Goal: Task Accomplishment & Management: Use online tool/utility

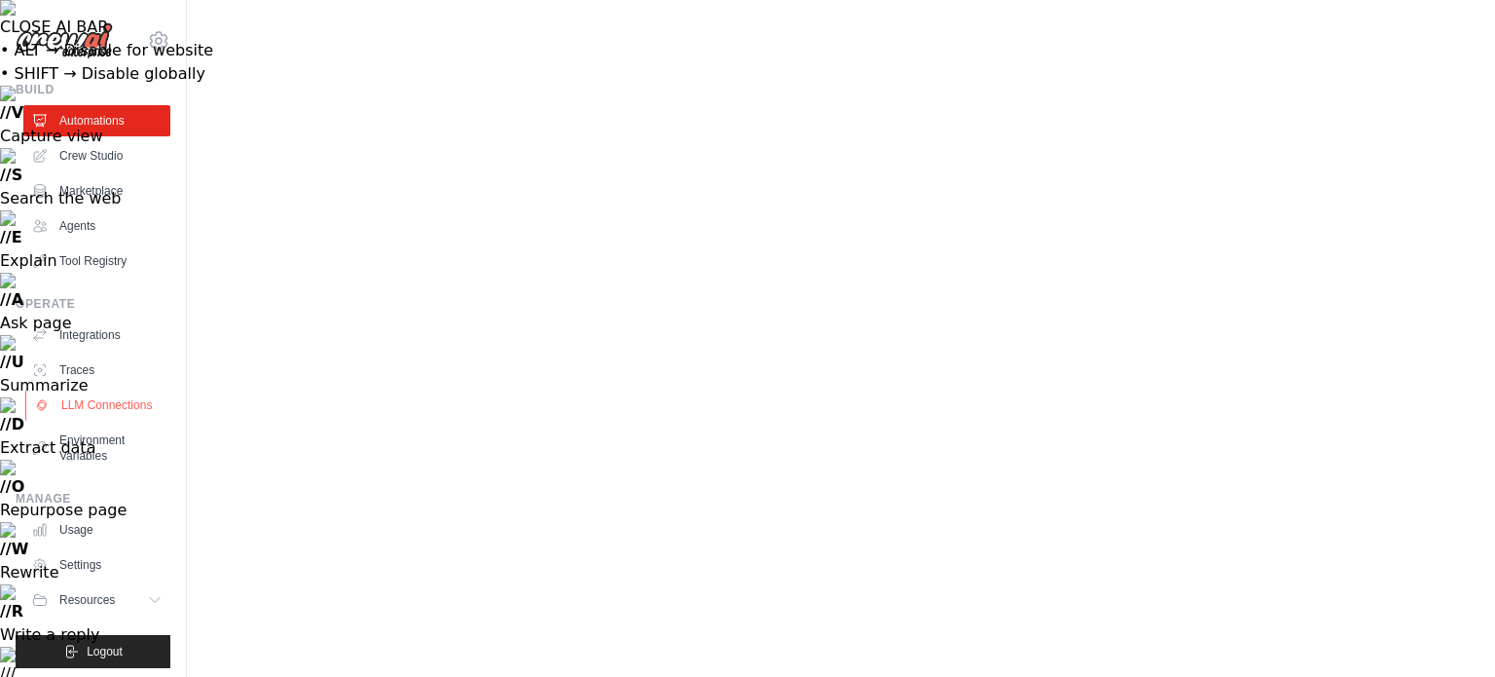
scroll to position [21, 0]
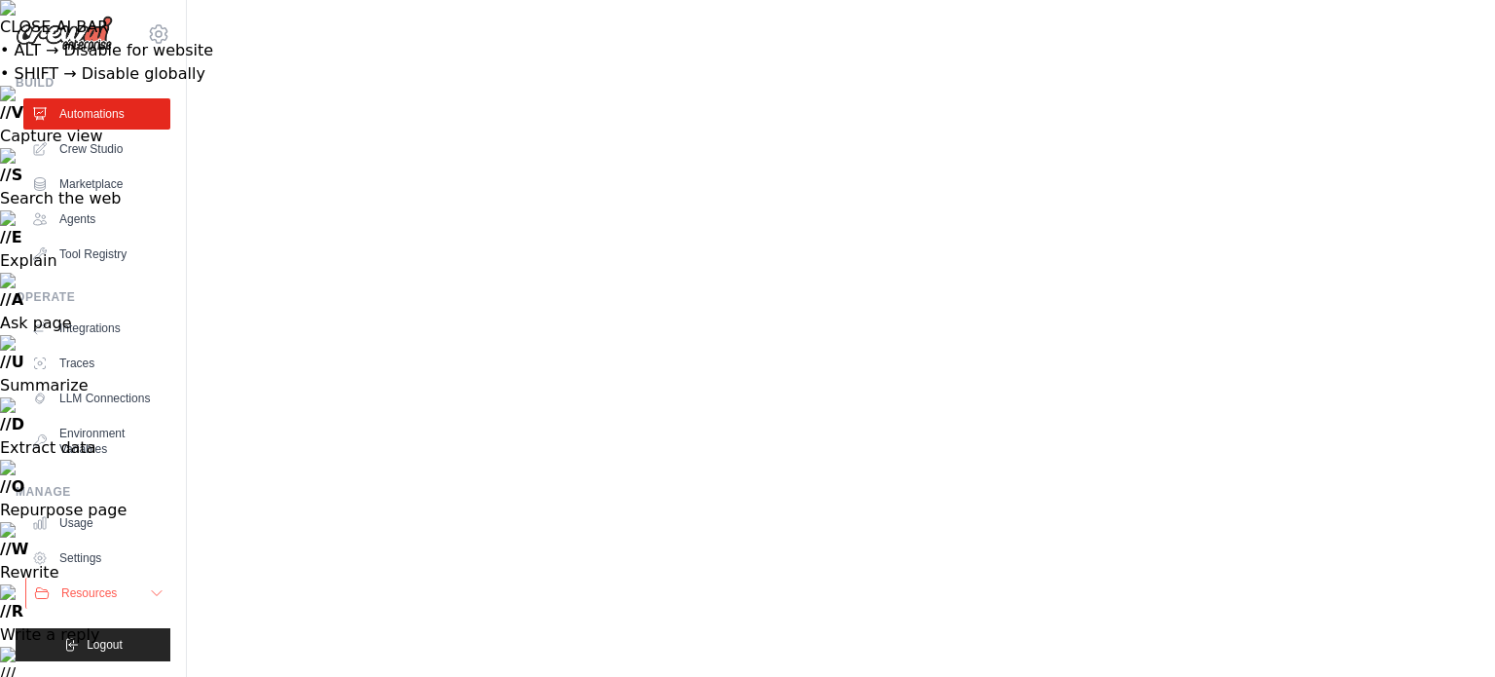
click at [149, 601] on icon at bounding box center [157, 593] width 16 height 16
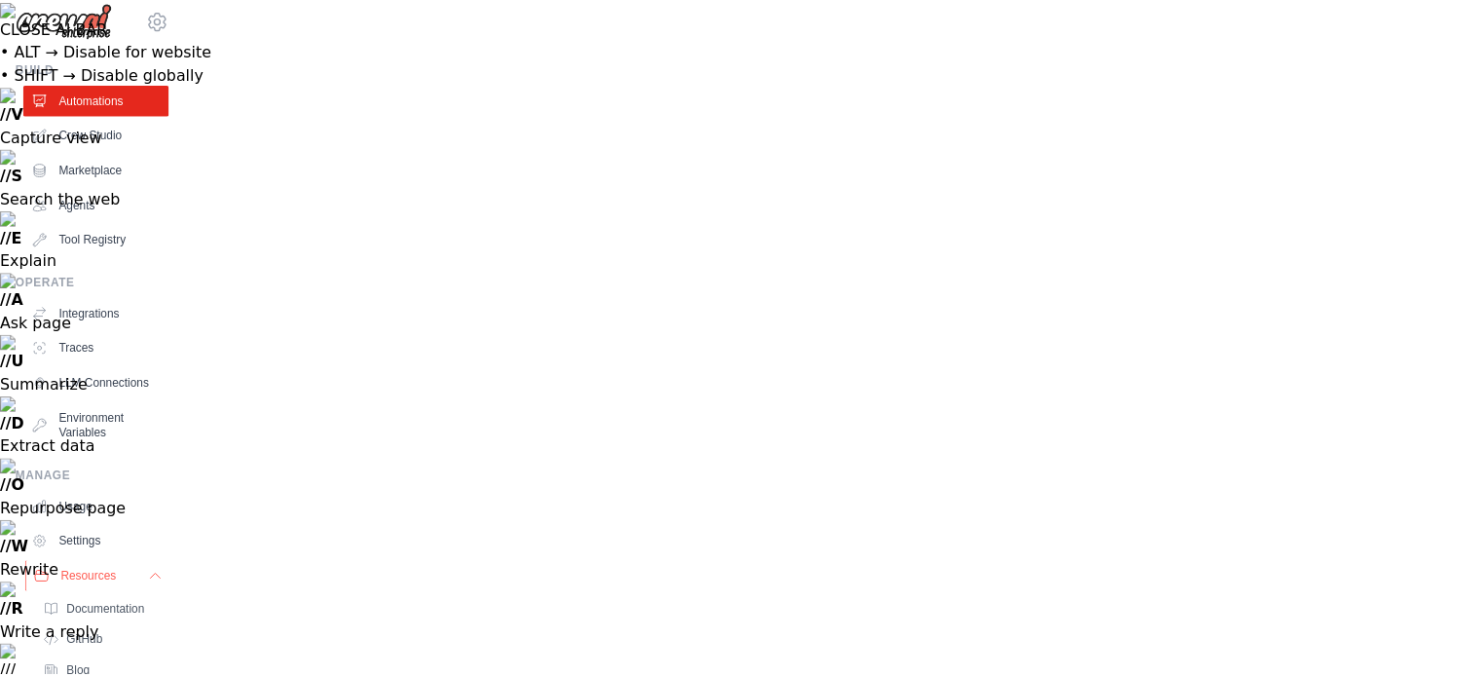
scroll to position [162, 0]
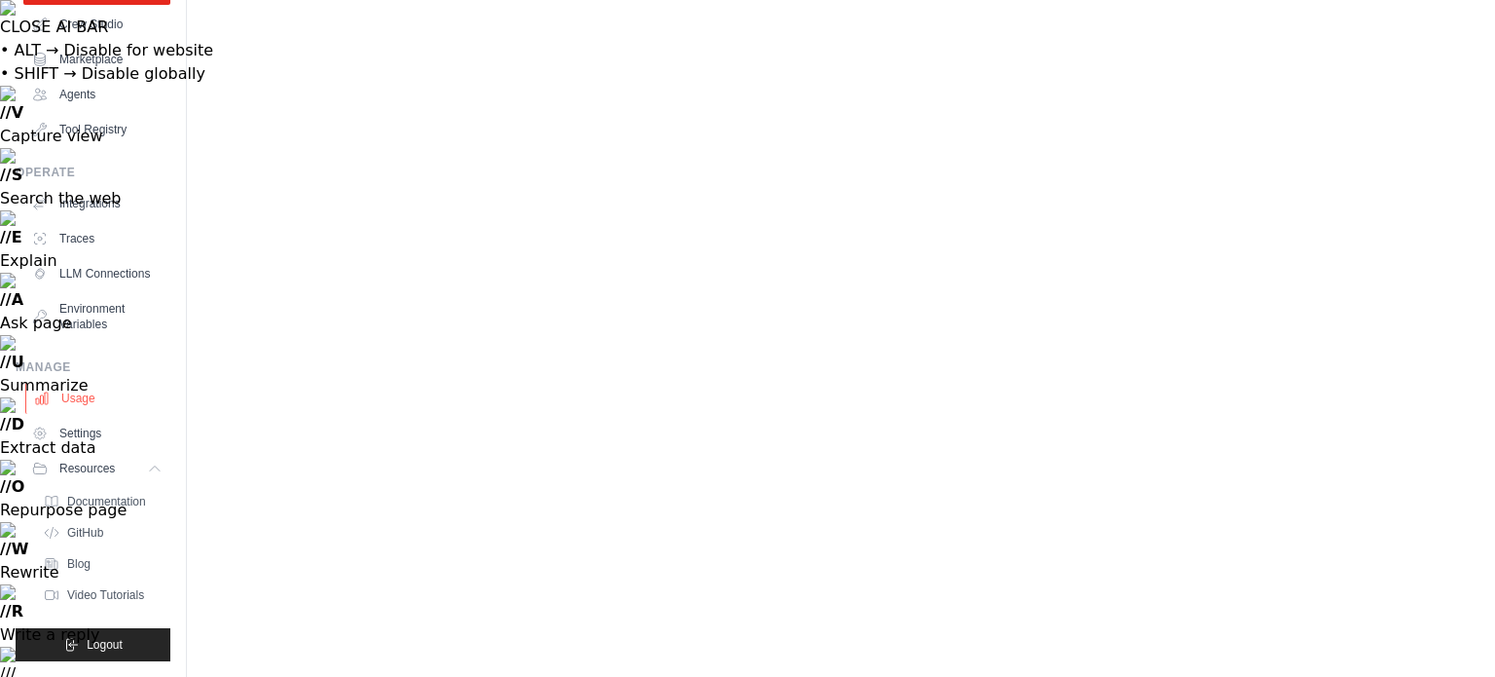
click at [91, 387] on link "Usage" at bounding box center [98, 398] width 147 height 31
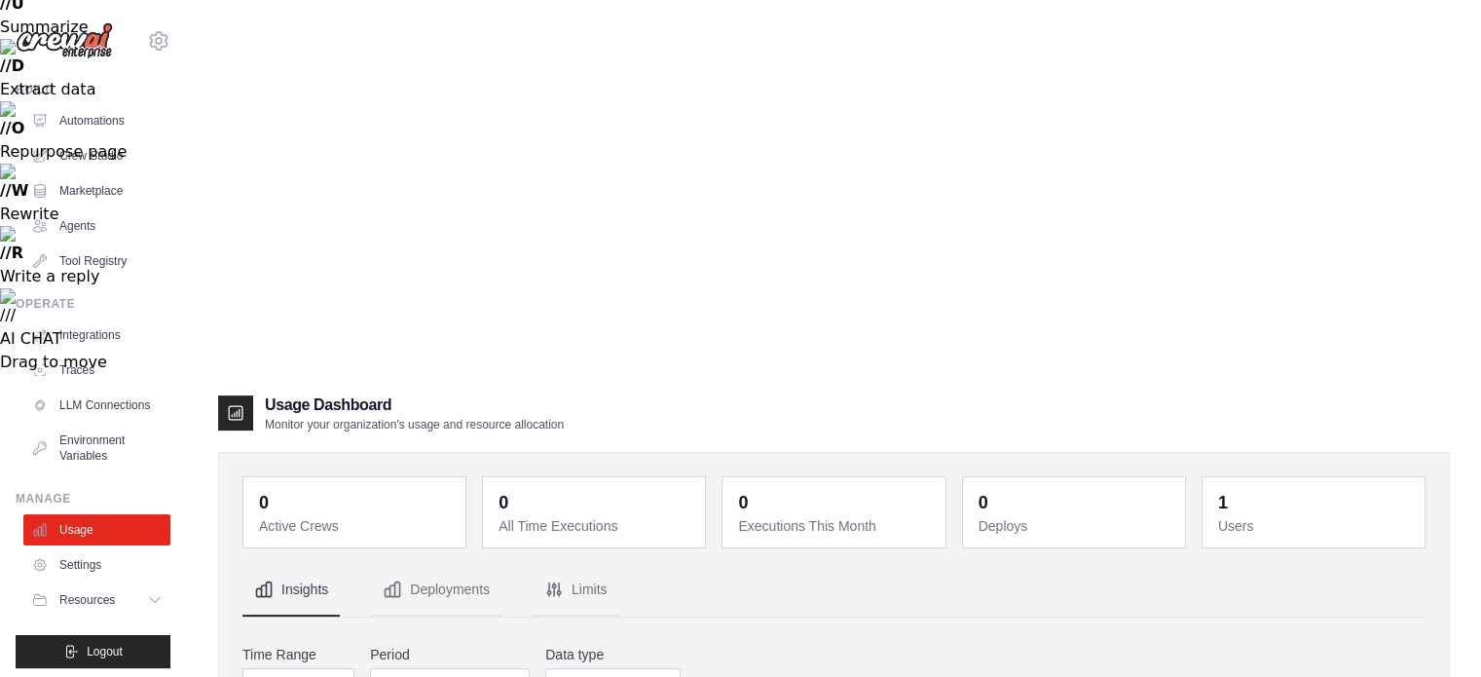
scroll to position [360, 0]
click at [85, 454] on link "Environment Variables" at bounding box center [98, 447] width 147 height 47
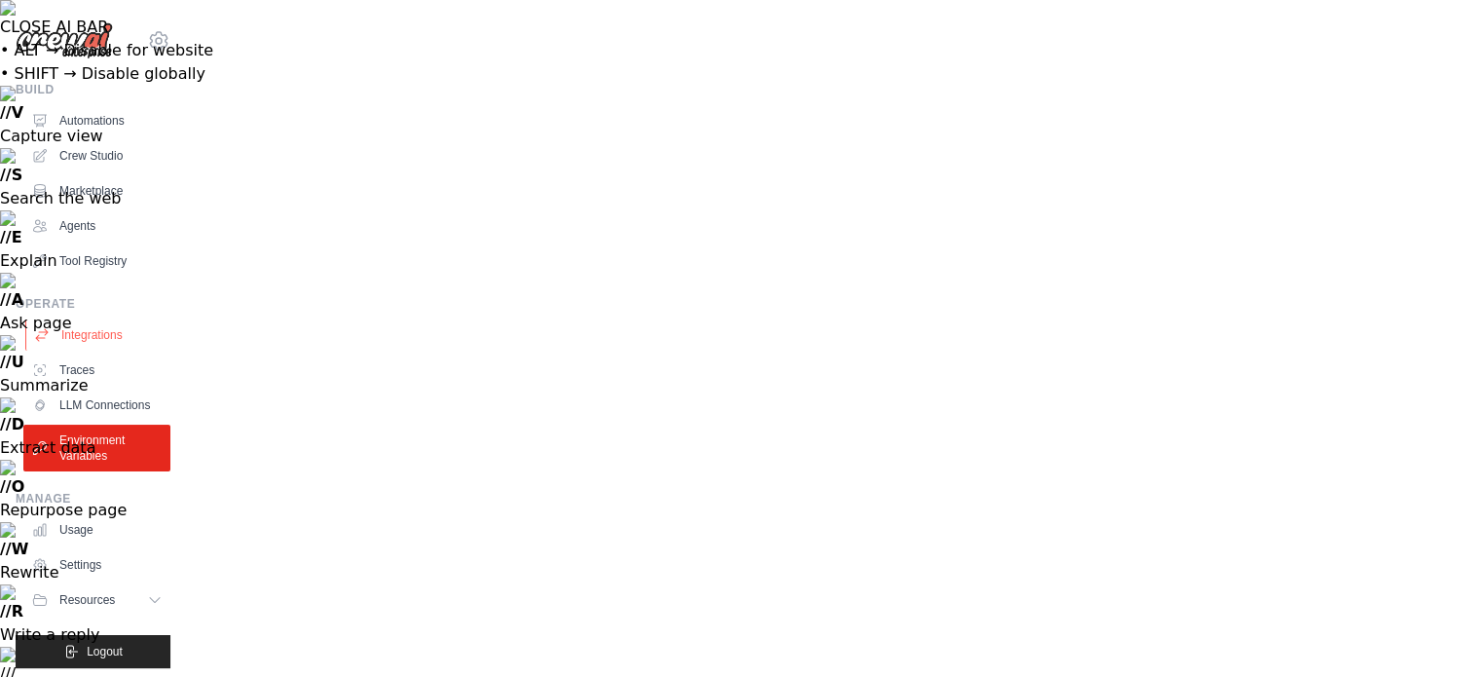
click at [92, 333] on link "Integrations" at bounding box center [98, 334] width 147 height 31
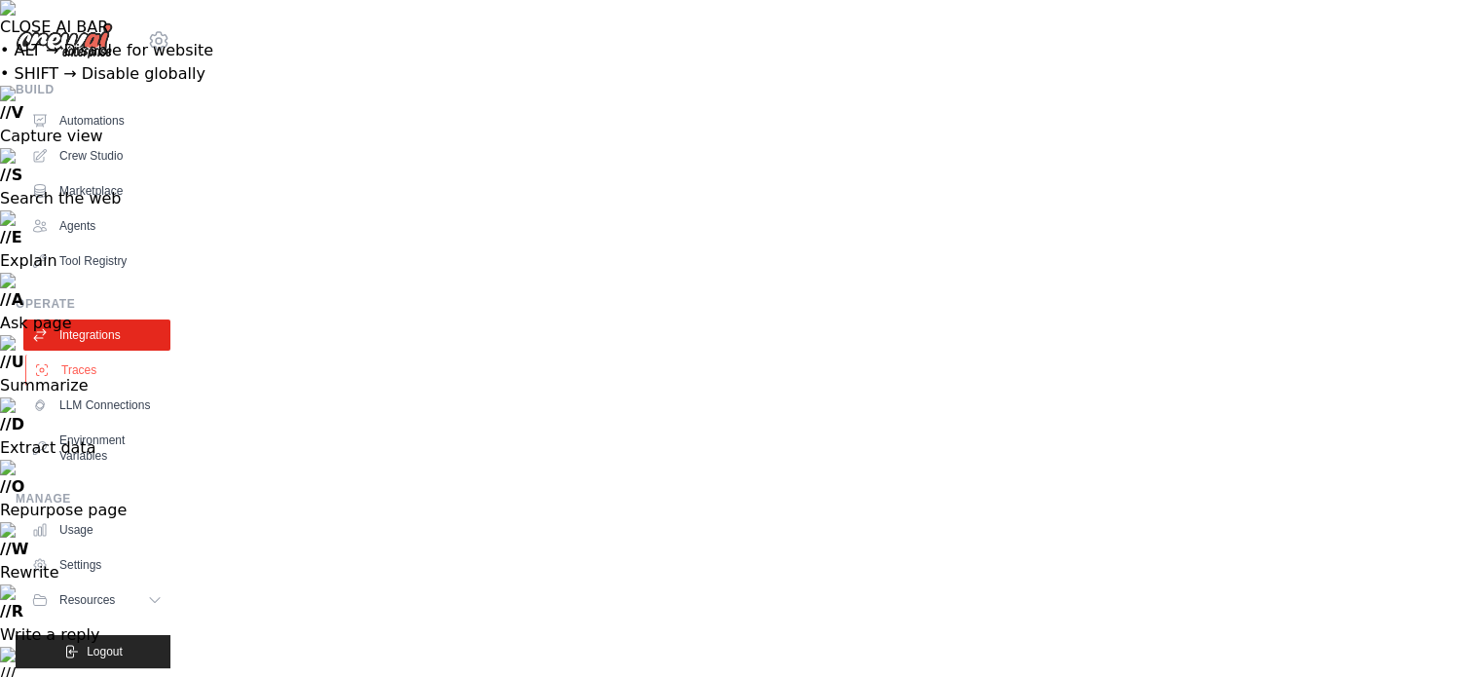
click at [102, 365] on link "Traces" at bounding box center [98, 369] width 147 height 31
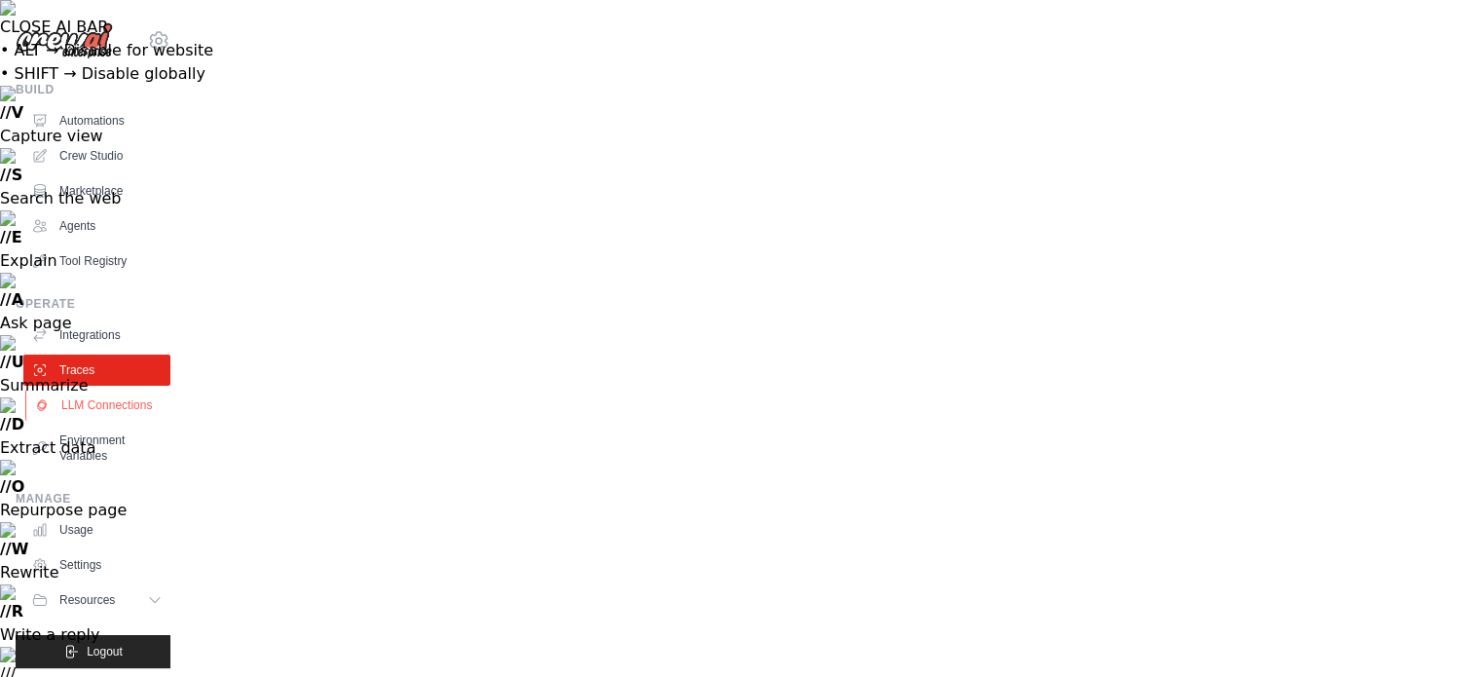
click at [85, 402] on link "LLM Connections" at bounding box center [98, 404] width 147 height 31
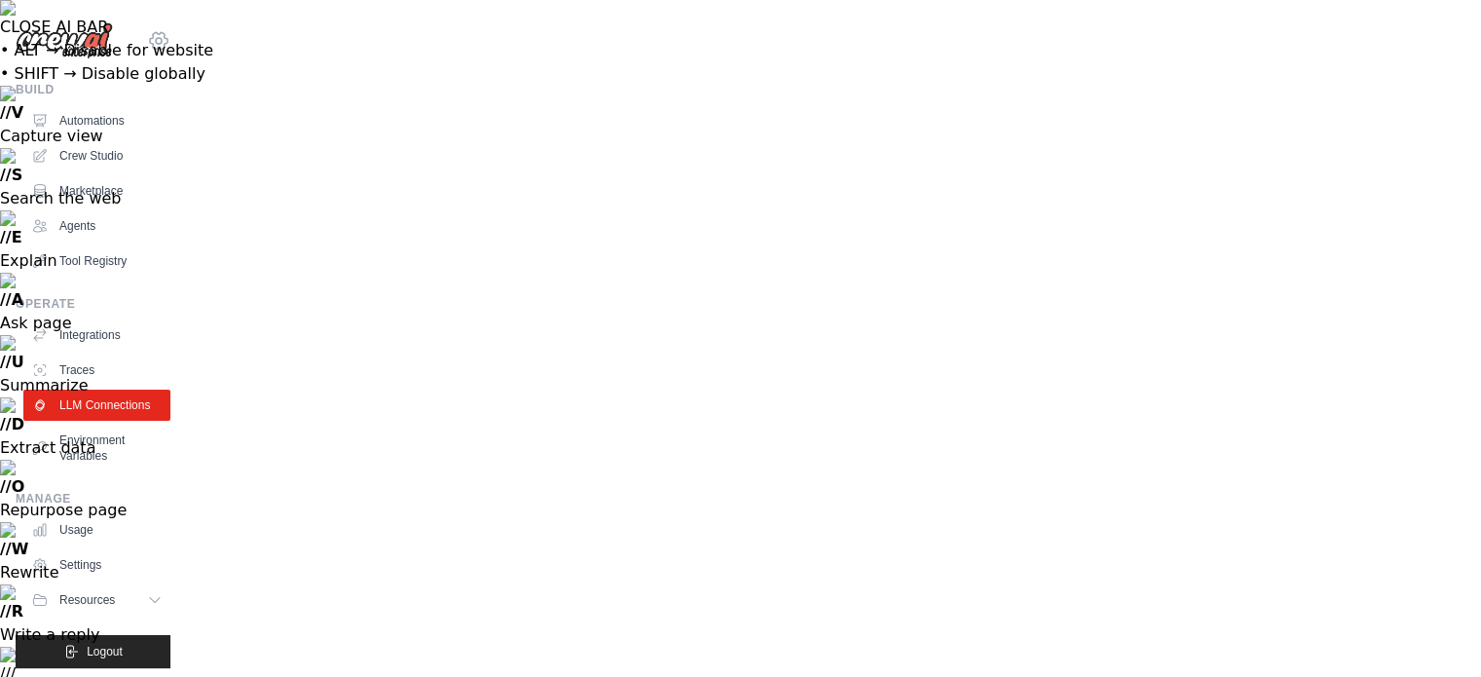
click at [147, 37] on icon at bounding box center [158, 40] width 23 height 23
click at [105, 133] on link "Settings" at bounding box center [143, 131] width 171 height 35
click at [106, 120] on link "Automations" at bounding box center [98, 120] width 147 height 31
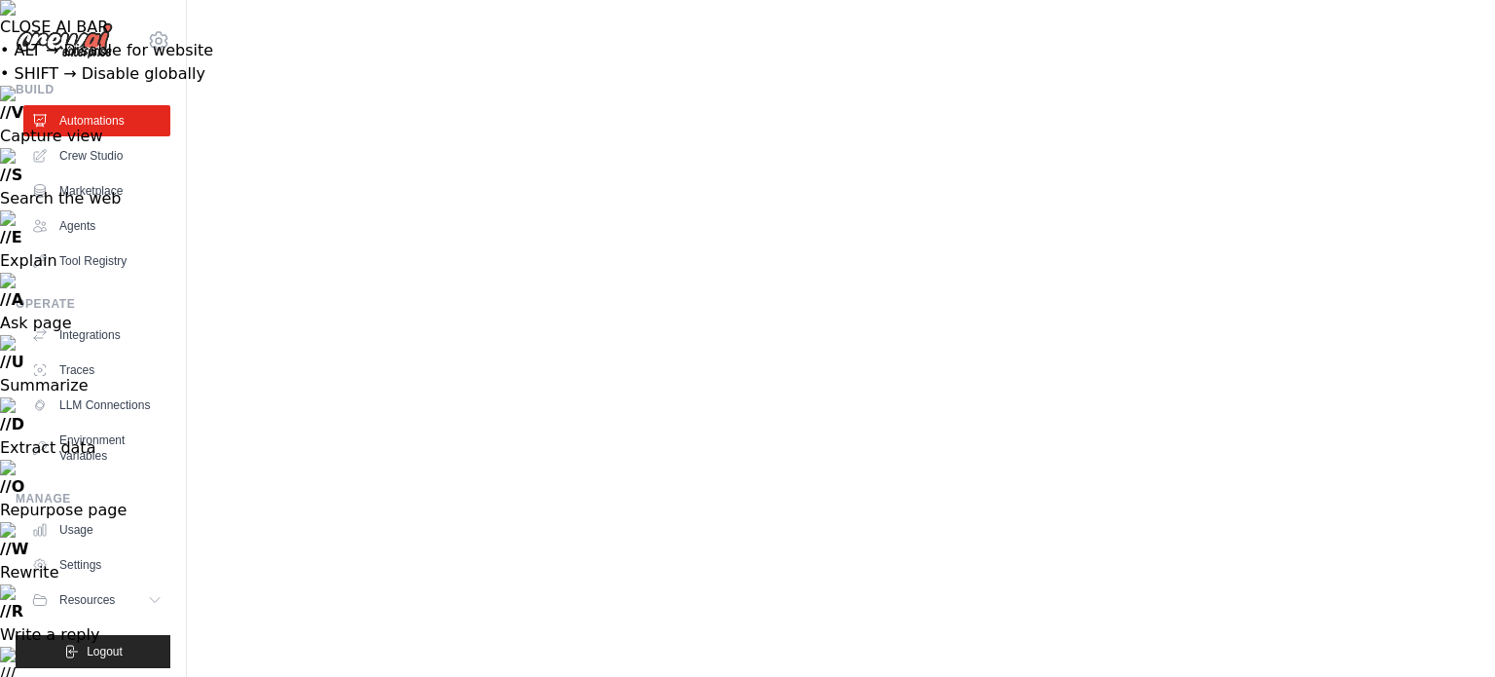
click at [109, 201] on link "Marketplace" at bounding box center [98, 190] width 147 height 31
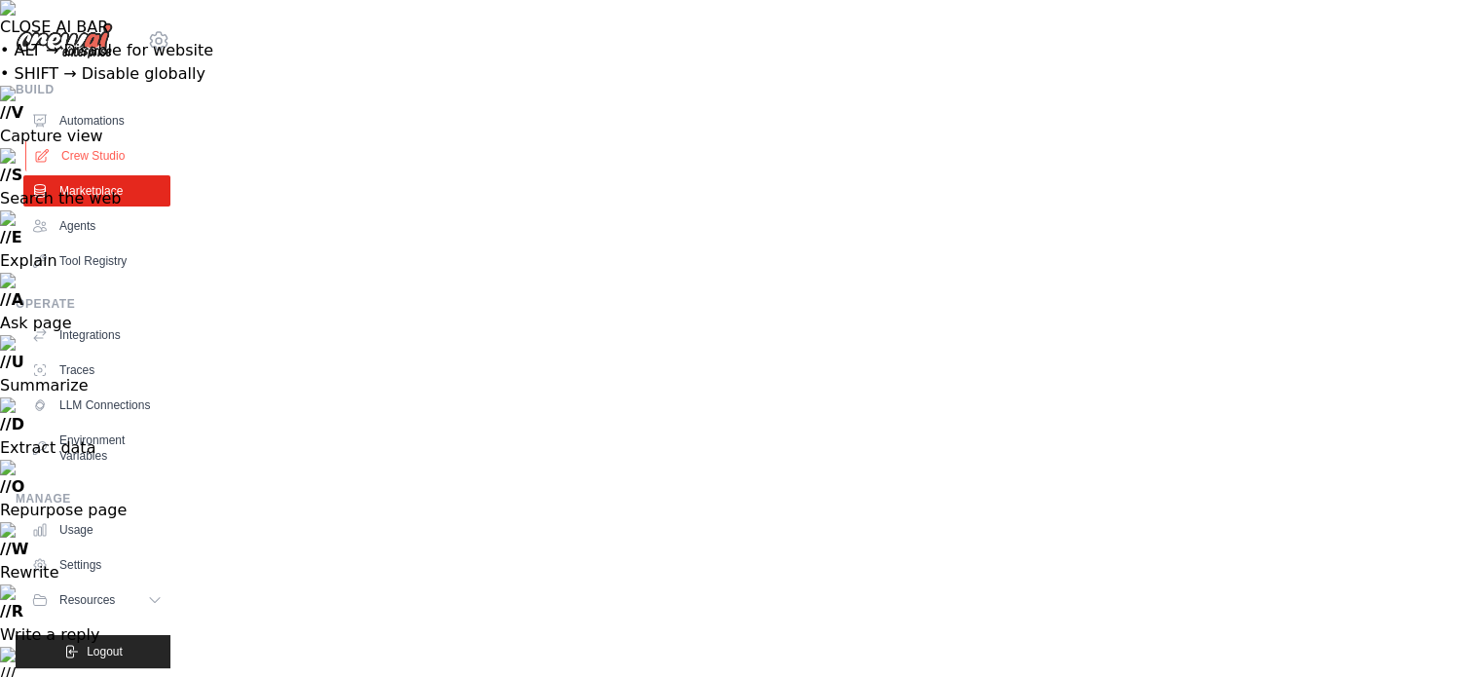
click at [112, 163] on link "Crew Studio" at bounding box center [98, 155] width 147 height 31
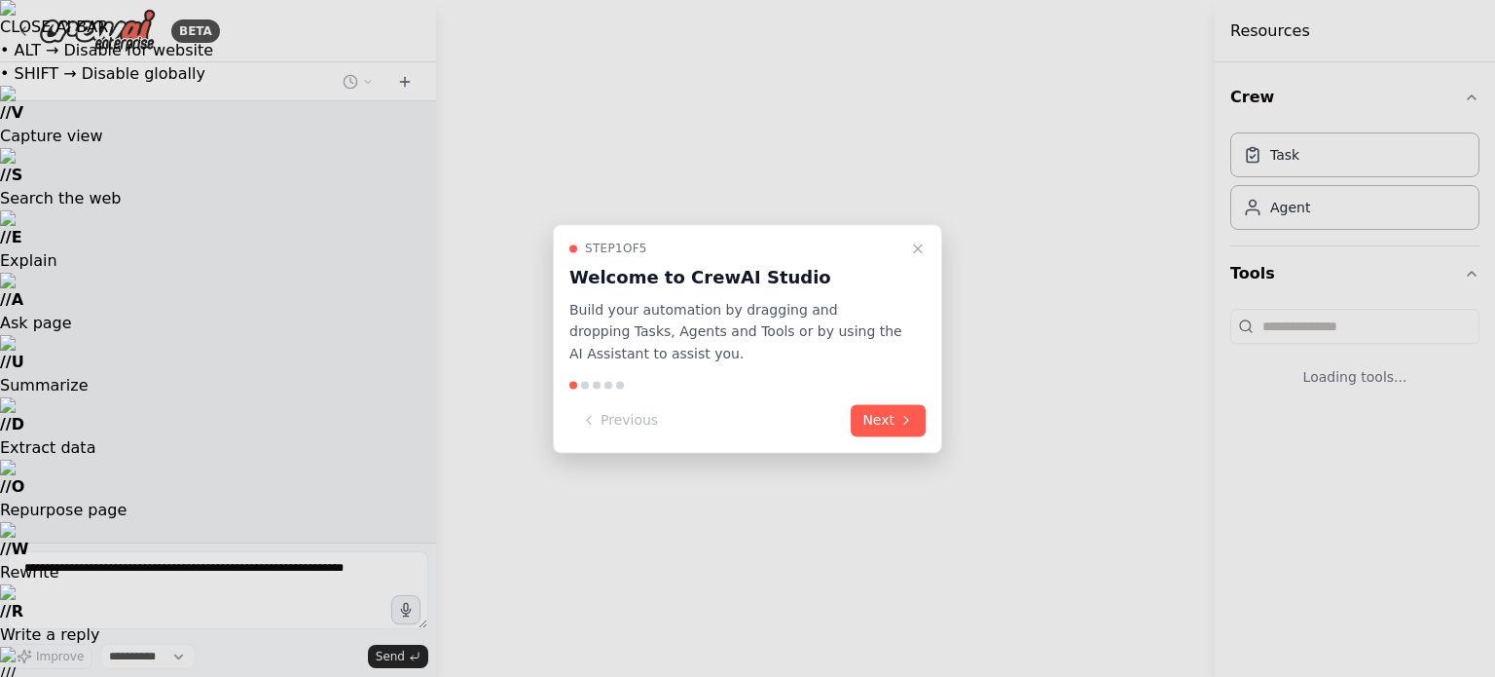
select select "****"
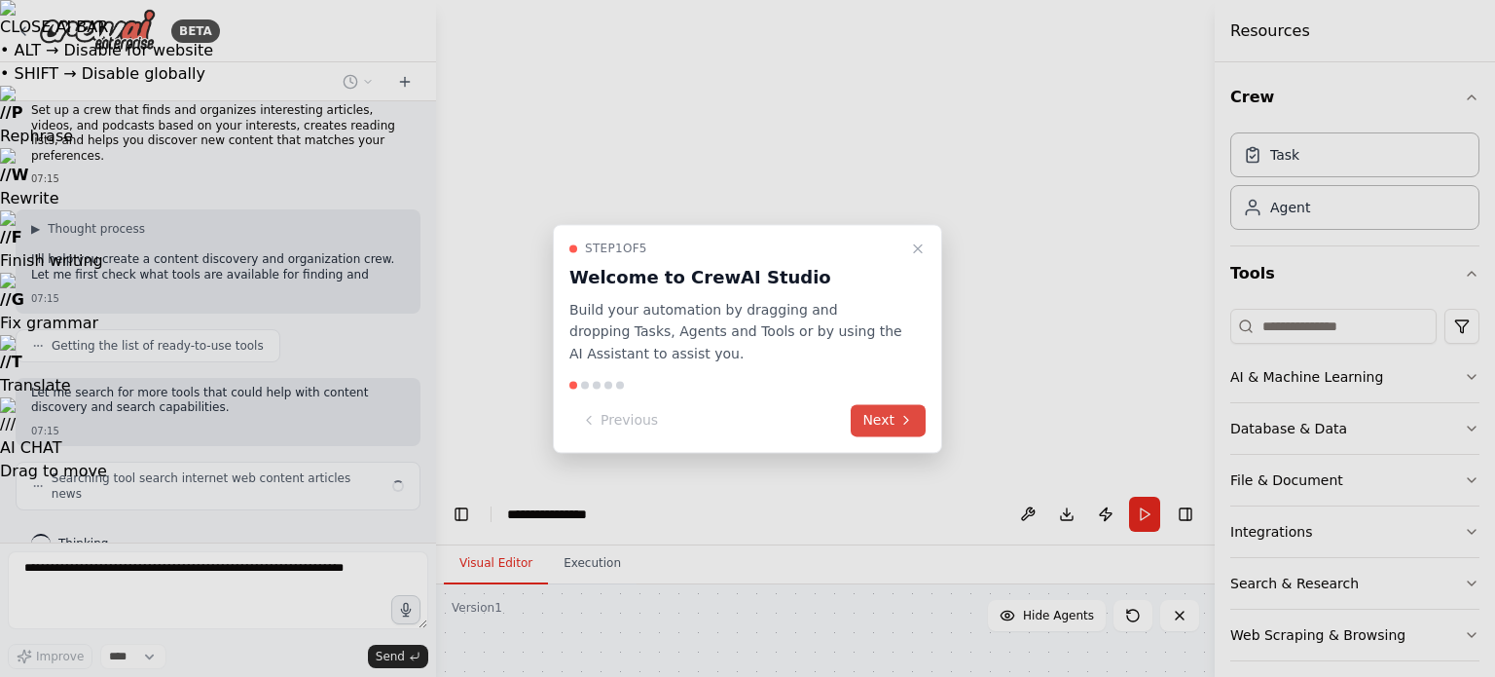
scroll to position [36, 0]
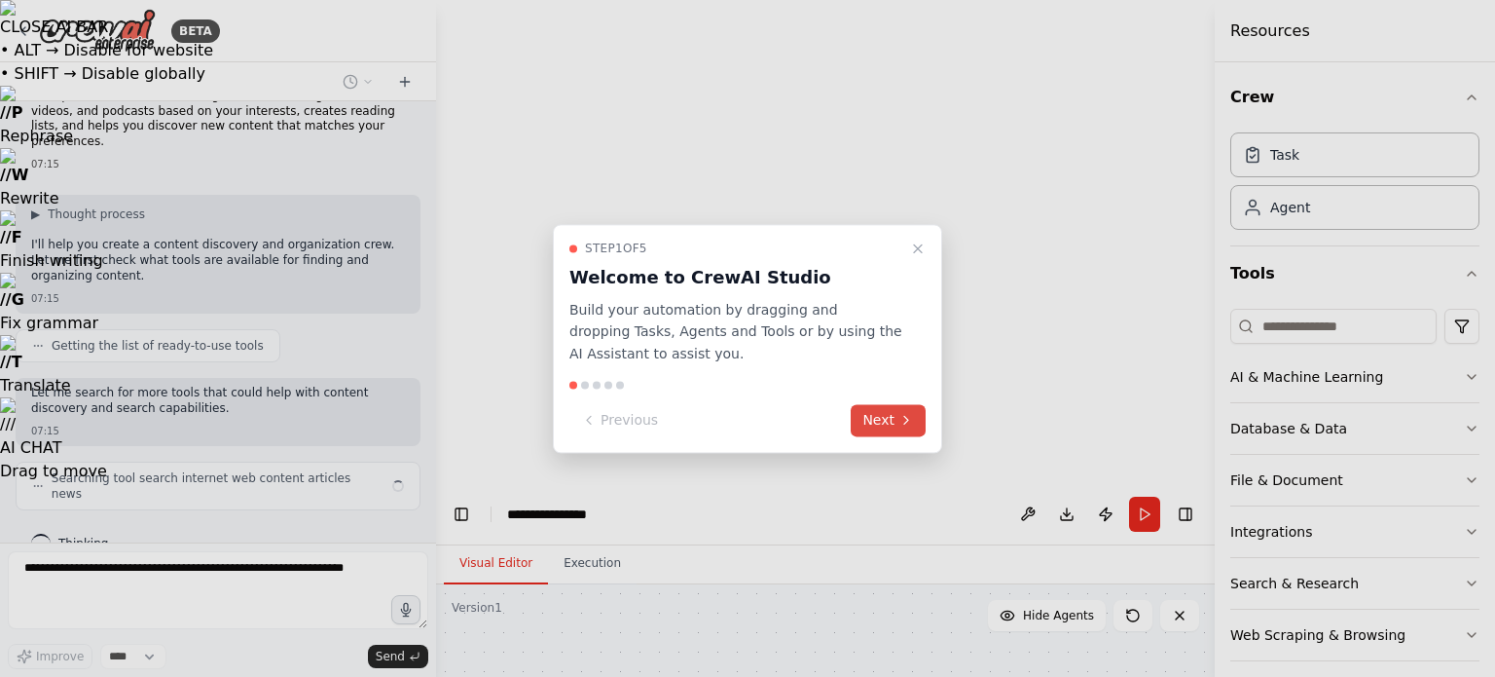
click at [882, 420] on button "Next" at bounding box center [888, 420] width 75 height 32
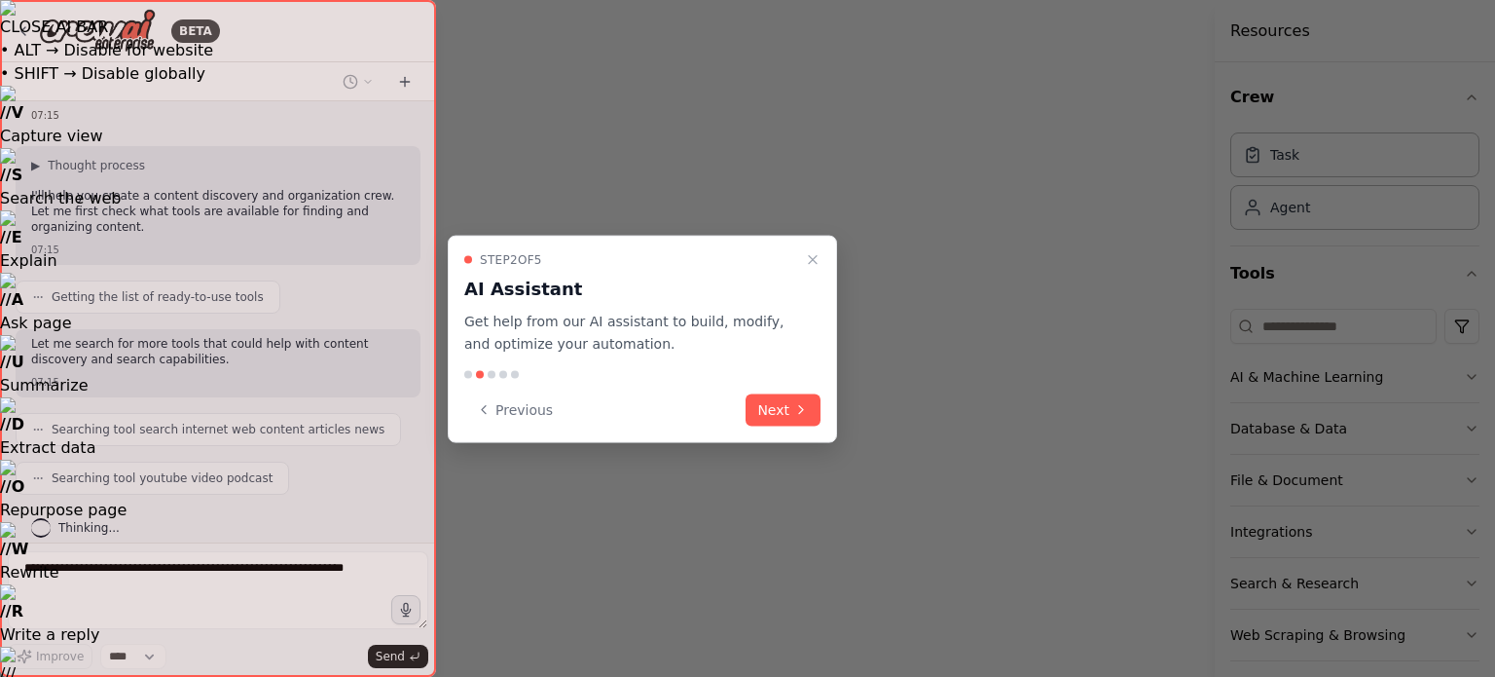
scroll to position [132, 0]
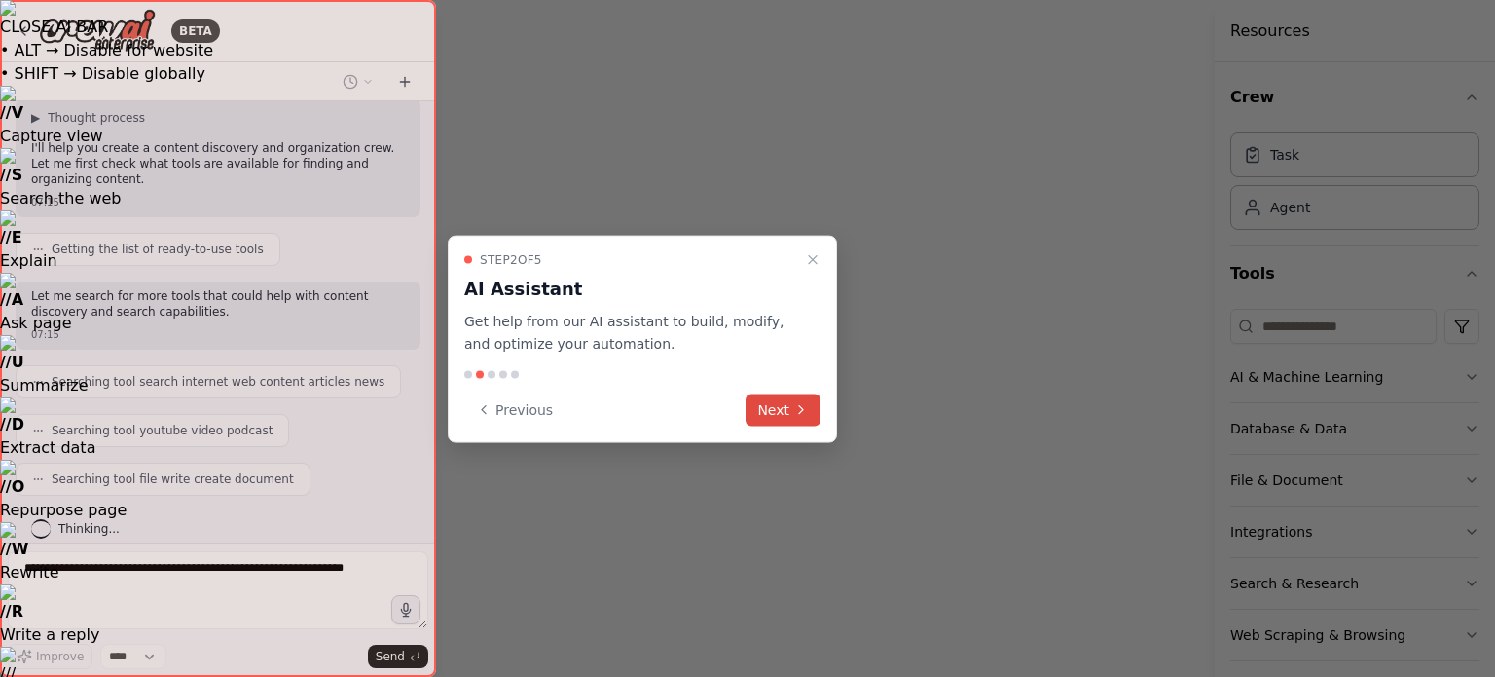
click at [785, 412] on button "Next" at bounding box center [783, 409] width 75 height 32
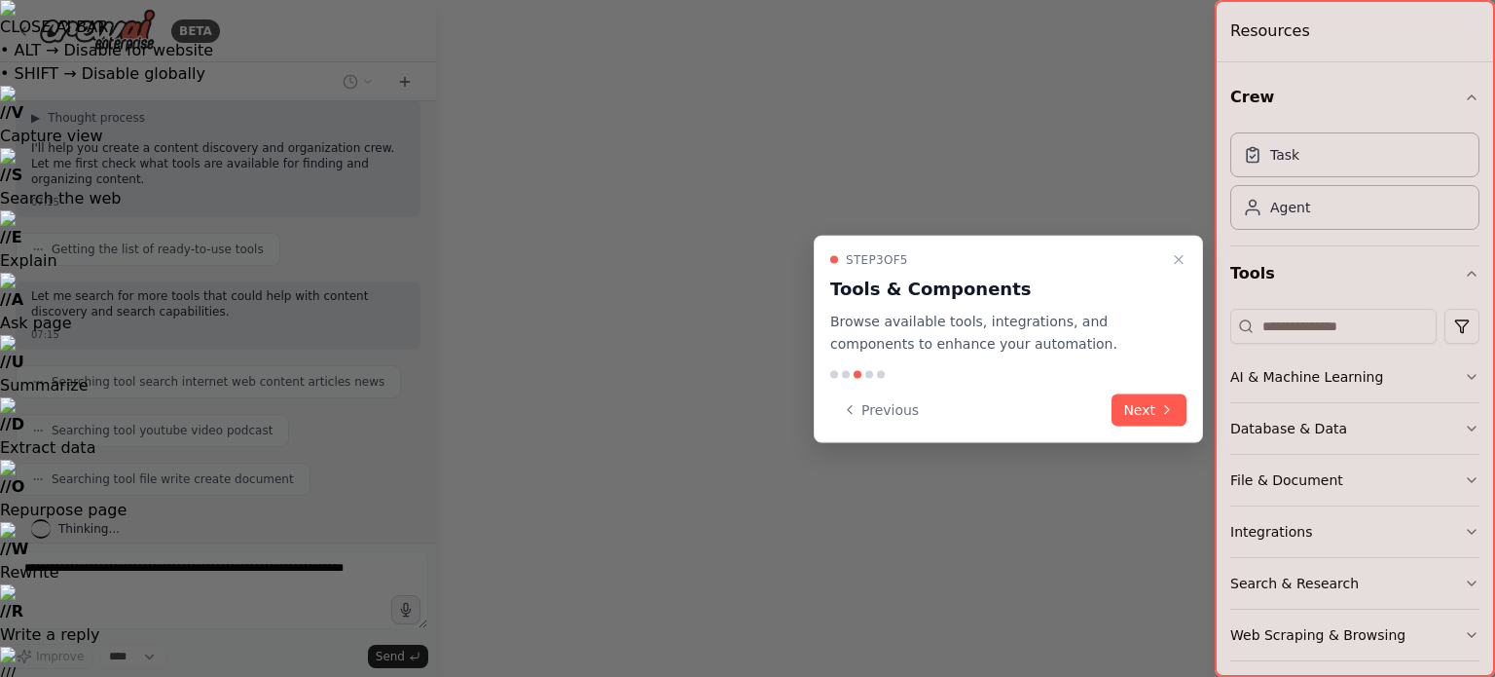
scroll to position [181, 0]
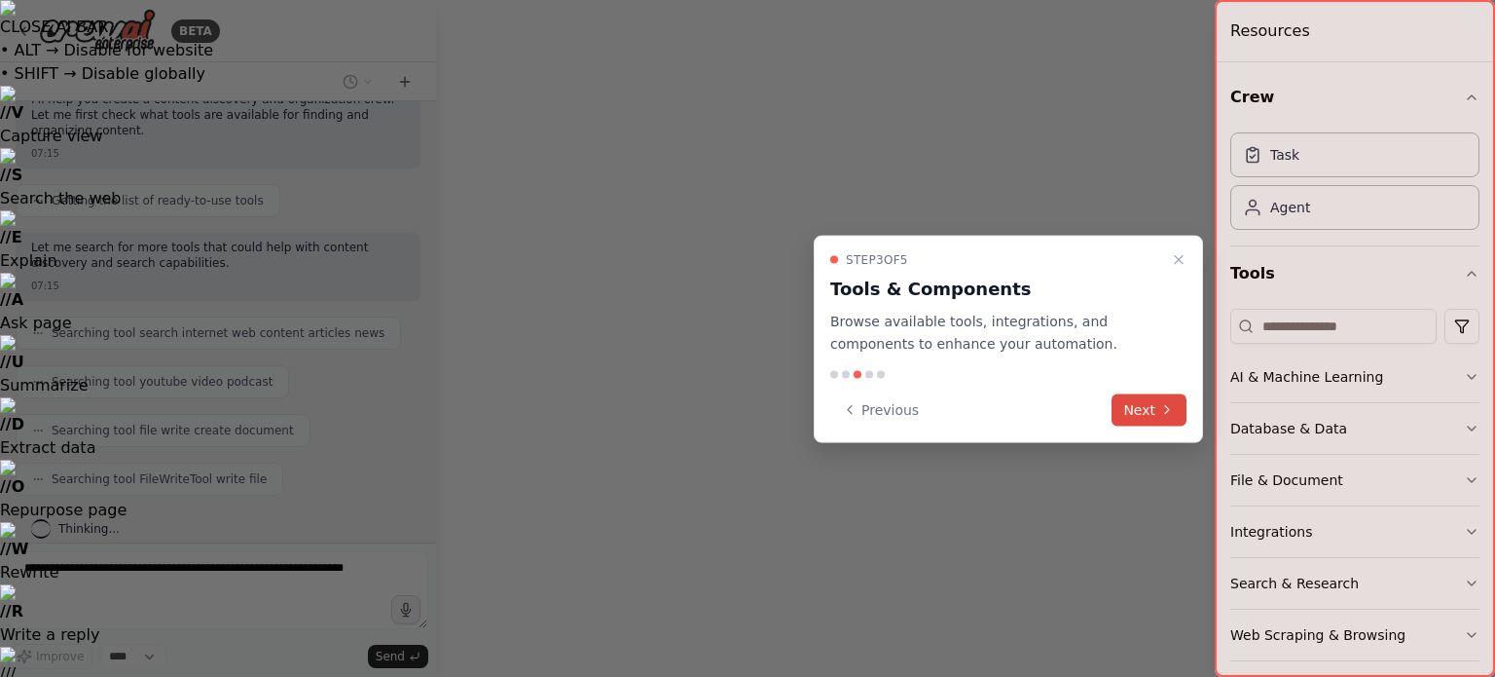
click at [1138, 402] on button "Next" at bounding box center [1149, 409] width 75 height 32
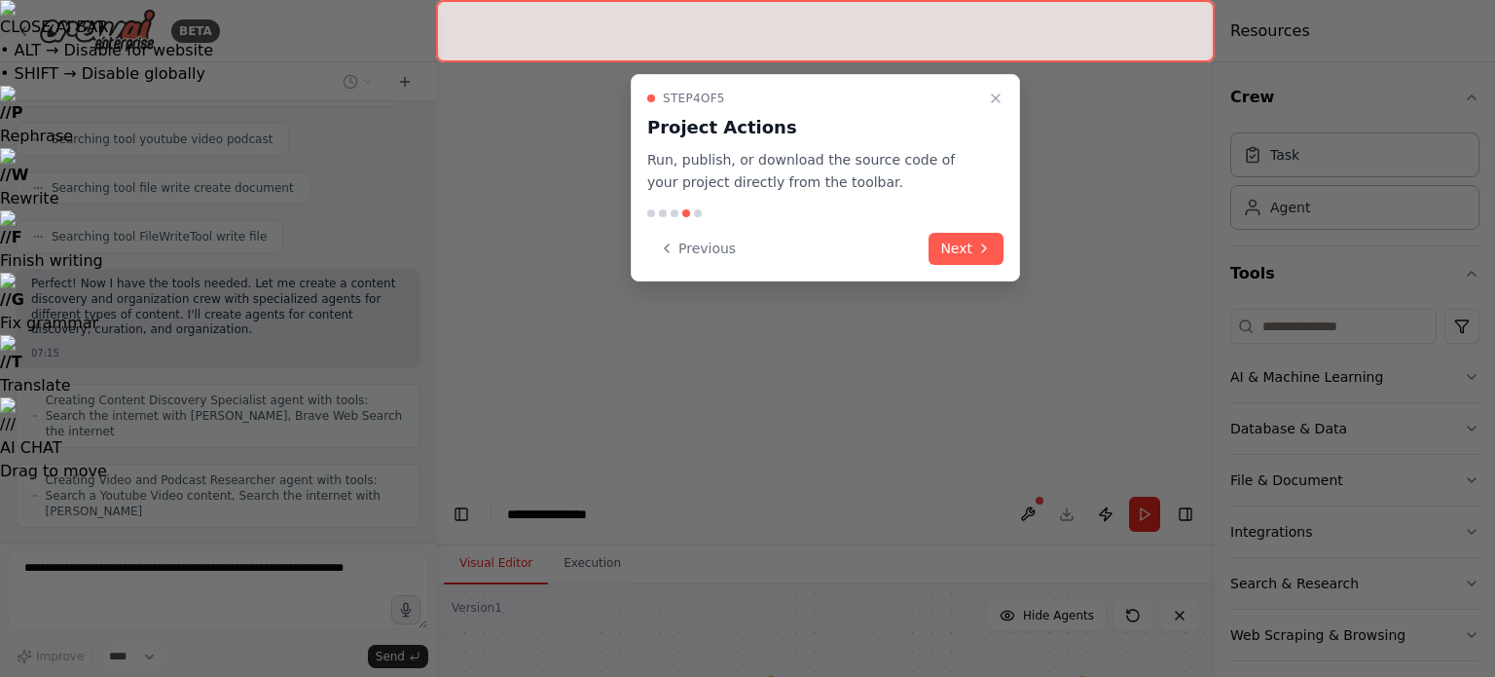
scroll to position [487, 0]
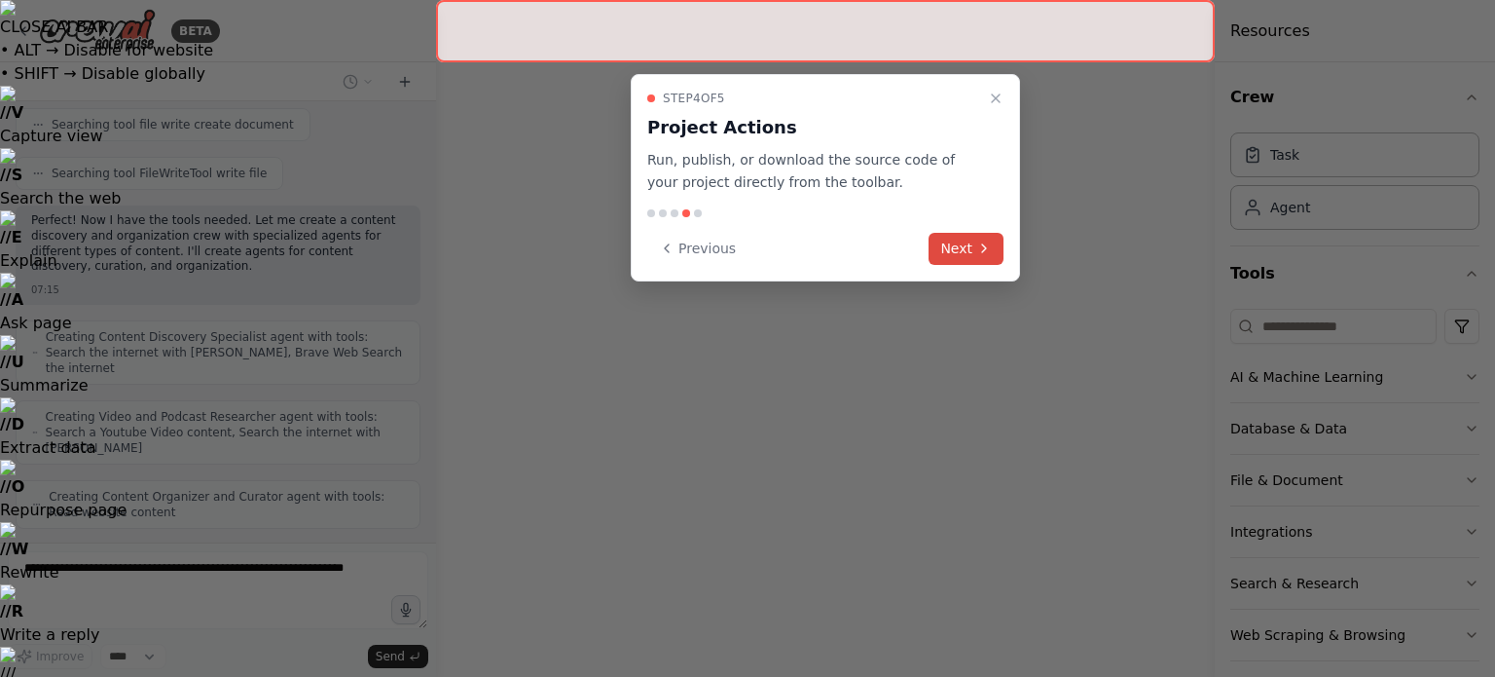
click at [967, 256] on button "Next" at bounding box center [966, 249] width 75 height 32
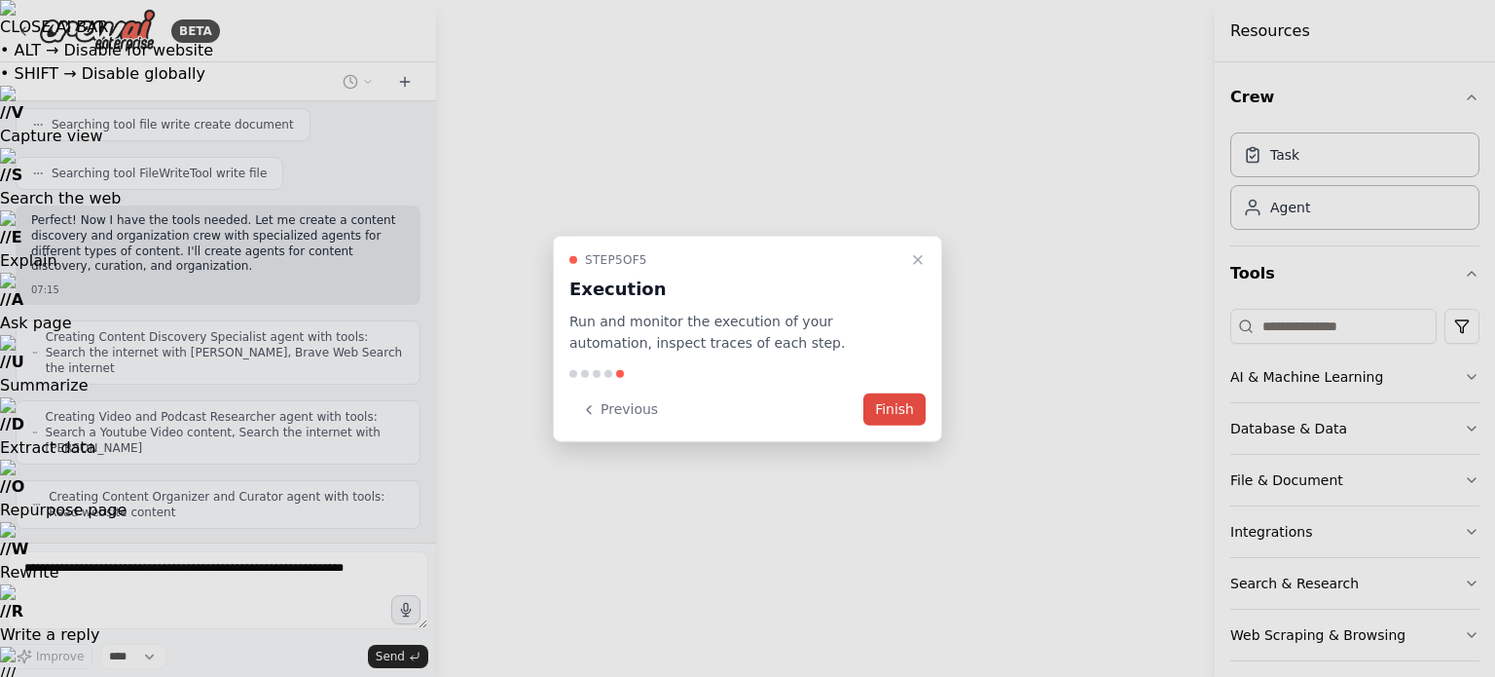
click at [885, 412] on button "Finish" at bounding box center [895, 409] width 62 height 32
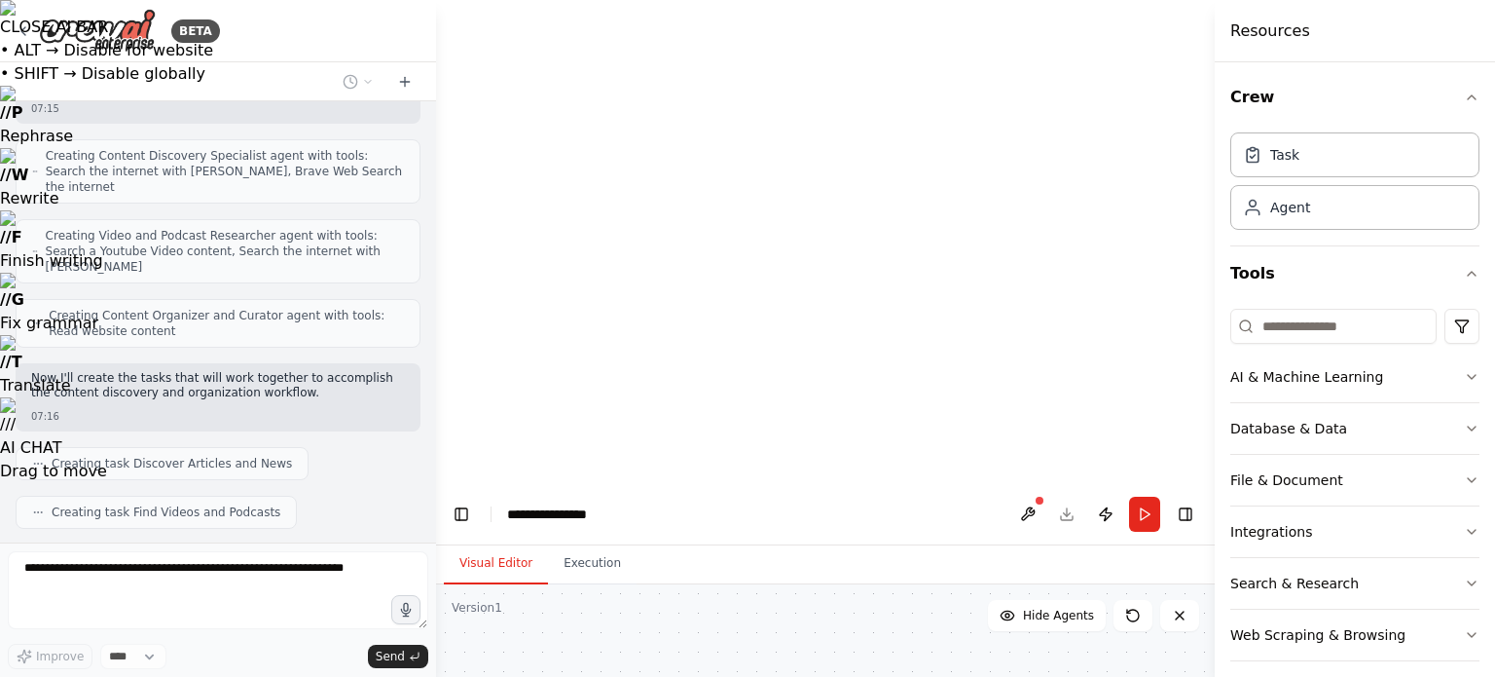
scroll to position [717, 0]
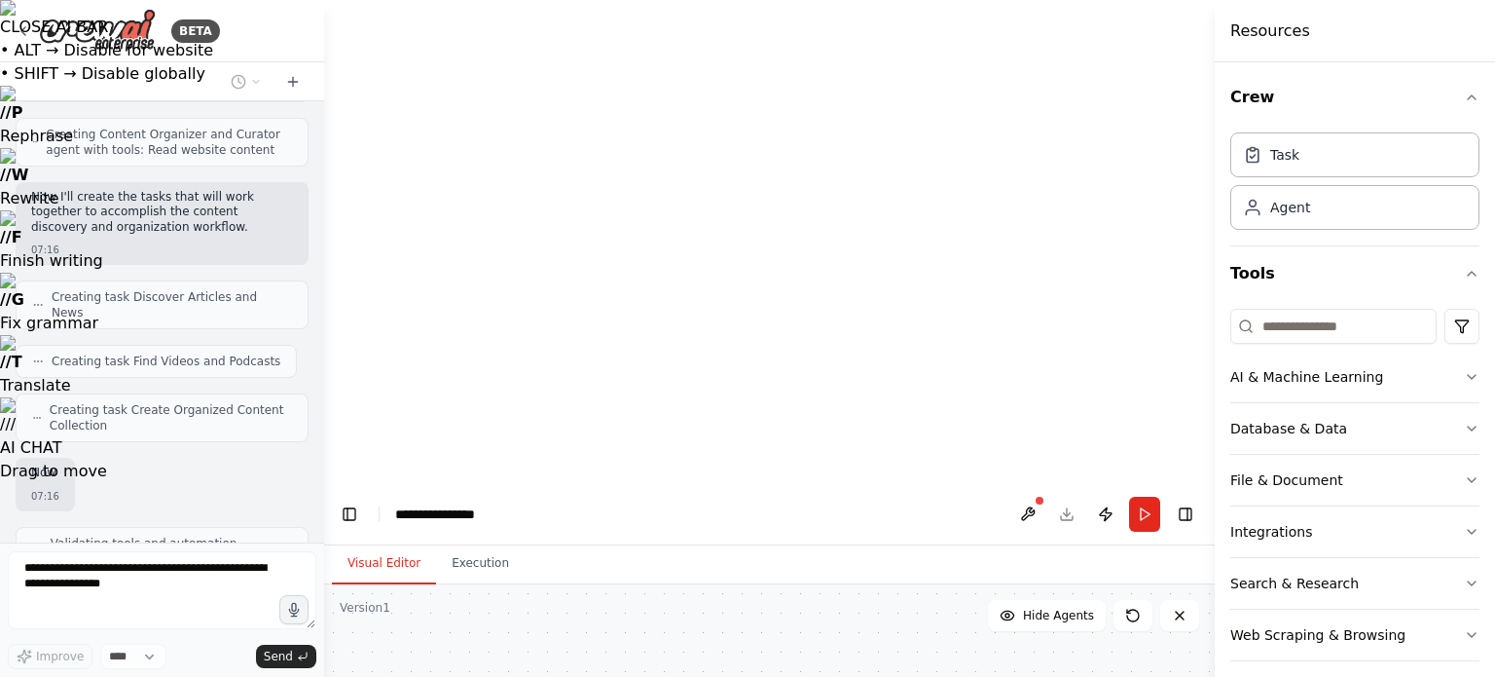
drag, startPoint x: 435, startPoint y: 427, endPoint x: 324, endPoint y: 423, distance: 111.1
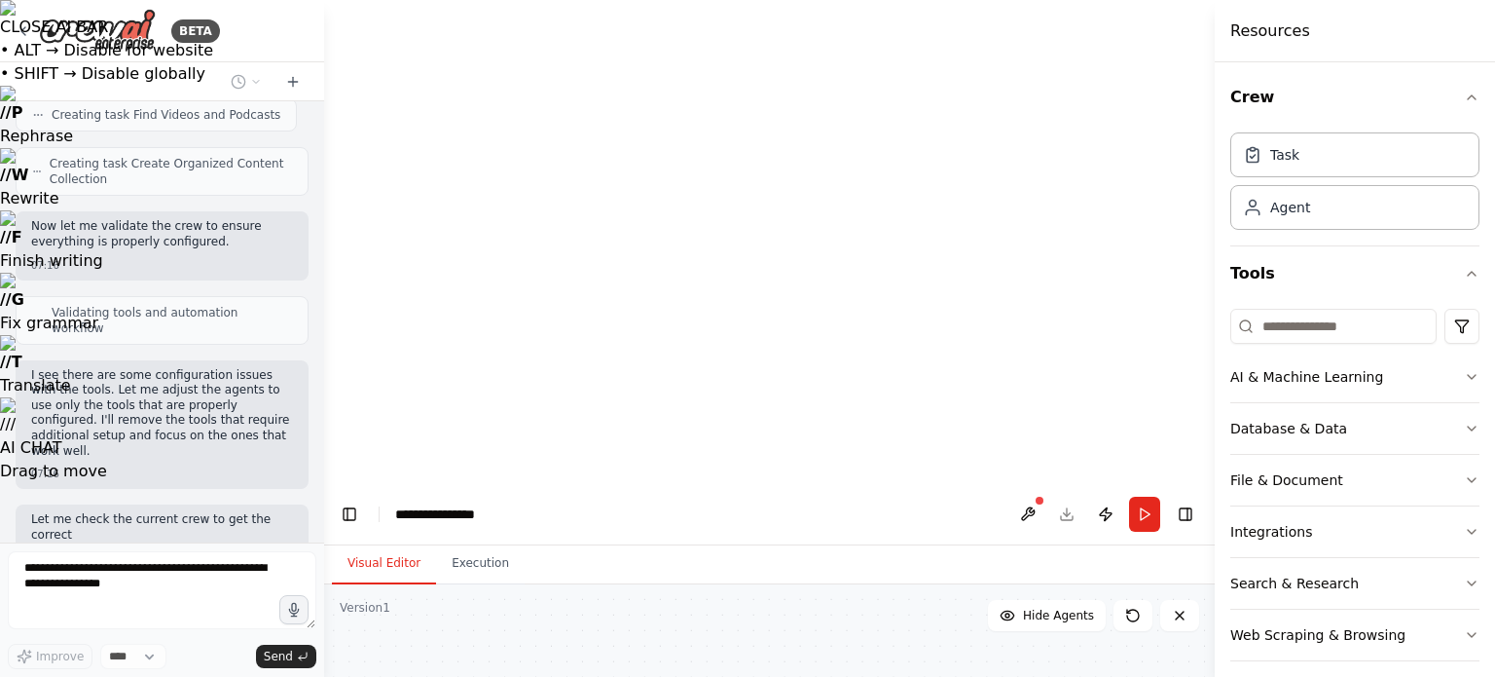
scroll to position [1248, 0]
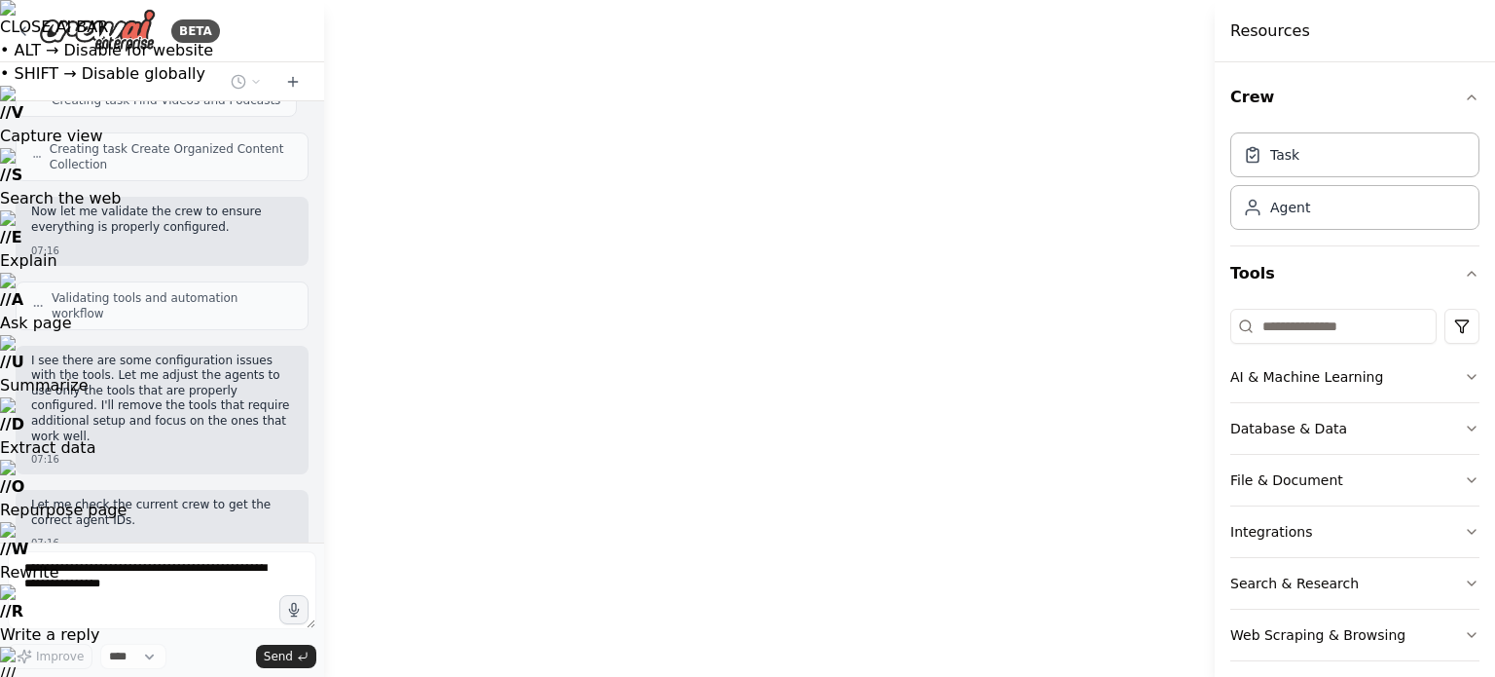
drag, startPoint x: 1139, startPoint y: 580, endPoint x: 1001, endPoint y: 508, distance: 155.9
drag, startPoint x: 1001, startPoint y: 508, endPoint x: 1091, endPoint y: 572, distance: 111.0
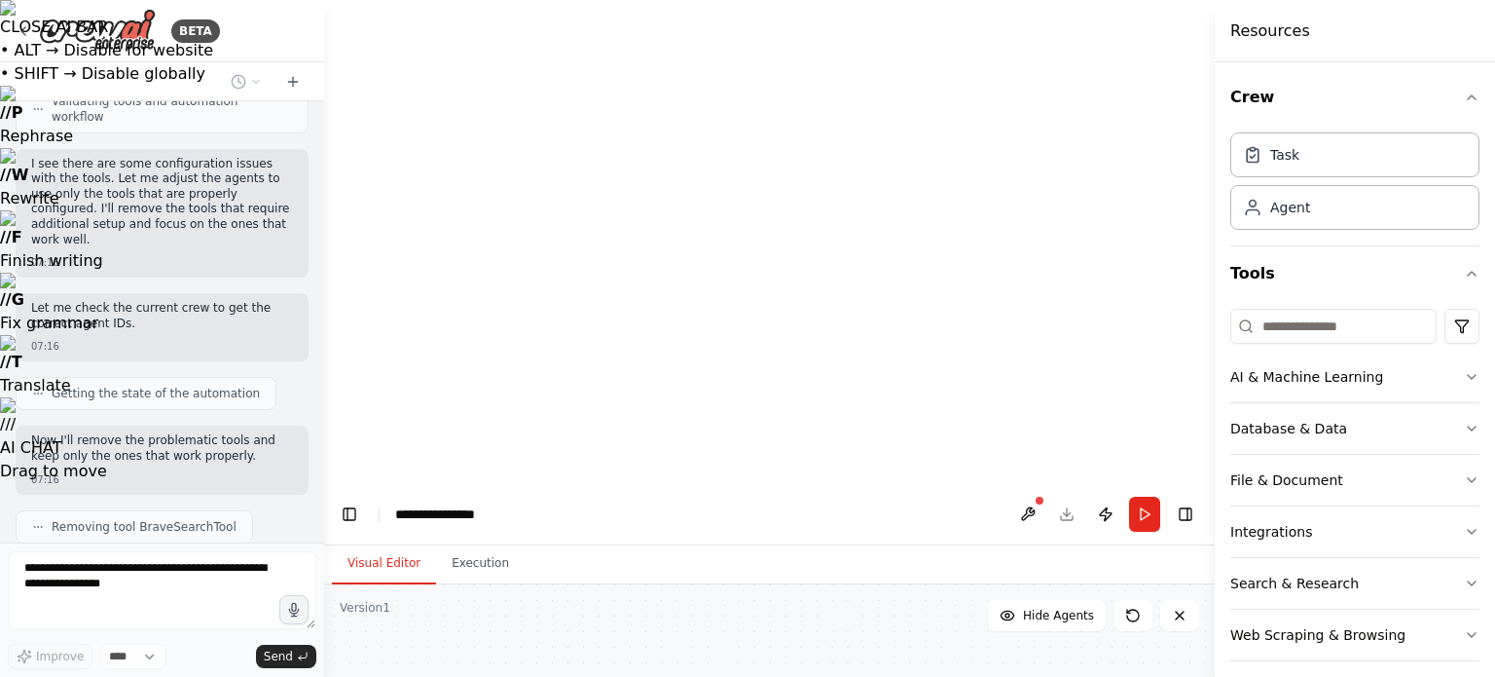
scroll to position [1429, 0]
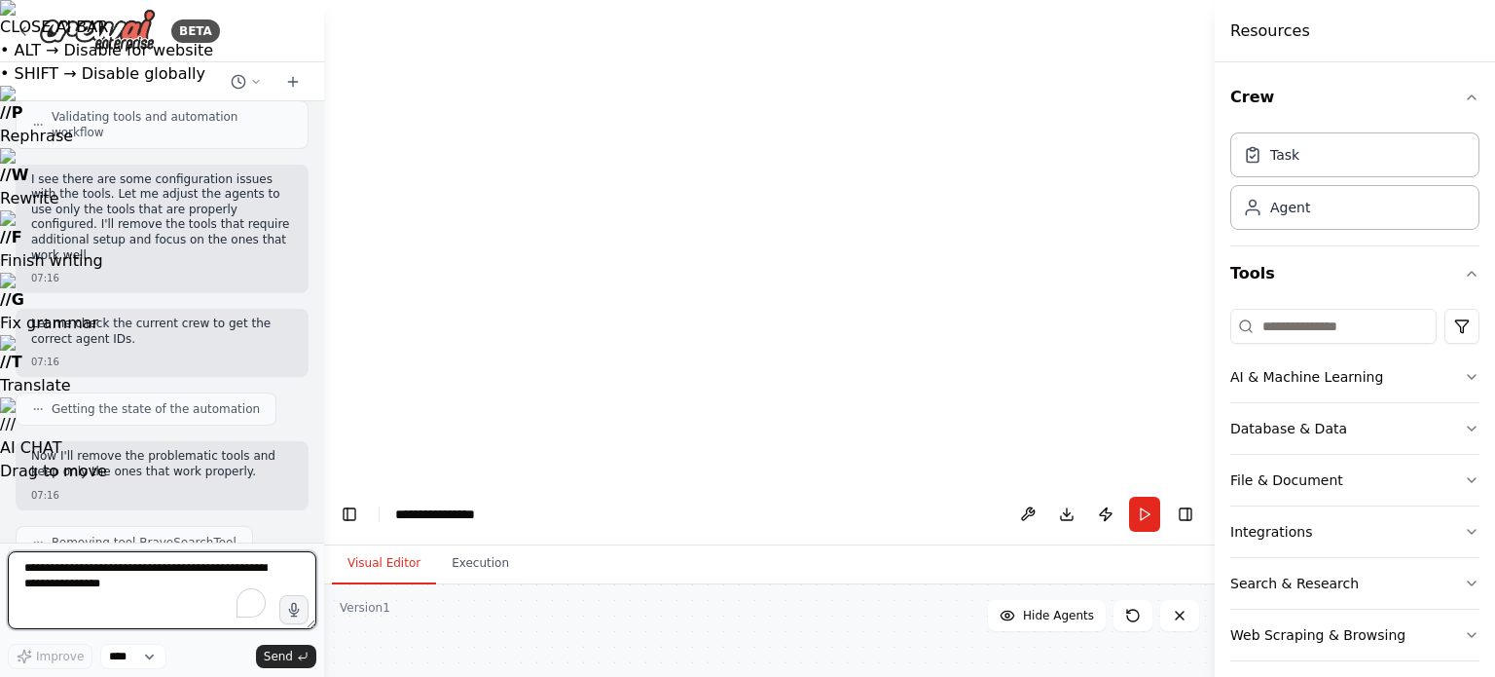
drag, startPoint x: 1178, startPoint y: 575, endPoint x: 1086, endPoint y: 518, distance: 108.0
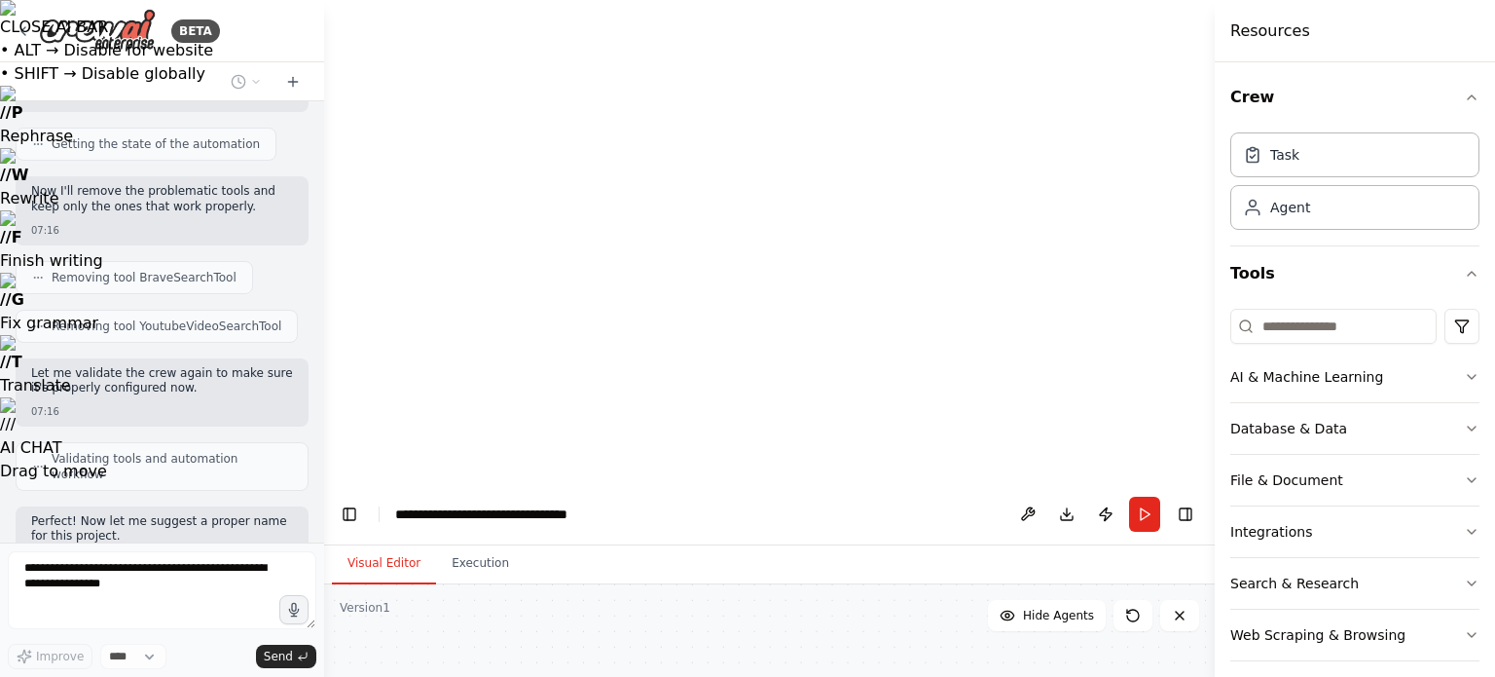
scroll to position [1709, 0]
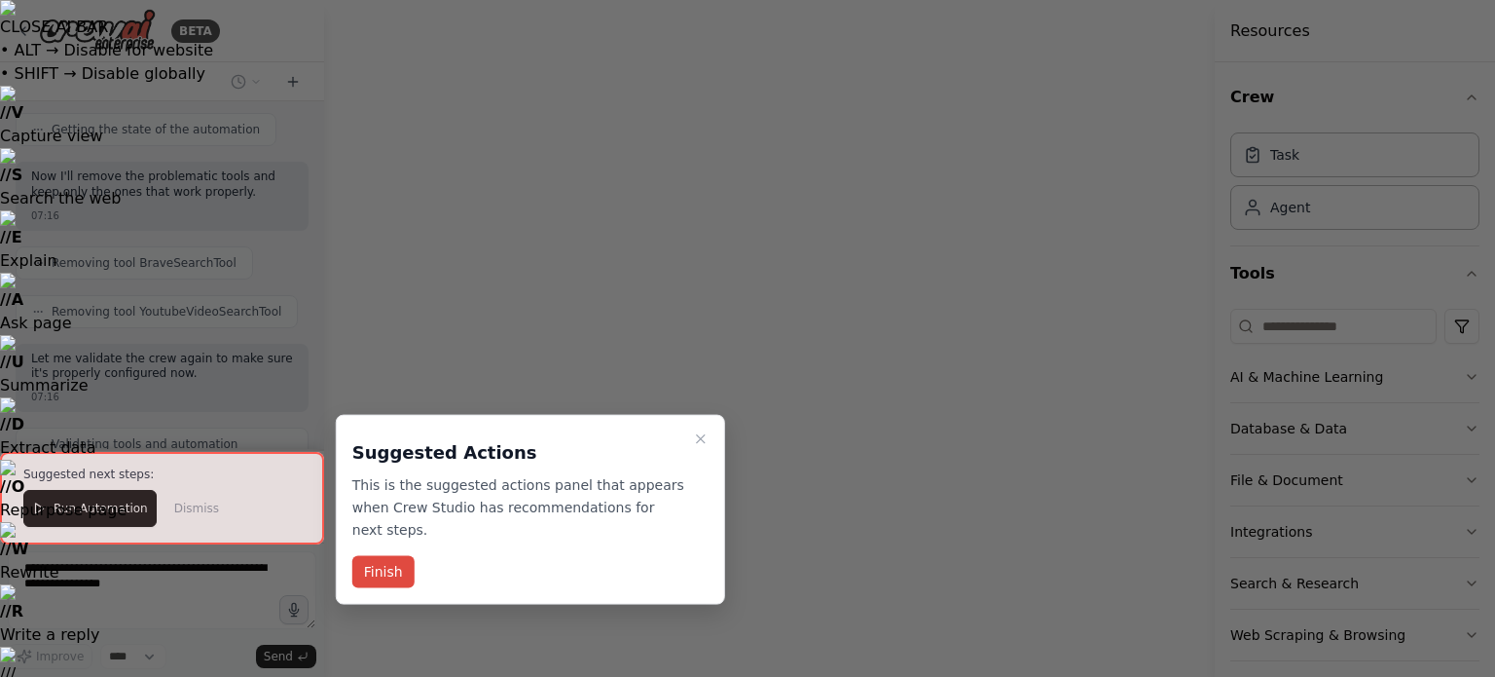
click at [388, 556] on button "Finish" at bounding box center [383, 572] width 62 height 32
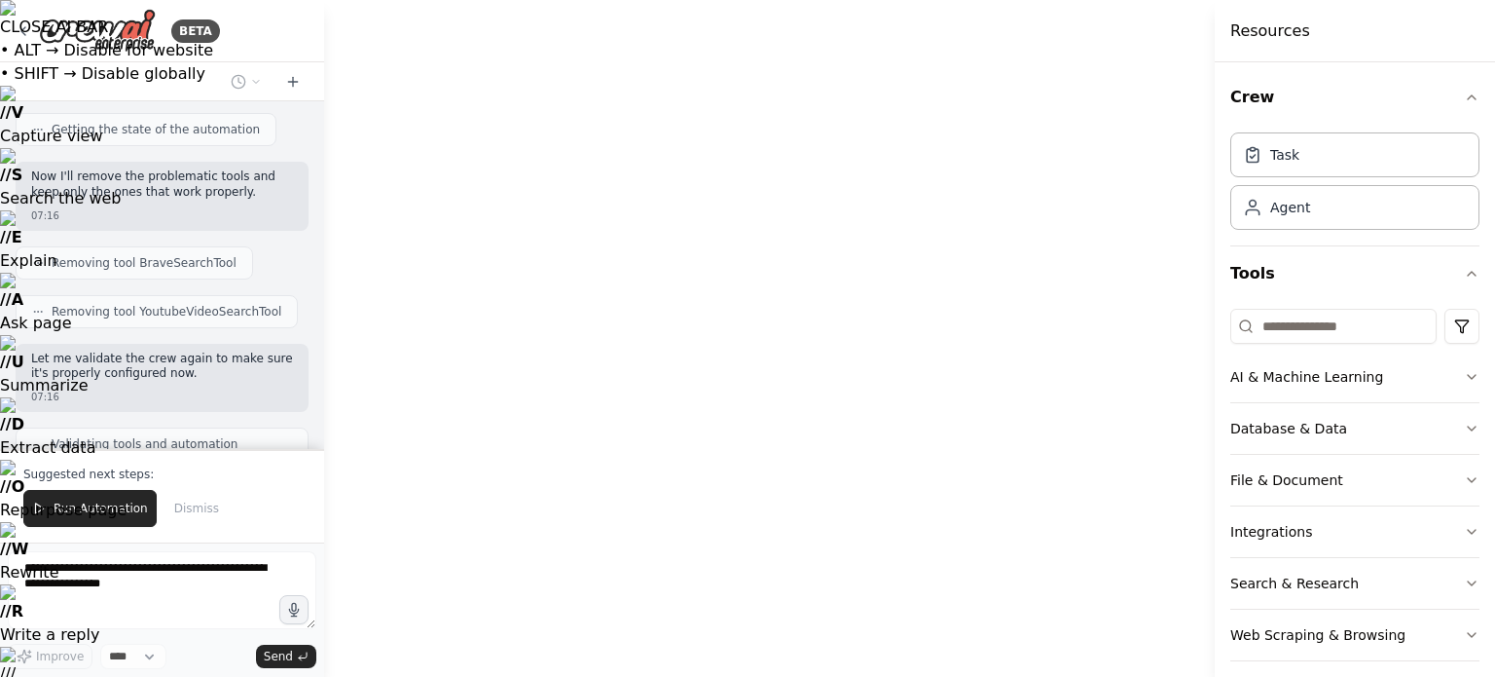
drag, startPoint x: 434, startPoint y: 343, endPoint x: 343, endPoint y: 279, distance: 111.3
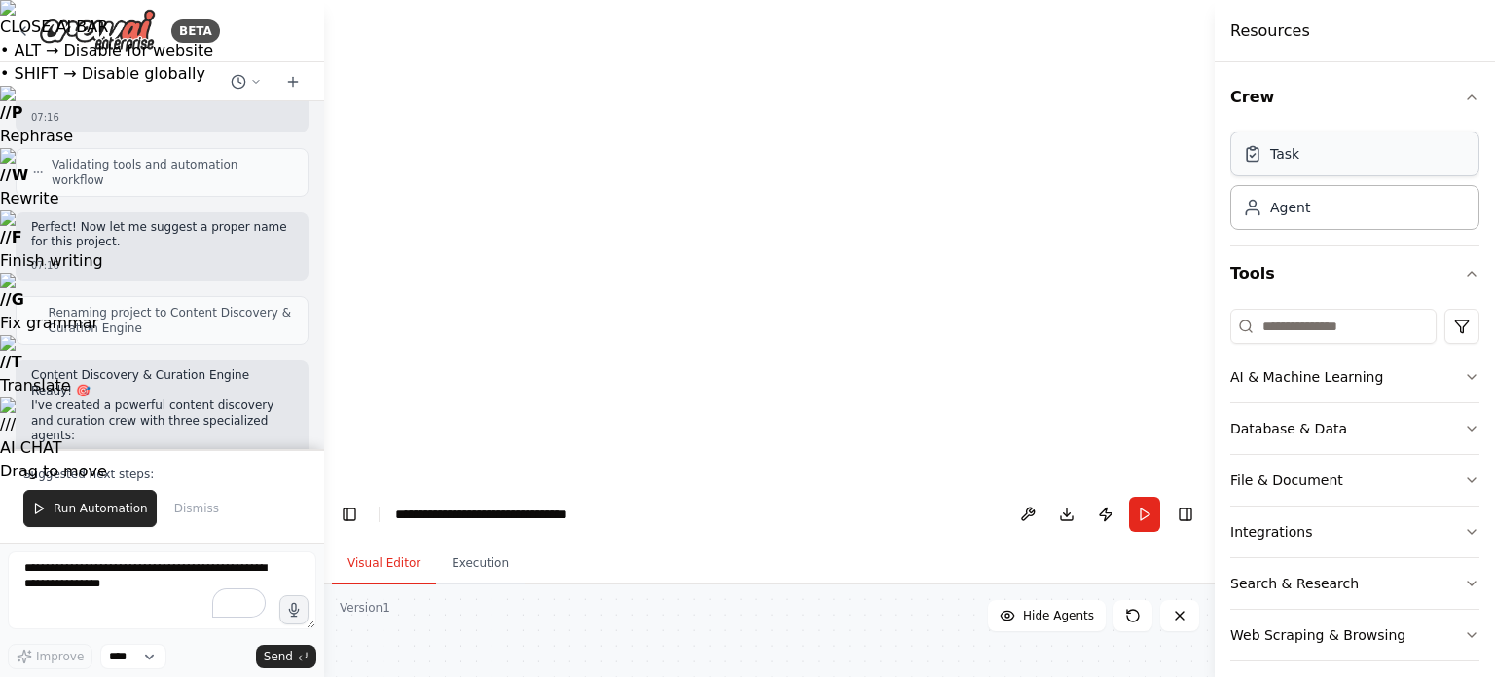
click at [1348, 160] on div "Task" at bounding box center [1355, 153] width 249 height 45
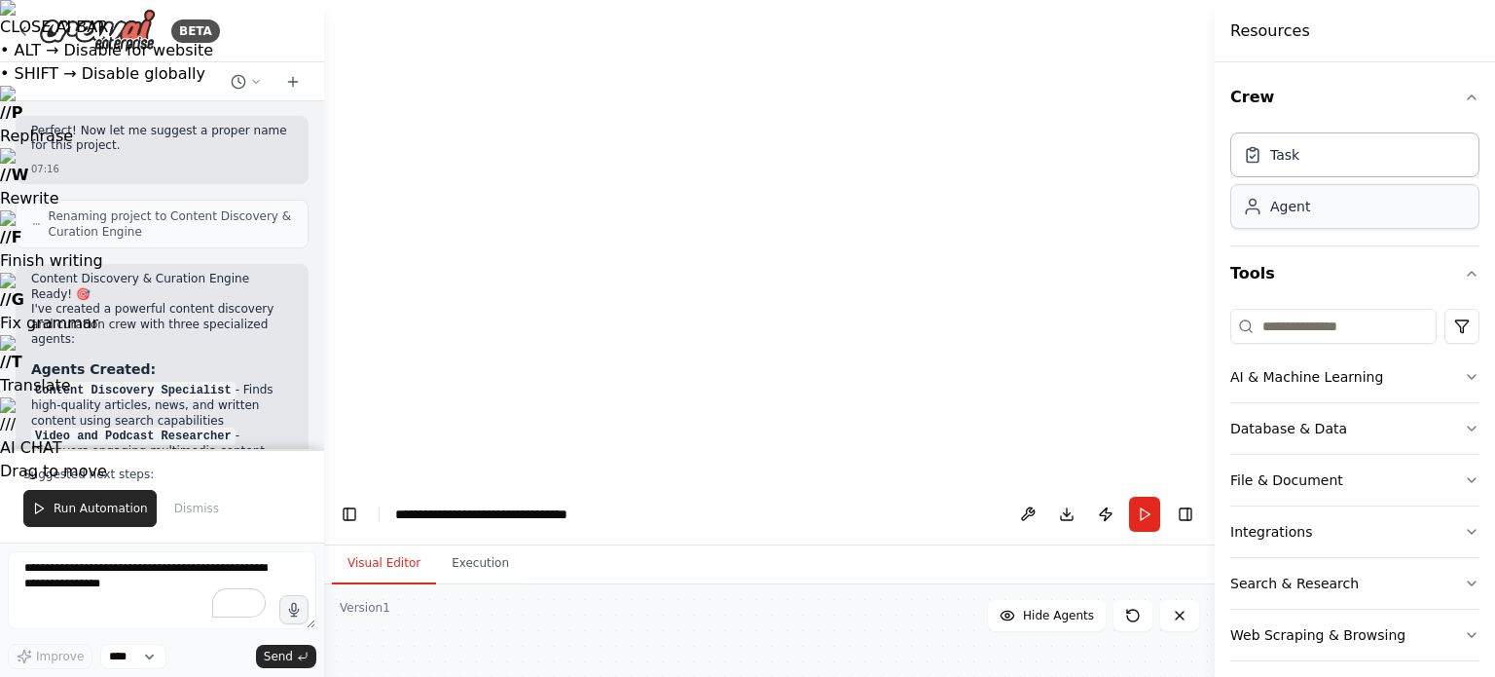
click at [1340, 214] on div "Agent" at bounding box center [1355, 206] width 249 height 45
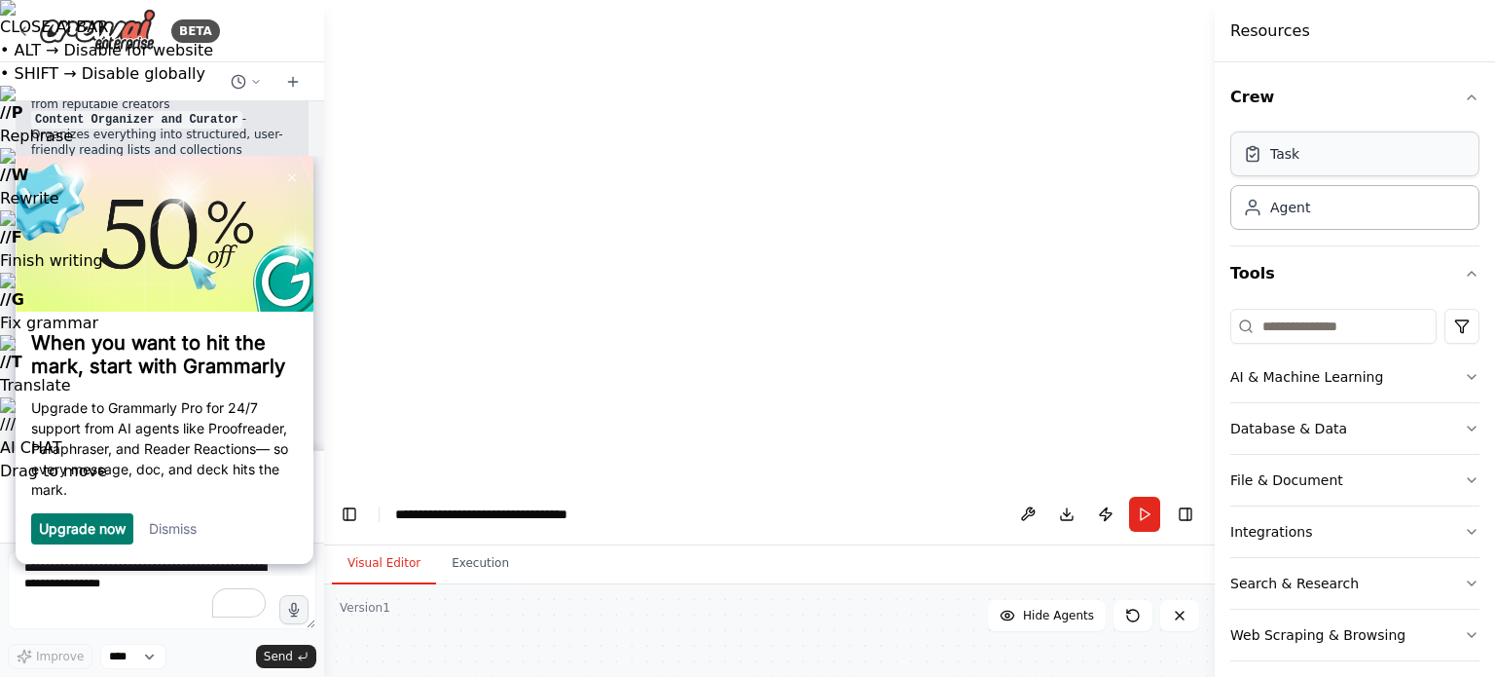
scroll to position [2461, 0]
click at [167, 525] on link "Dismiss" at bounding box center [173, 528] width 48 height 17
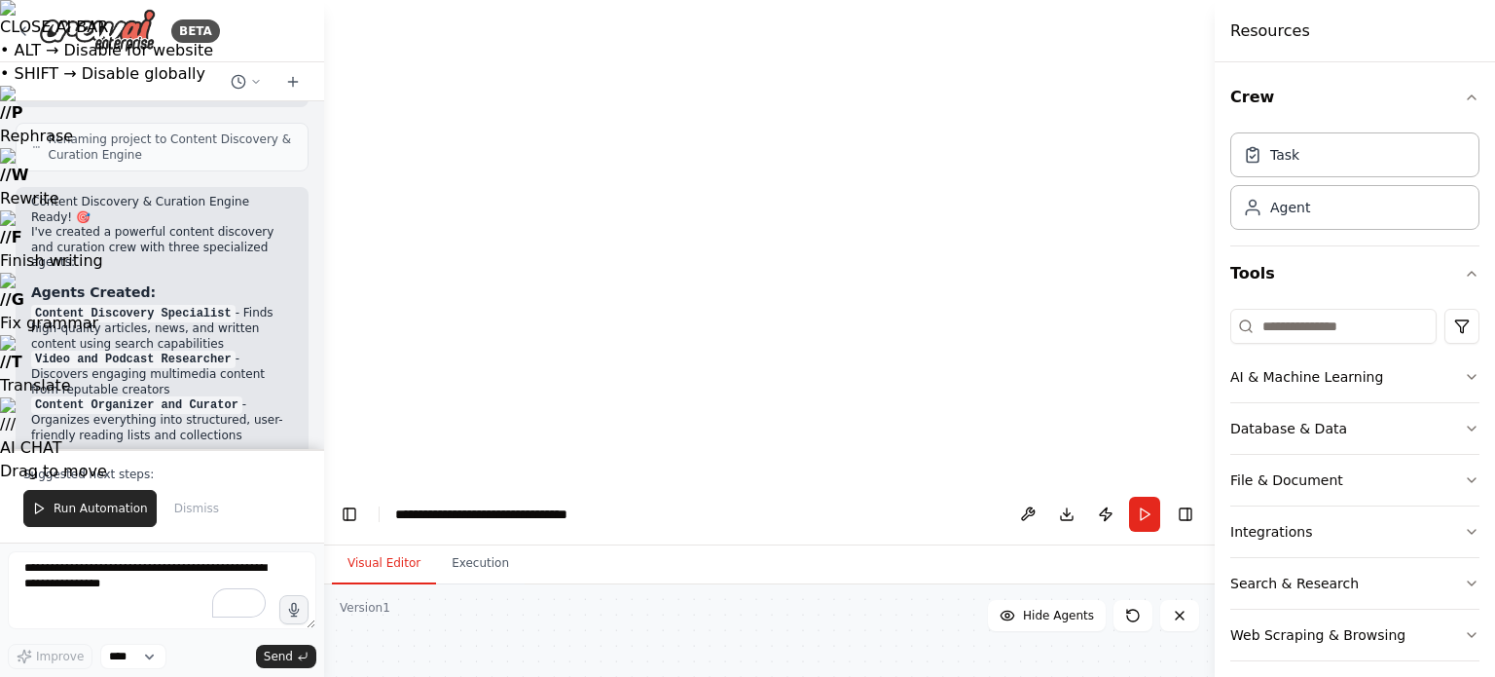
scroll to position [2294, 0]
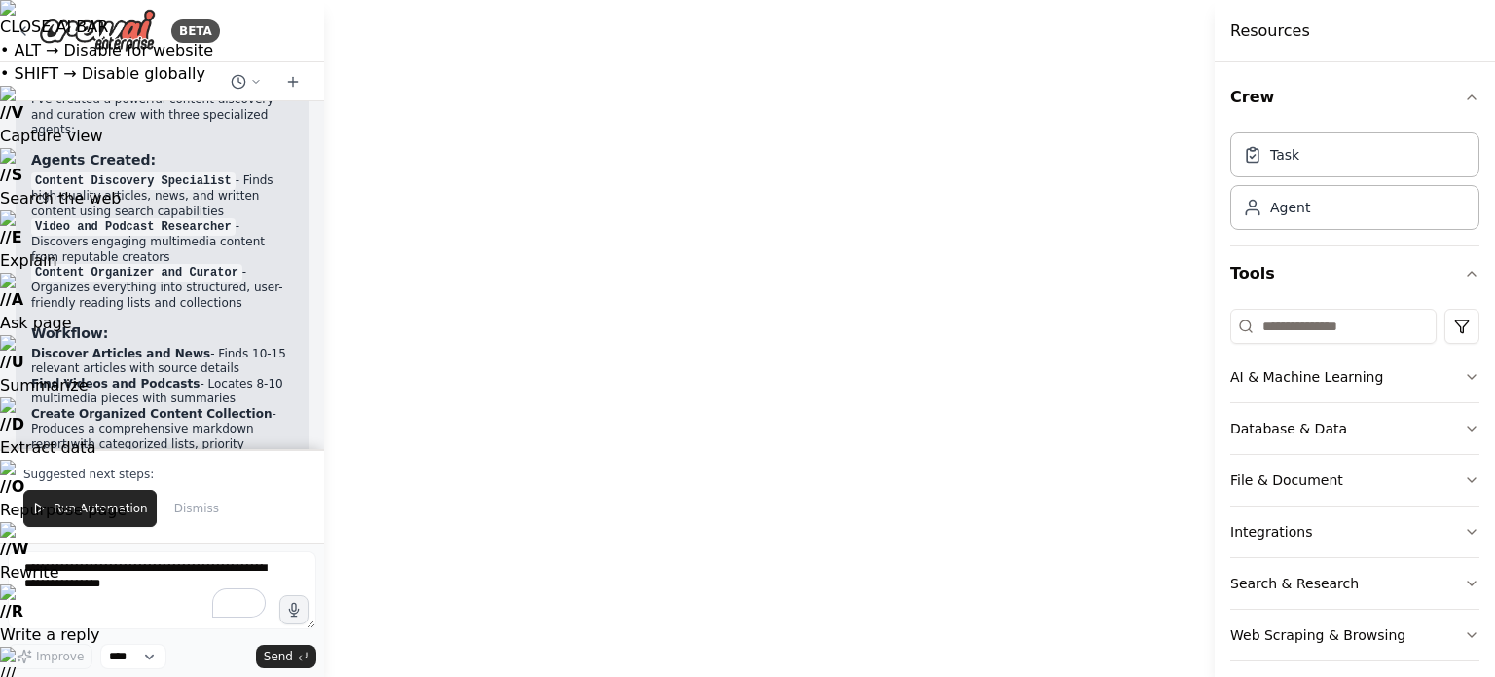
drag, startPoint x: 709, startPoint y: 601, endPoint x: 765, endPoint y: 636, distance: 66.5
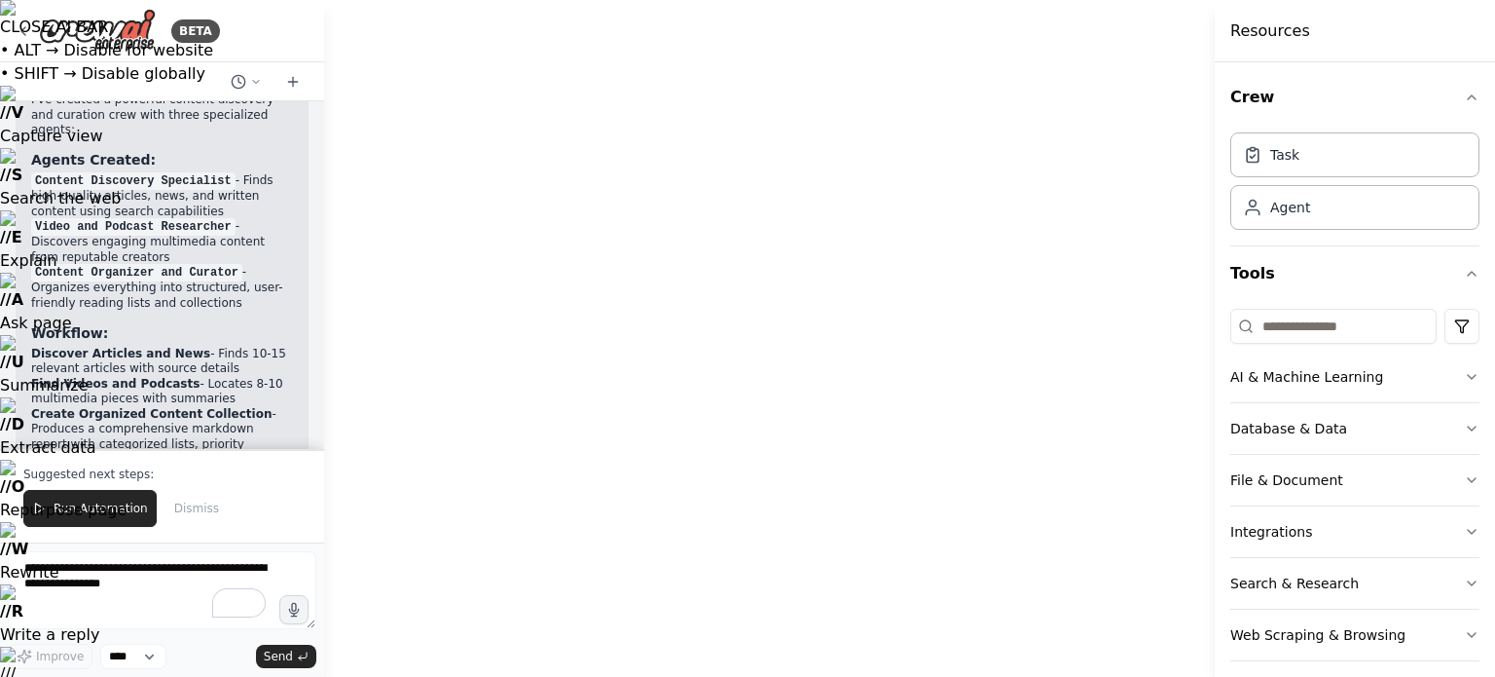
drag, startPoint x: 1001, startPoint y: 553, endPoint x: 1070, endPoint y: 321, distance: 241.8
drag, startPoint x: 652, startPoint y: 470, endPoint x: 612, endPoint y: 469, distance: 39.9
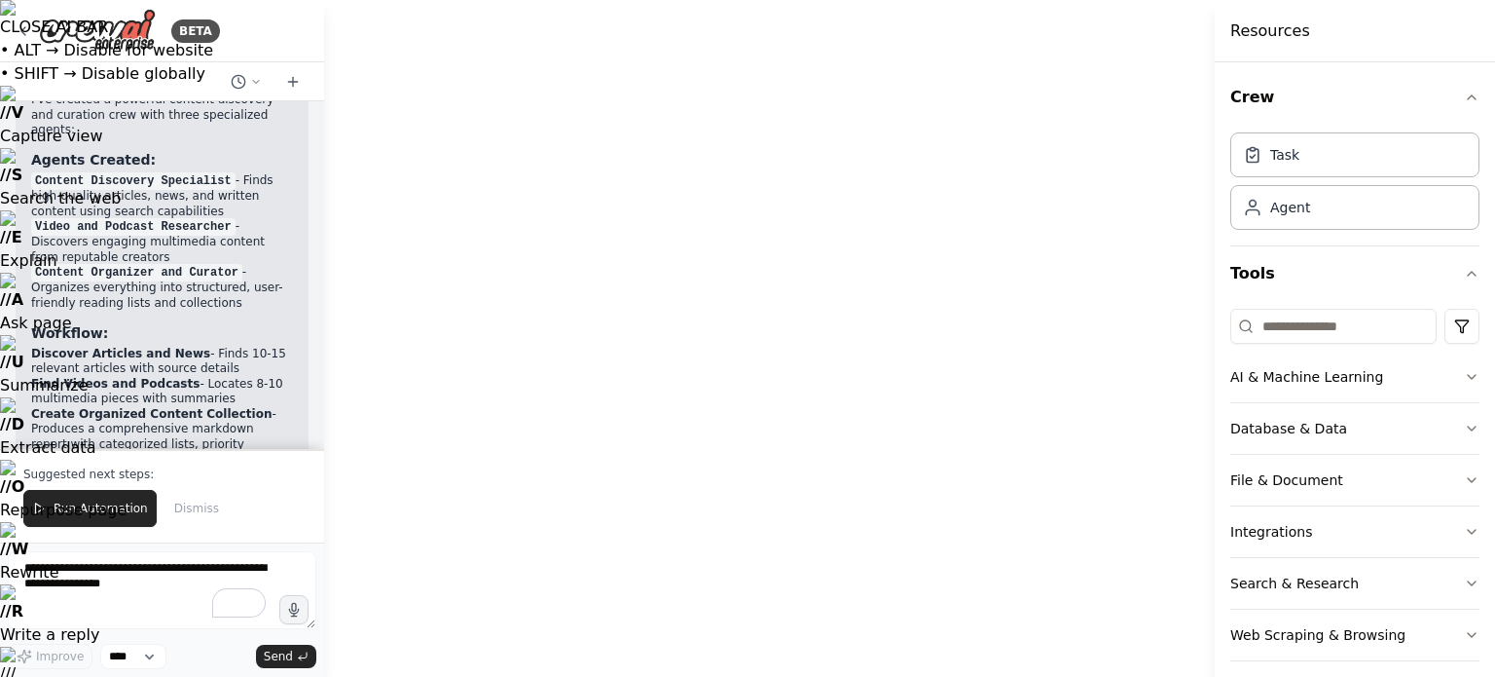
drag, startPoint x: 427, startPoint y: 350, endPoint x: 419, endPoint y: 485, distance: 134.6
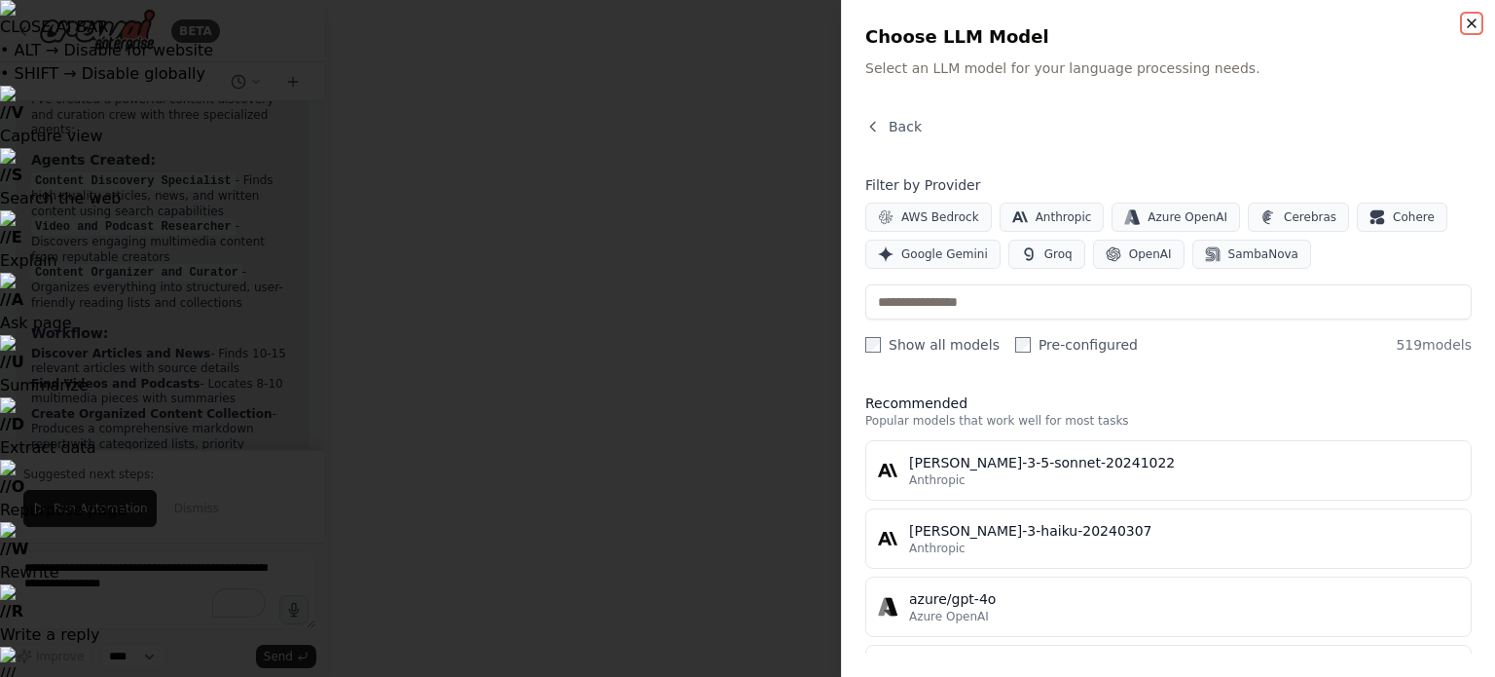
click at [1464, 25] on icon "button" at bounding box center [1472, 24] width 16 height 16
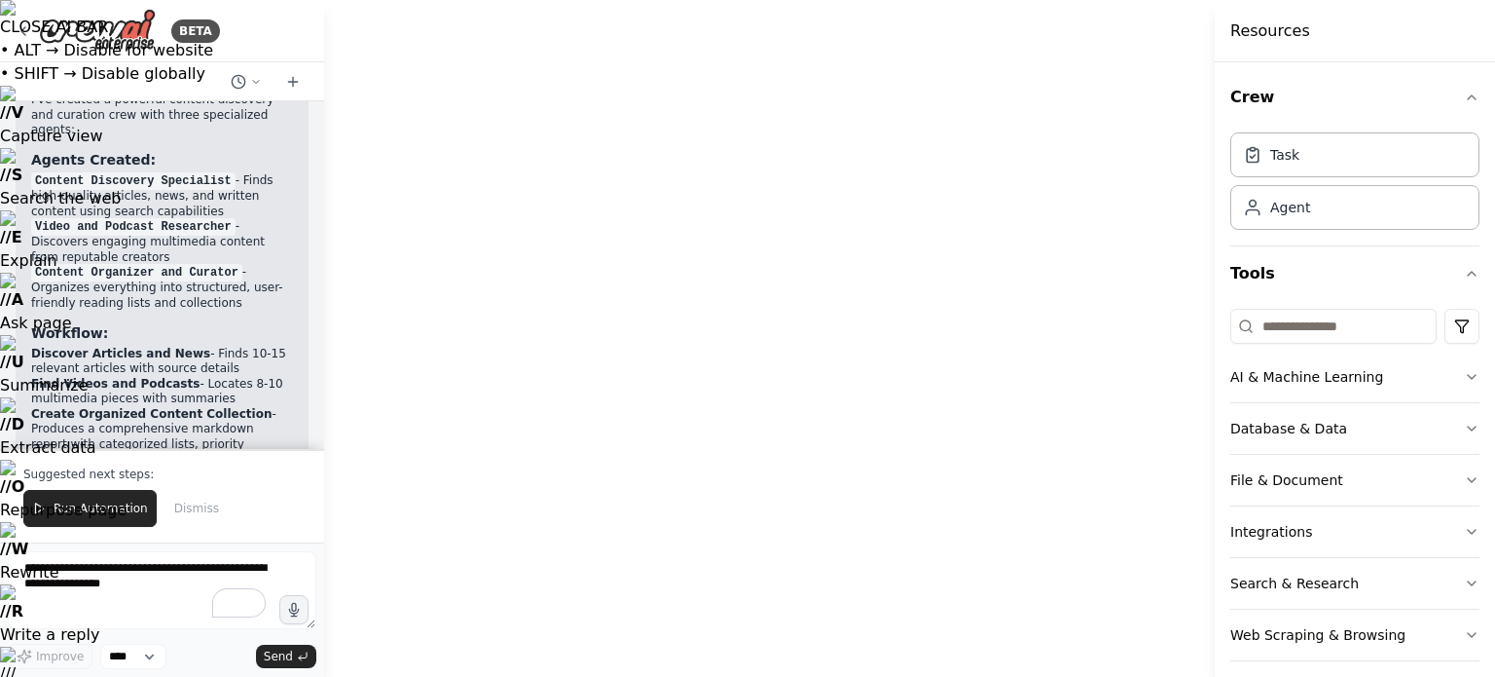
drag, startPoint x: 923, startPoint y: 543, endPoint x: 931, endPoint y: 108, distance: 435.2
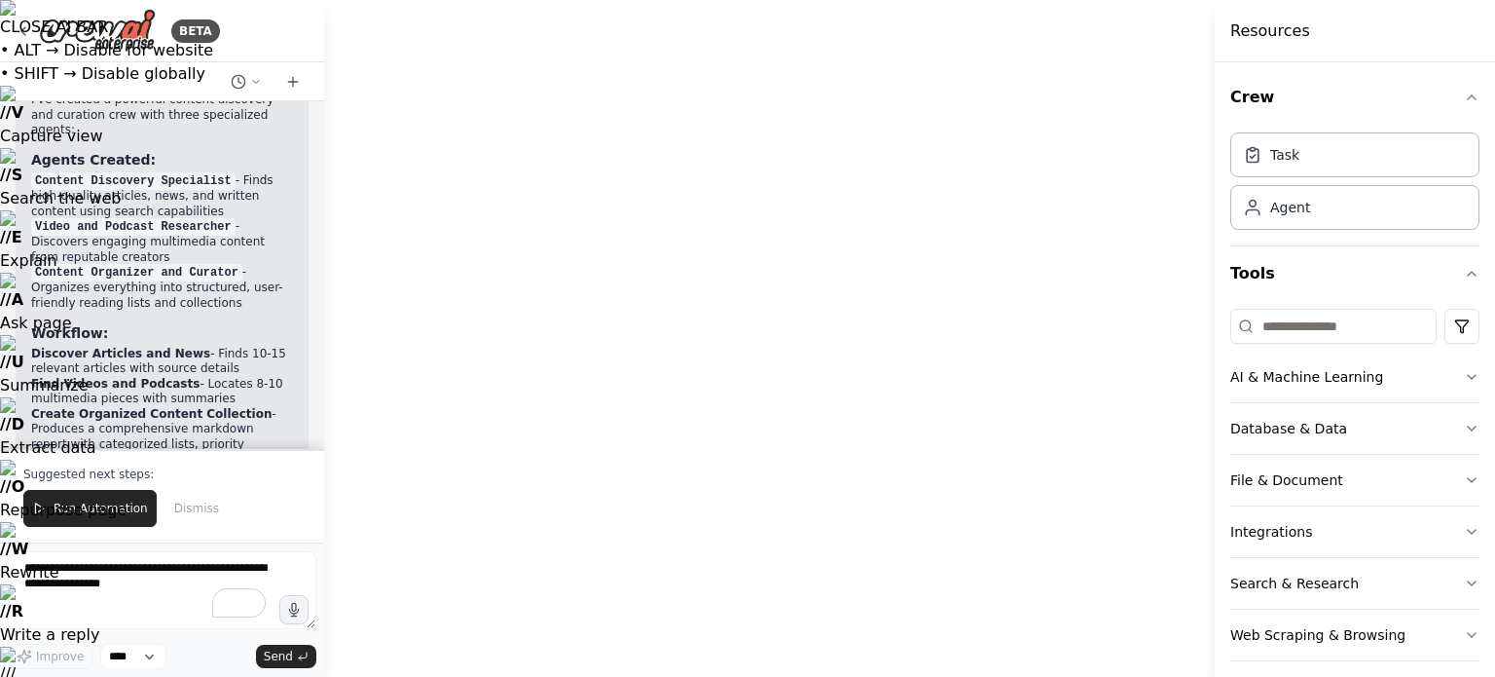
drag, startPoint x: 887, startPoint y: 494, endPoint x: 838, endPoint y: 321, distance: 179.1
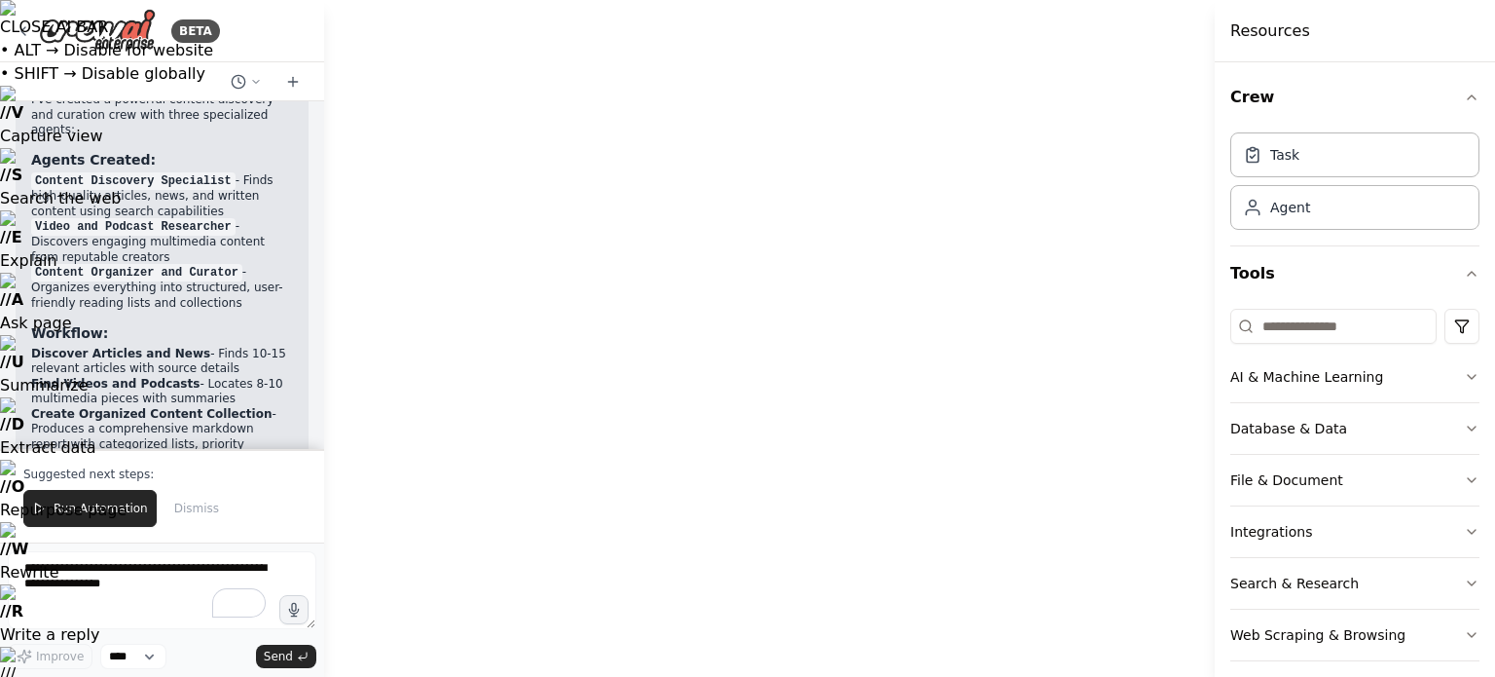
drag, startPoint x: 962, startPoint y: 187, endPoint x: 826, endPoint y: 722, distance: 552.5
drag, startPoint x: 939, startPoint y: 348, endPoint x: 1005, endPoint y: 573, distance: 235.1
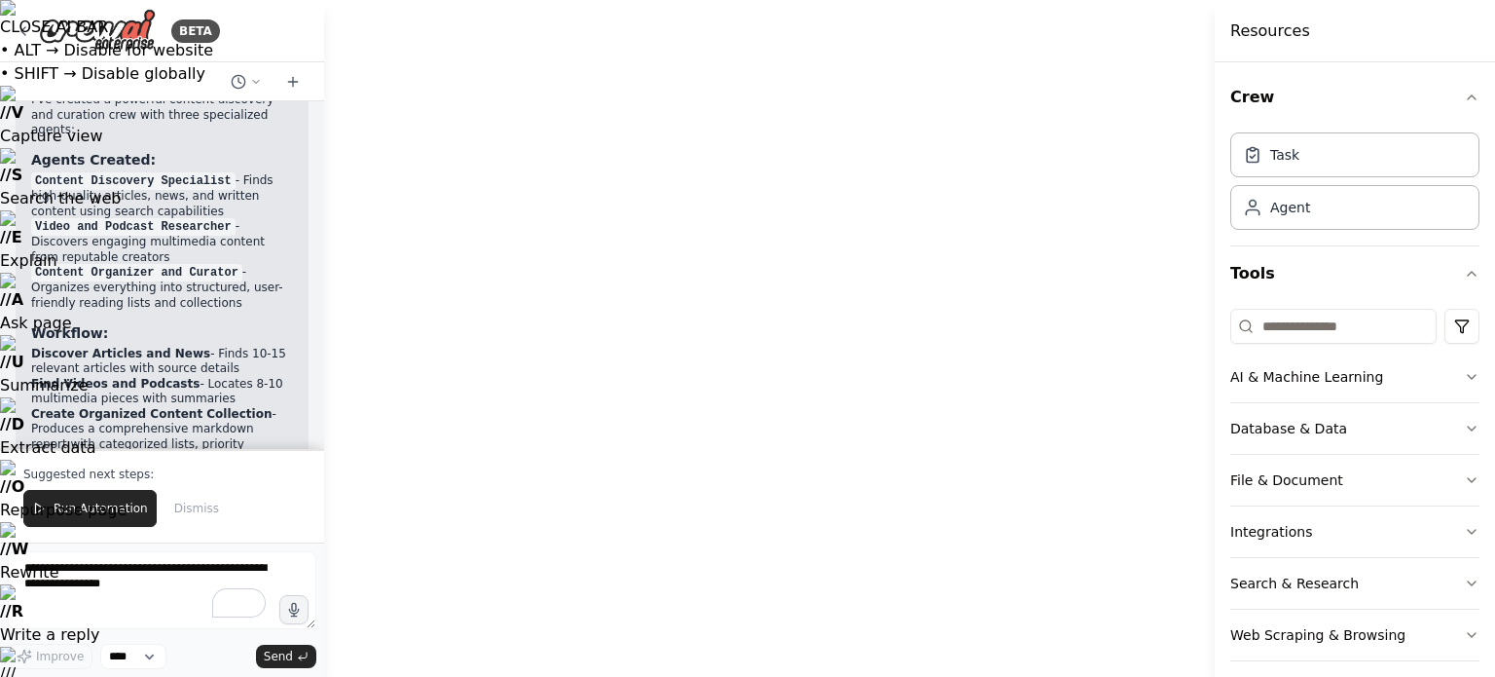
drag, startPoint x: 1006, startPoint y: 605, endPoint x: 1007, endPoint y: 154, distance: 450.8
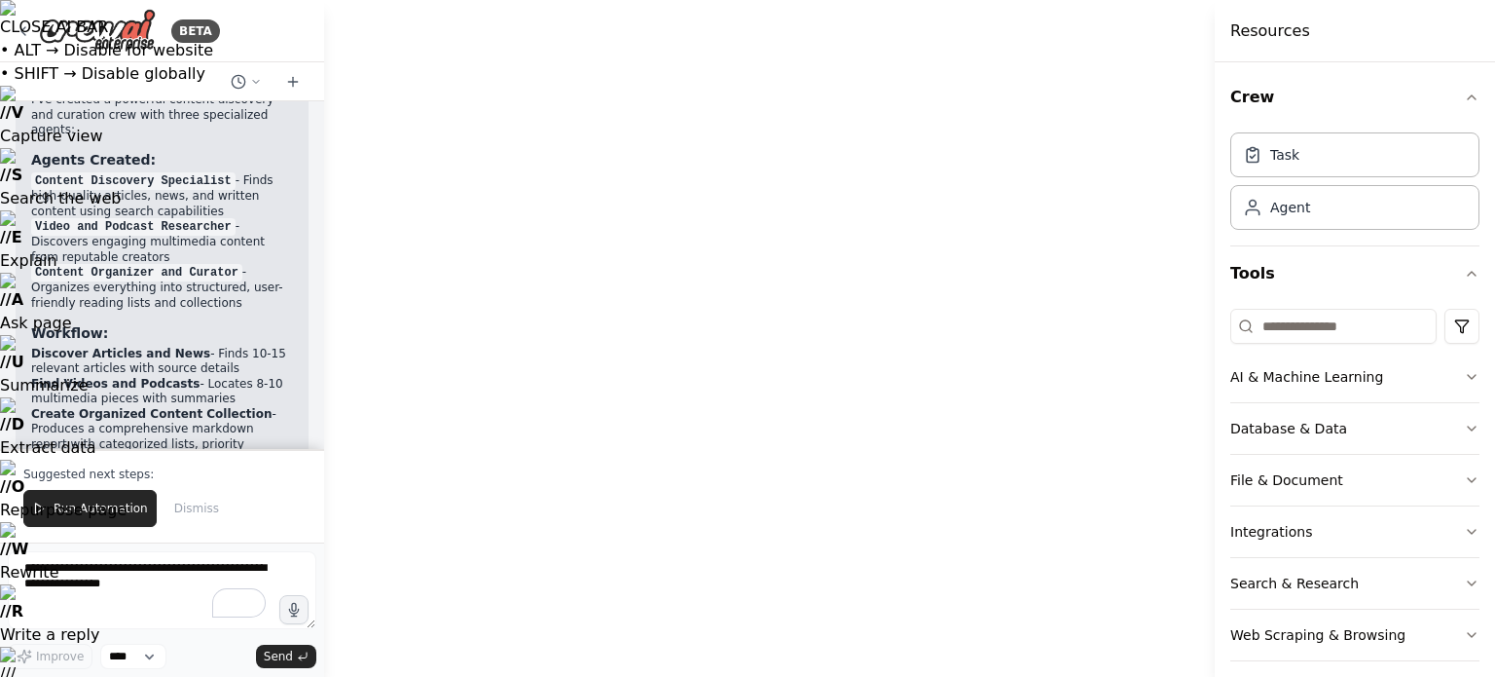
drag, startPoint x: 899, startPoint y: 474, endPoint x: 906, endPoint y: 722, distance: 248.4
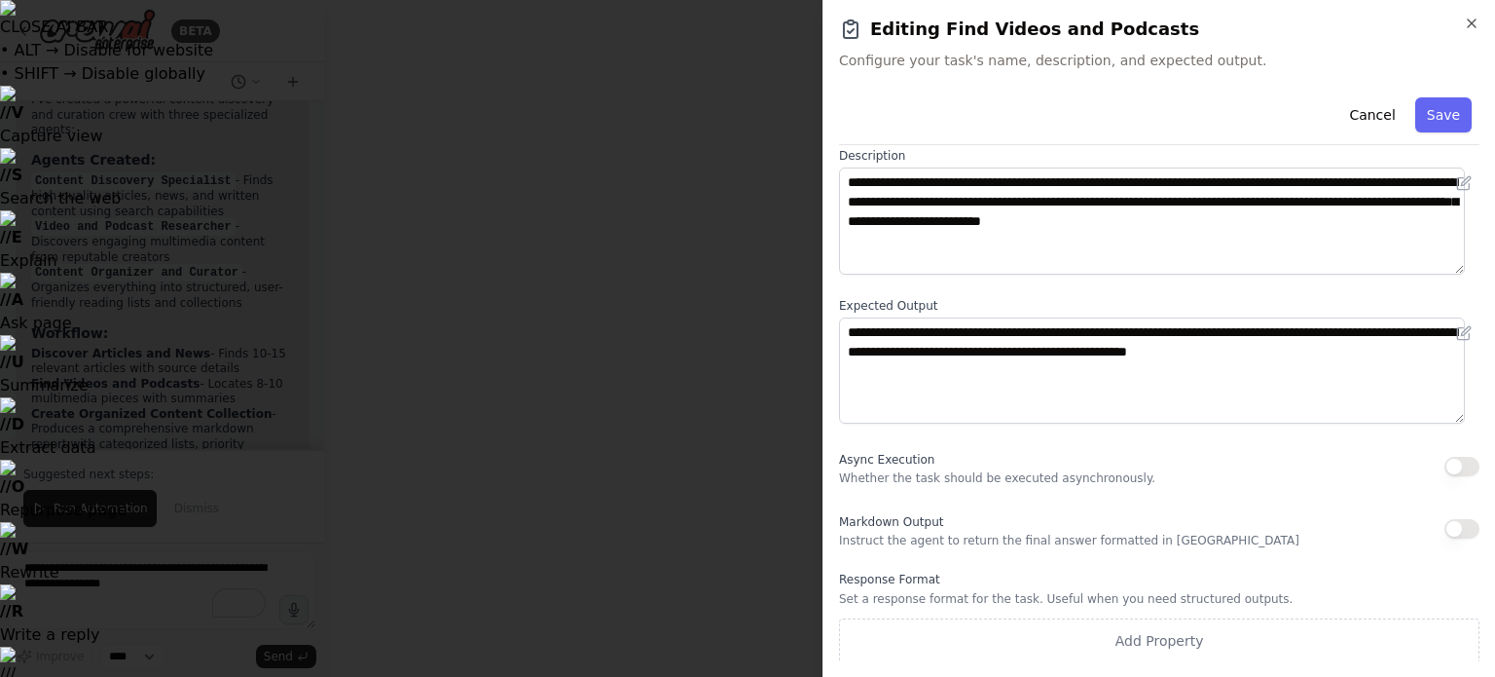
scroll to position [0, 0]
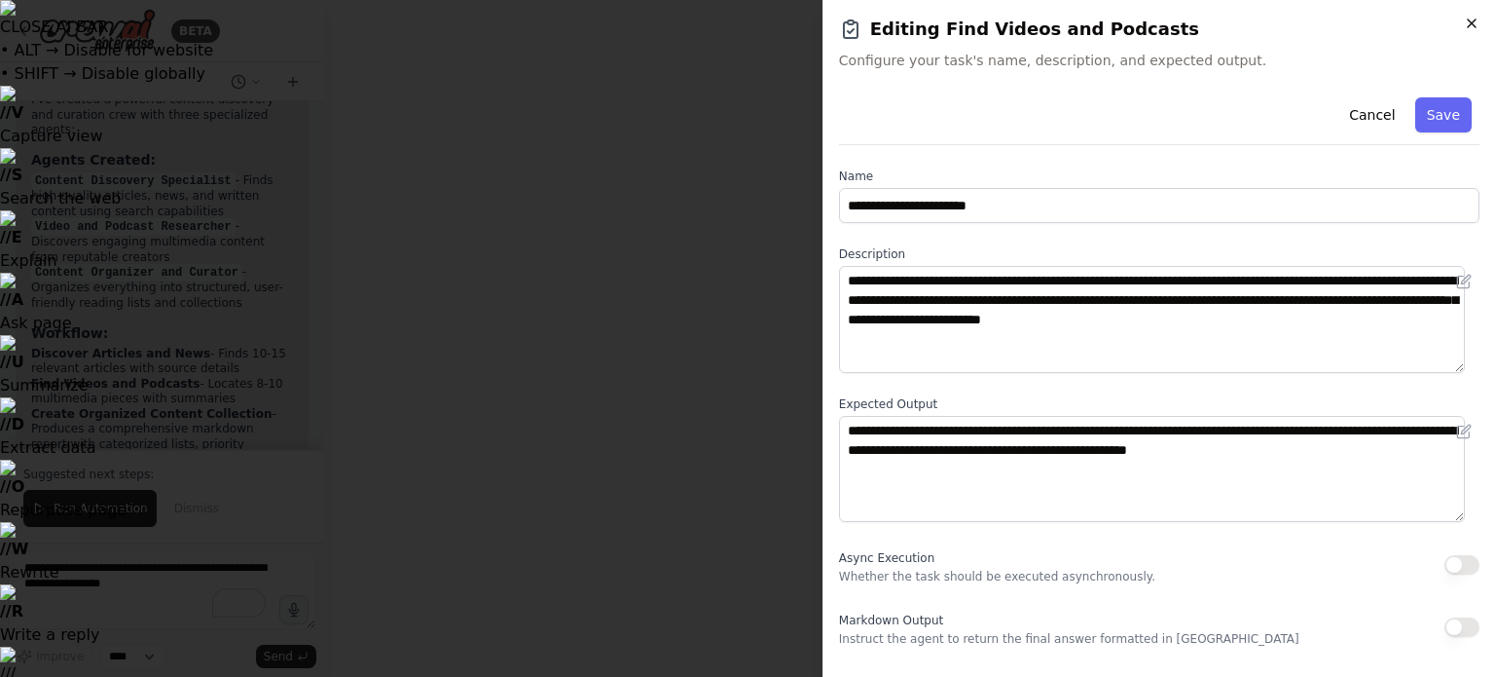
click at [1474, 21] on icon "button" at bounding box center [1472, 23] width 8 height 8
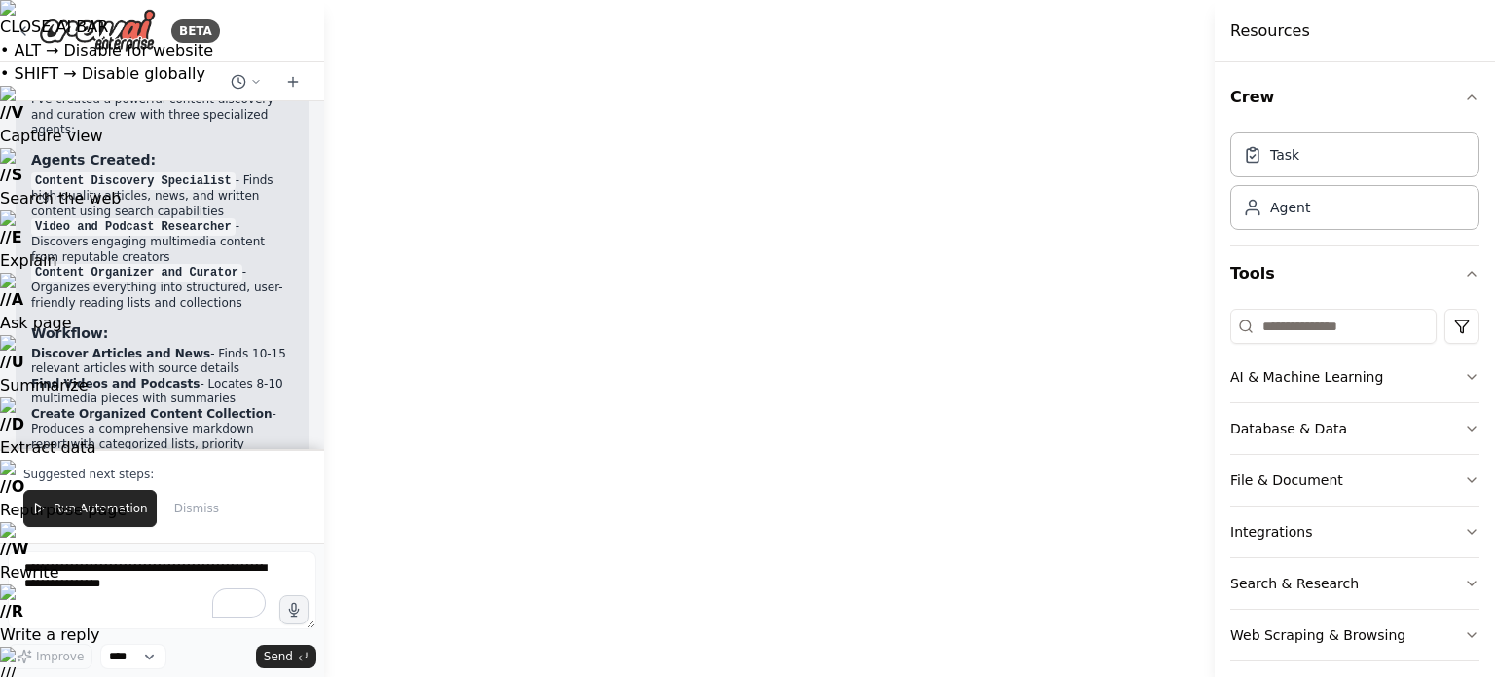
drag, startPoint x: 1107, startPoint y: 314, endPoint x: 950, endPoint y: 597, distance: 322.9
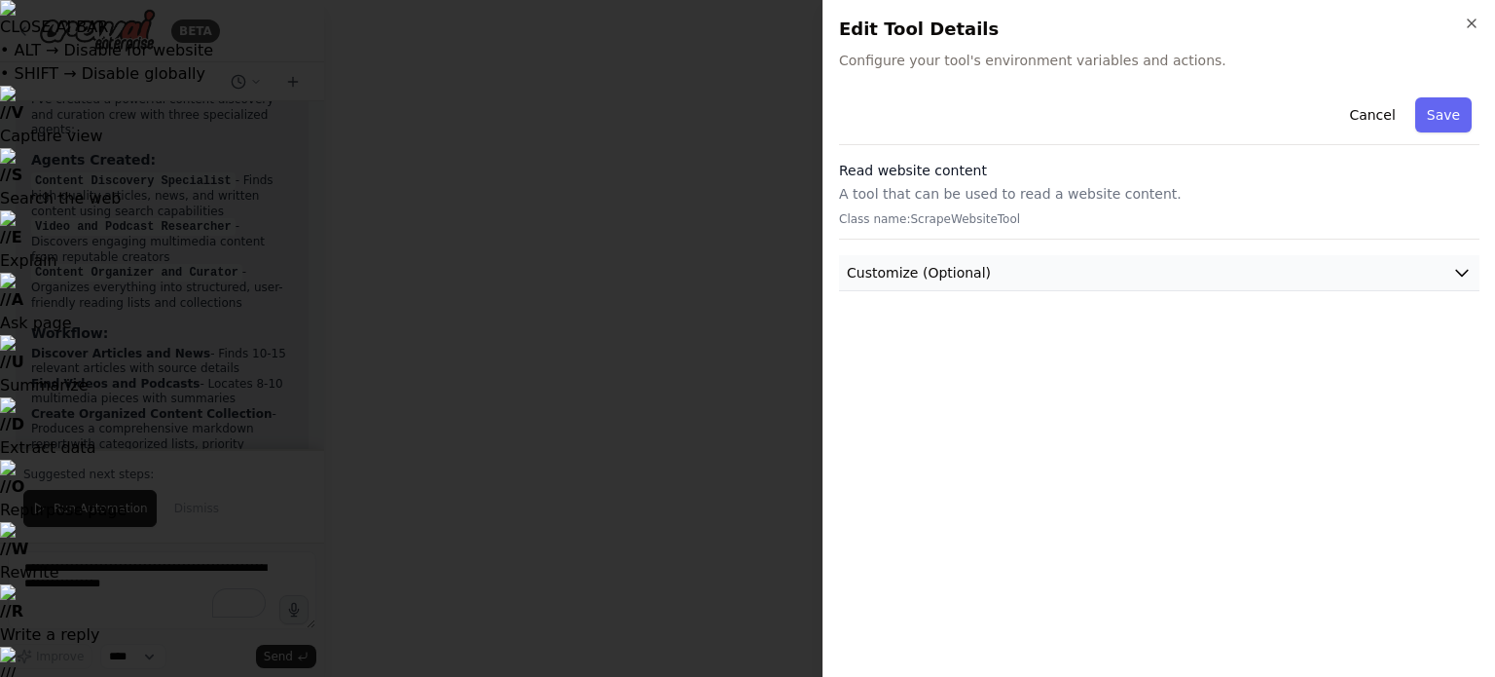
click at [1055, 278] on button "Customize (Optional)" at bounding box center [1159, 273] width 641 height 36
click at [1470, 19] on icon "button" at bounding box center [1472, 24] width 16 height 16
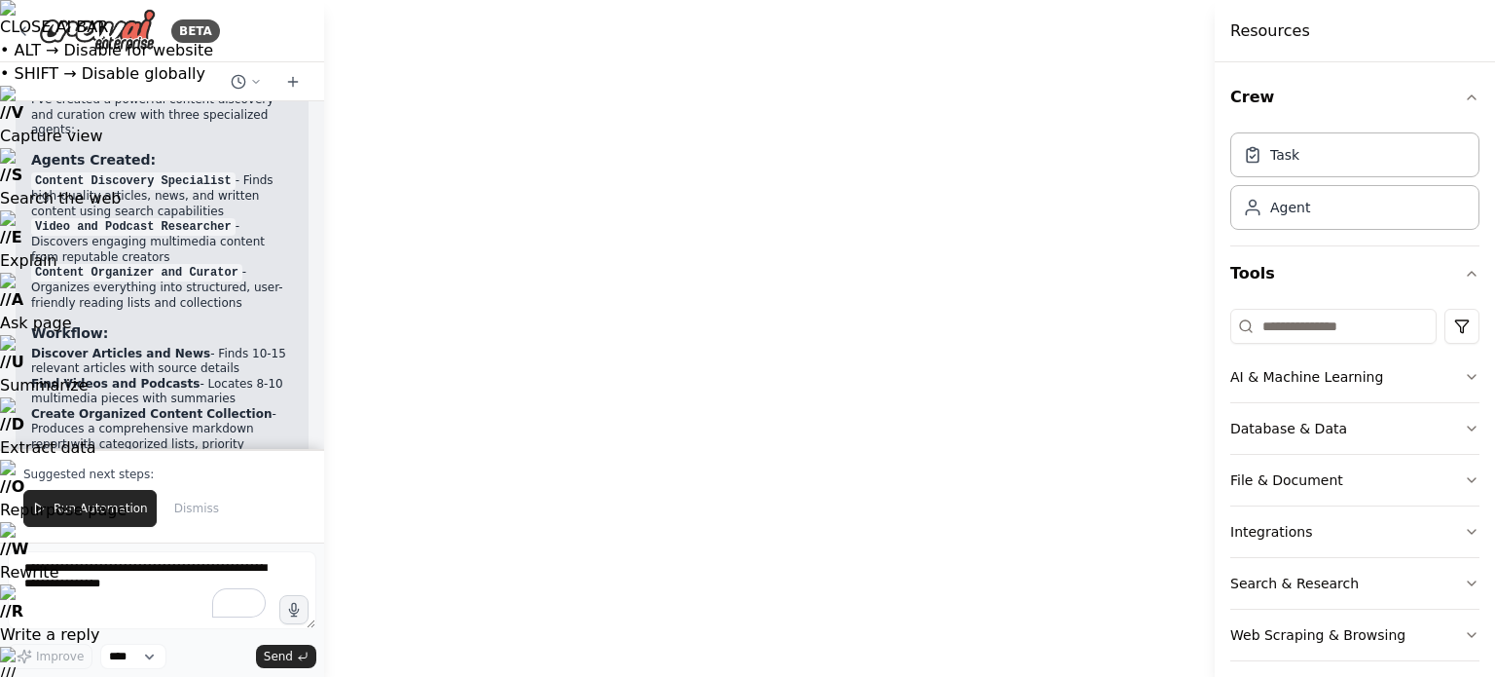
drag, startPoint x: 1144, startPoint y: 469, endPoint x: 1100, endPoint y: 464, distance: 44.1
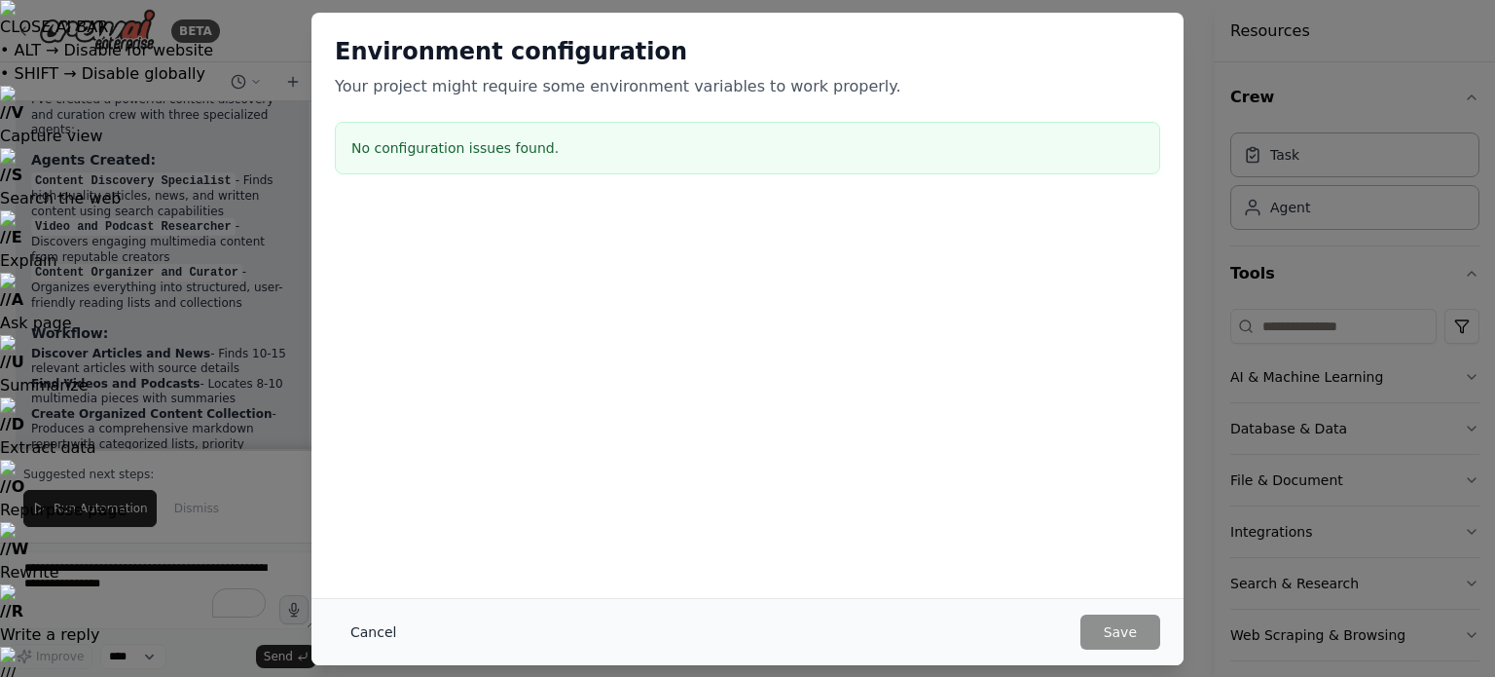
click at [367, 634] on button "Cancel" at bounding box center [373, 631] width 77 height 35
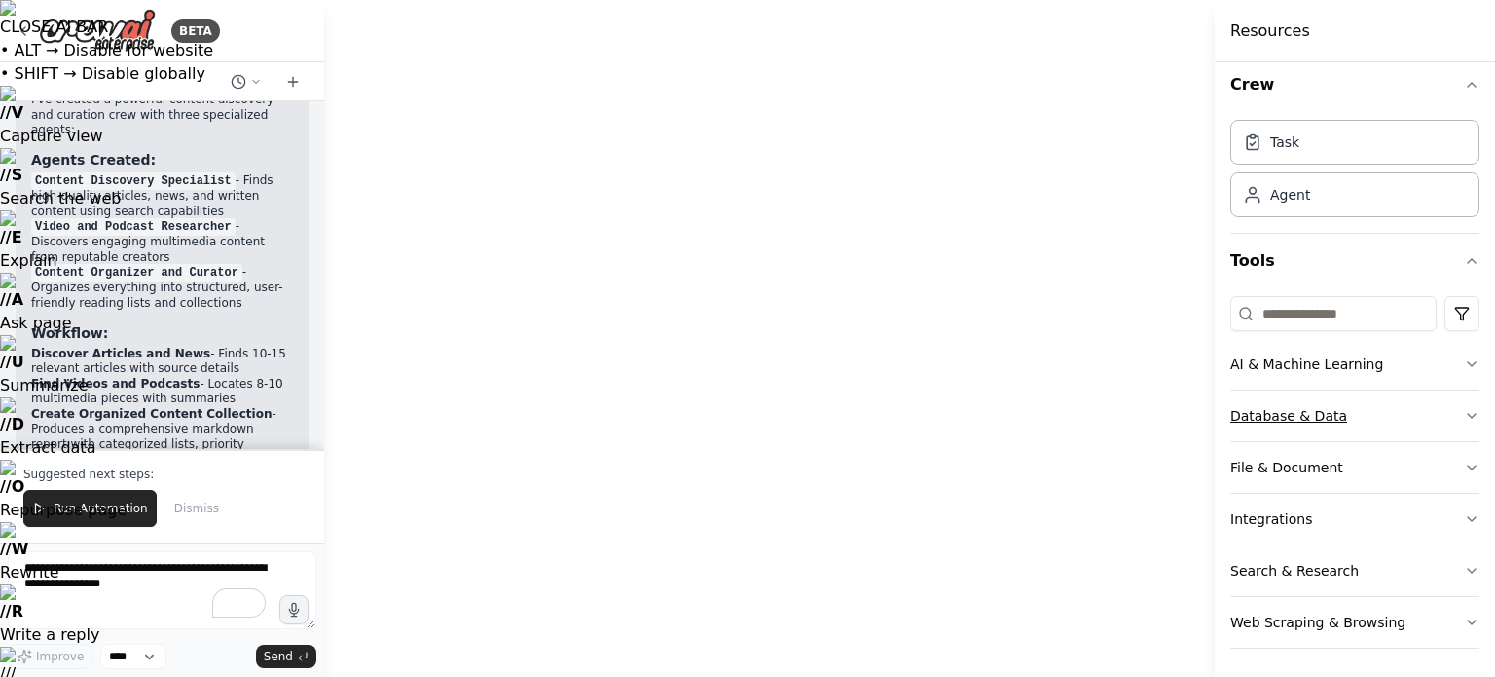
scroll to position [12, 0]
click at [1342, 507] on button "Integrations" at bounding box center [1355, 520] width 249 height 51
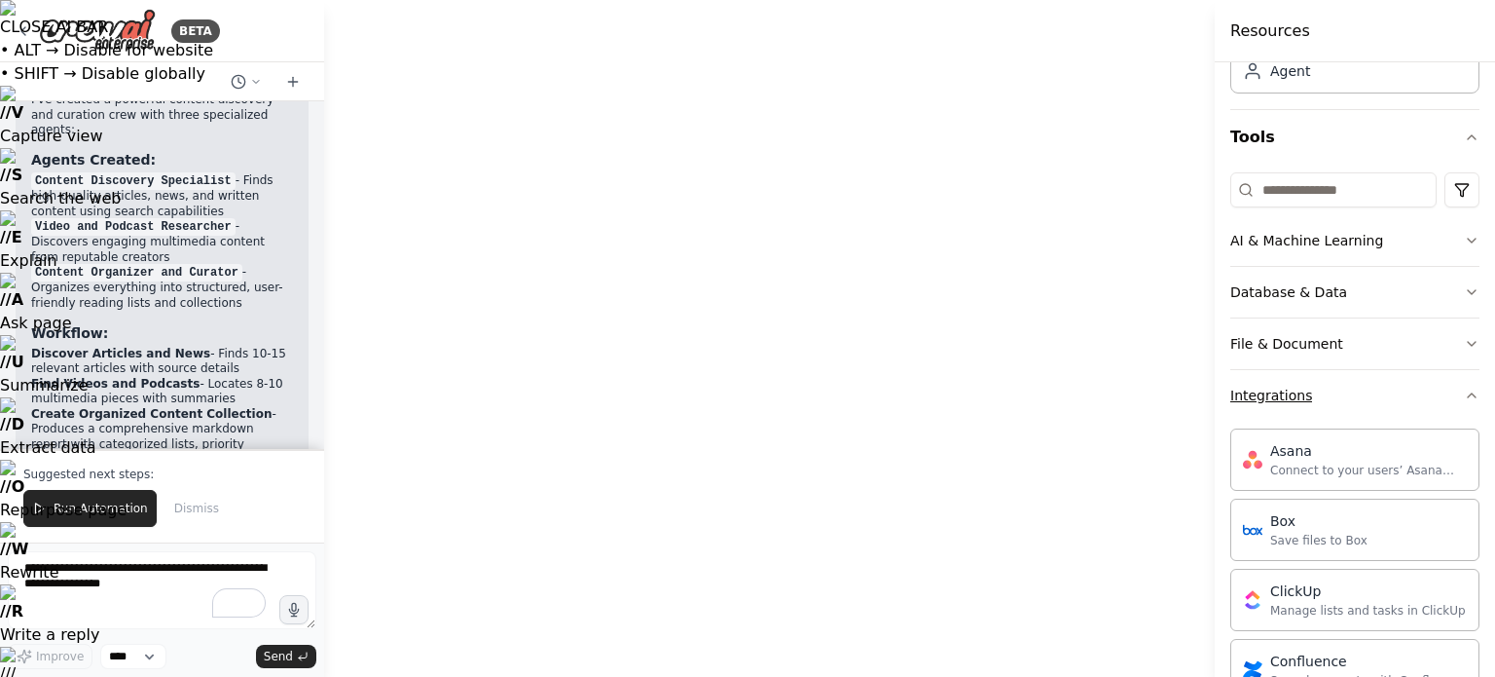
scroll to position [0, 0]
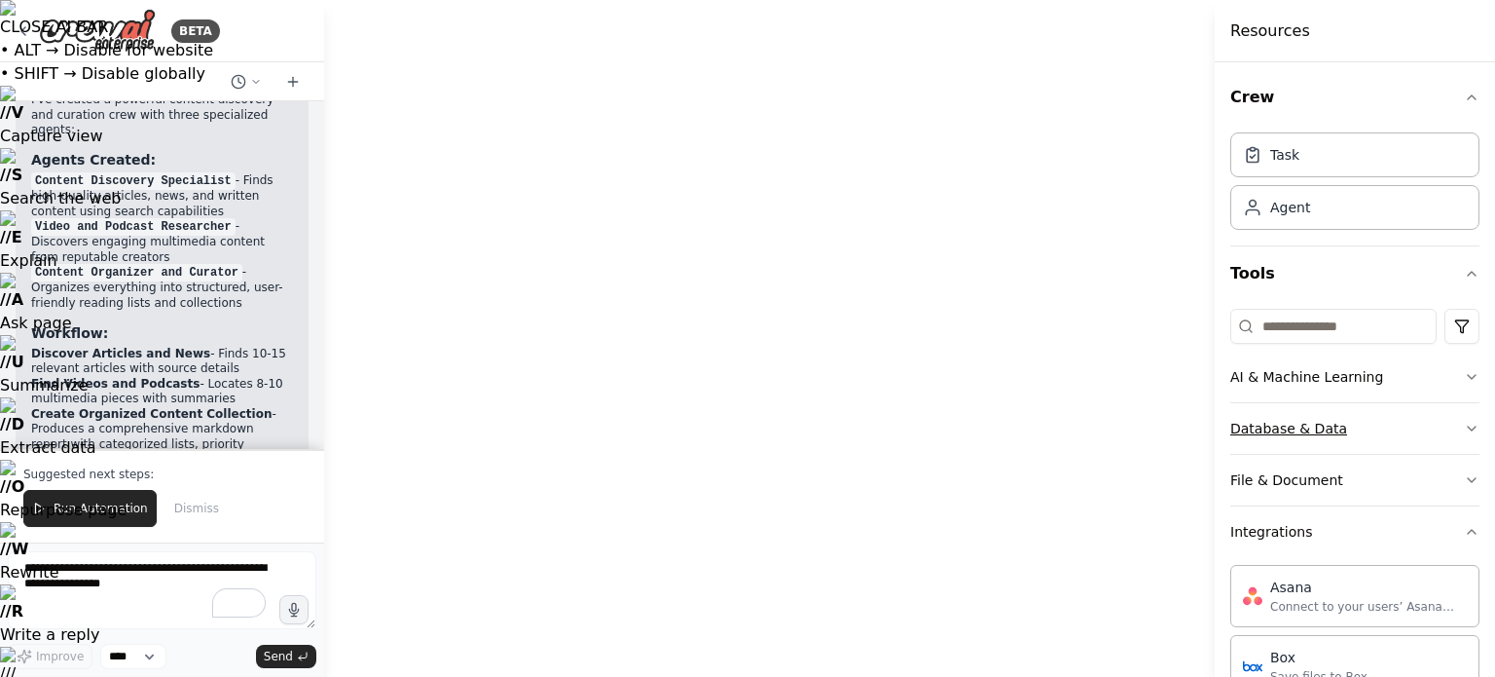
click at [1345, 416] on button "Database & Data" at bounding box center [1355, 428] width 249 height 51
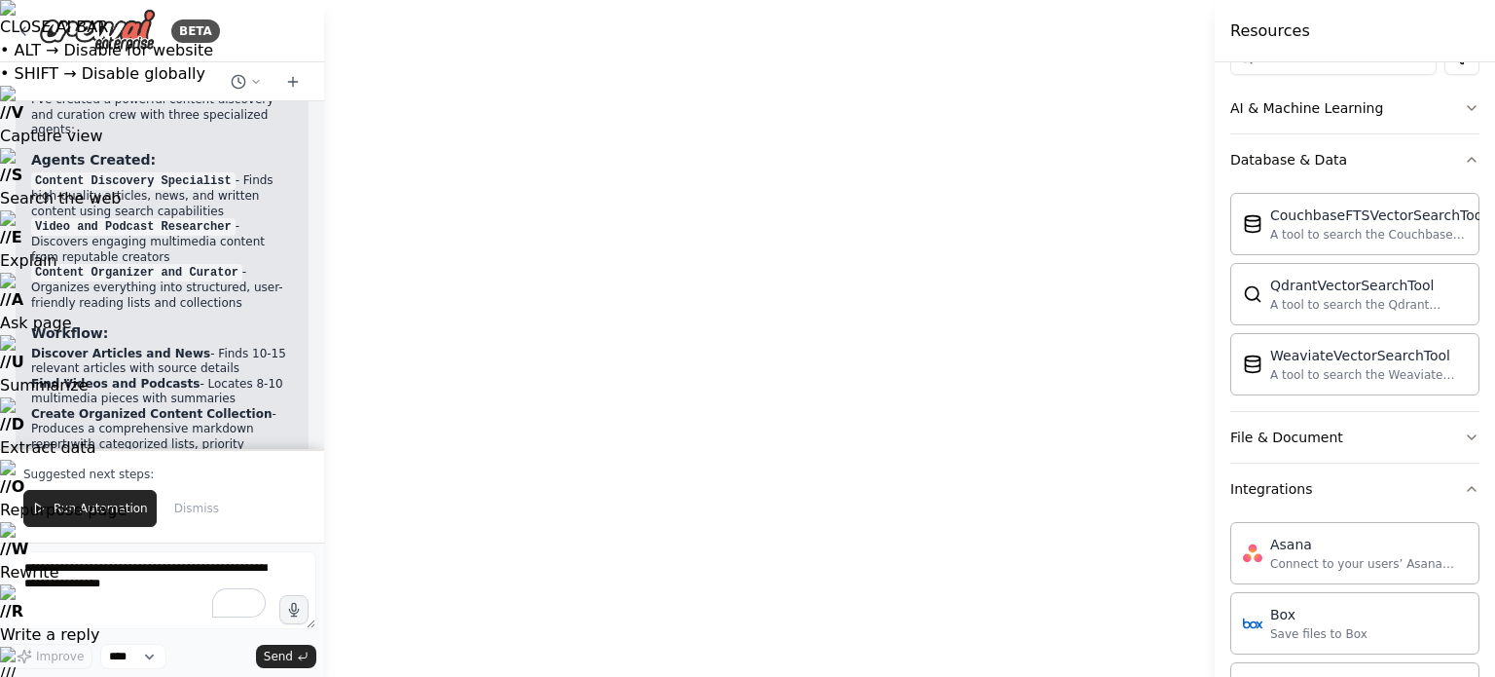
scroll to position [269, 0]
click at [1394, 443] on button "File & Document" at bounding box center [1355, 437] width 249 height 51
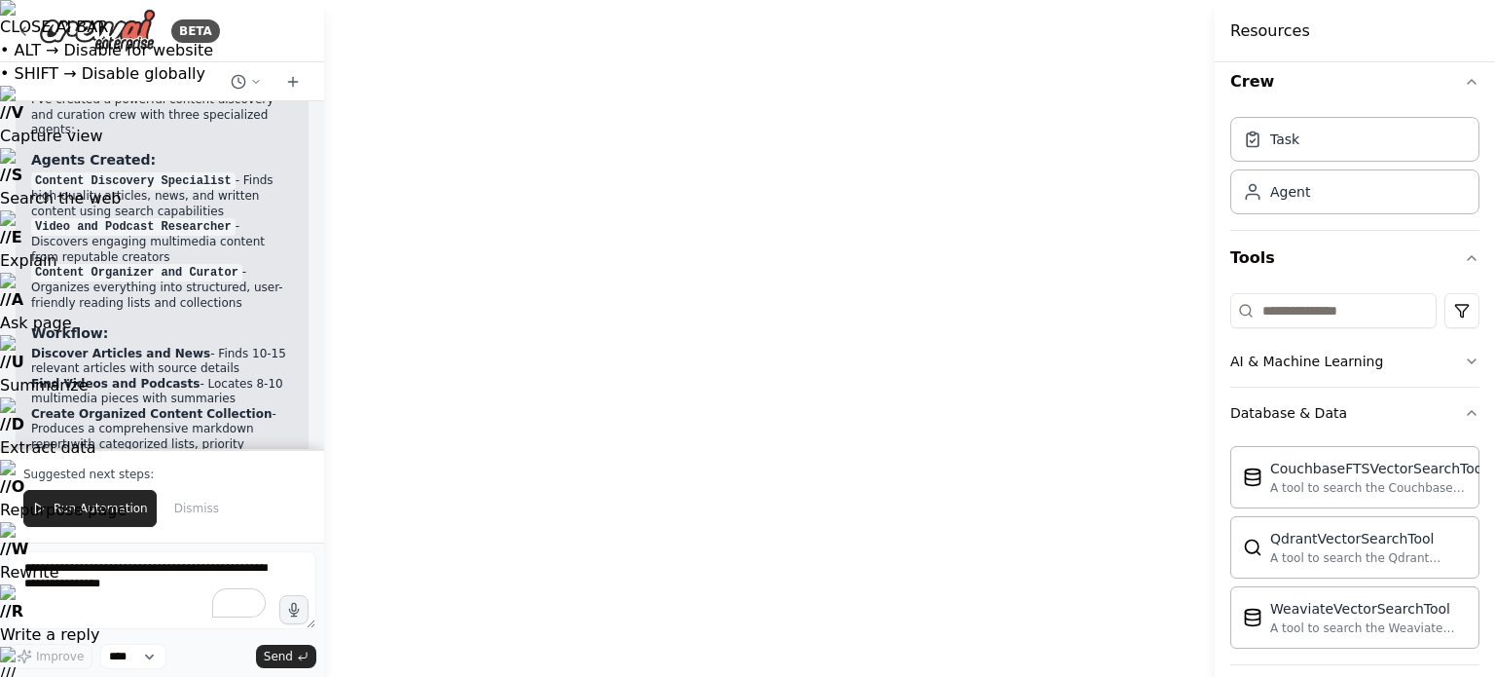
scroll to position [0, 0]
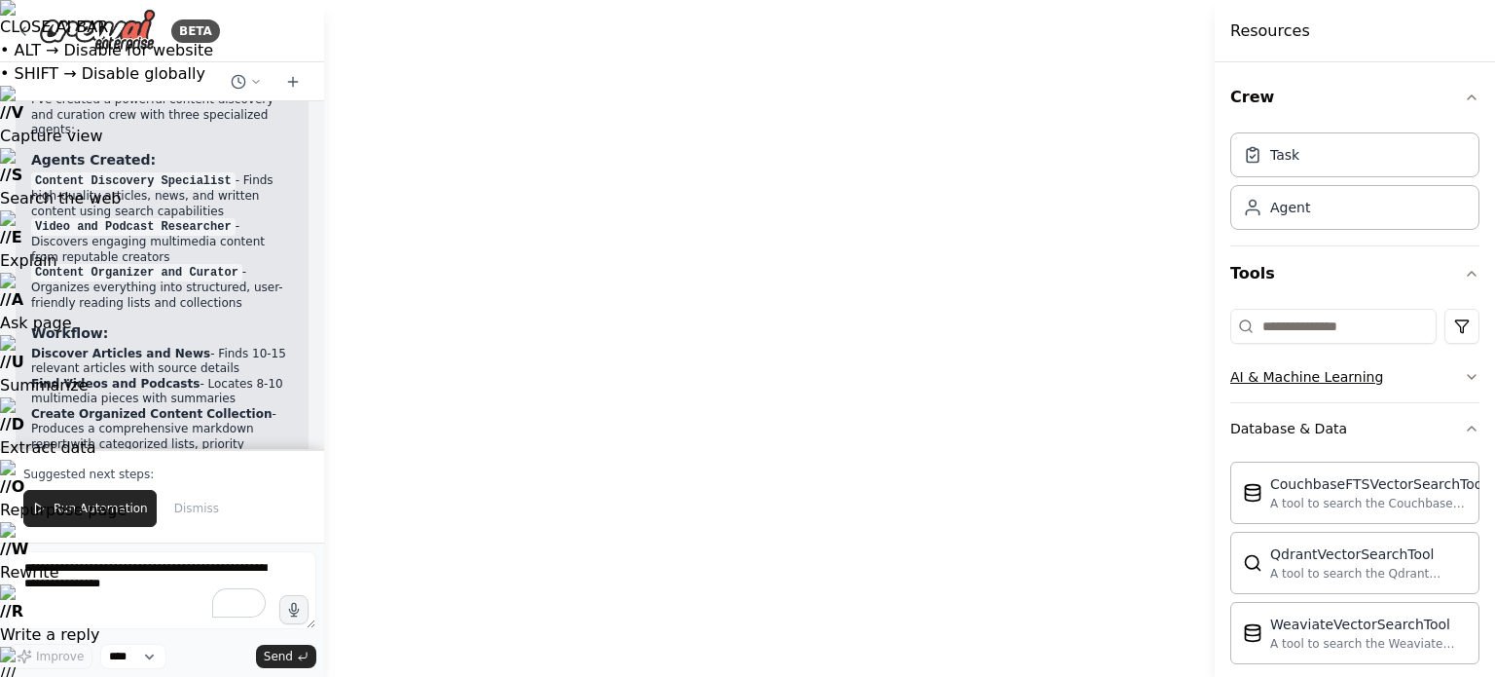
click at [1399, 370] on button "AI & Machine Learning" at bounding box center [1355, 376] width 249 height 51
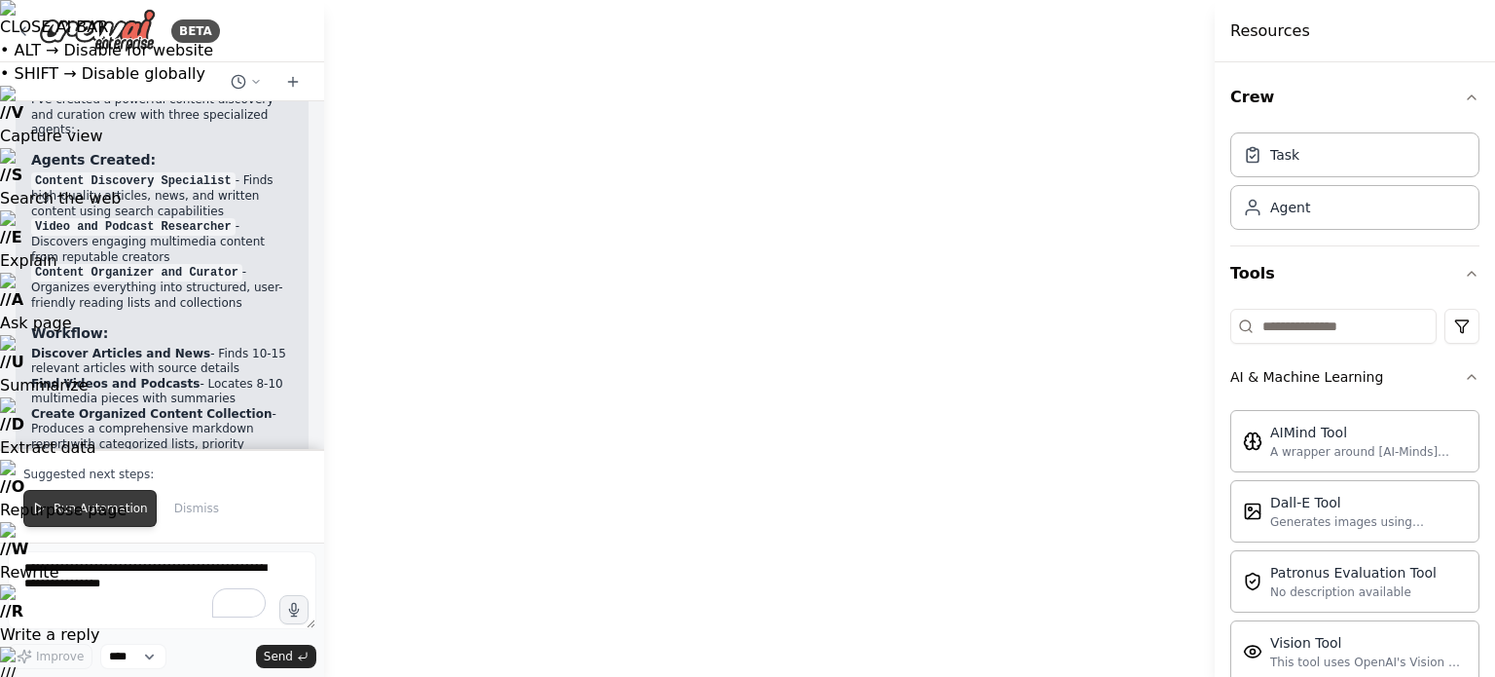
click at [112, 500] on button "Run Automation" at bounding box center [89, 508] width 133 height 37
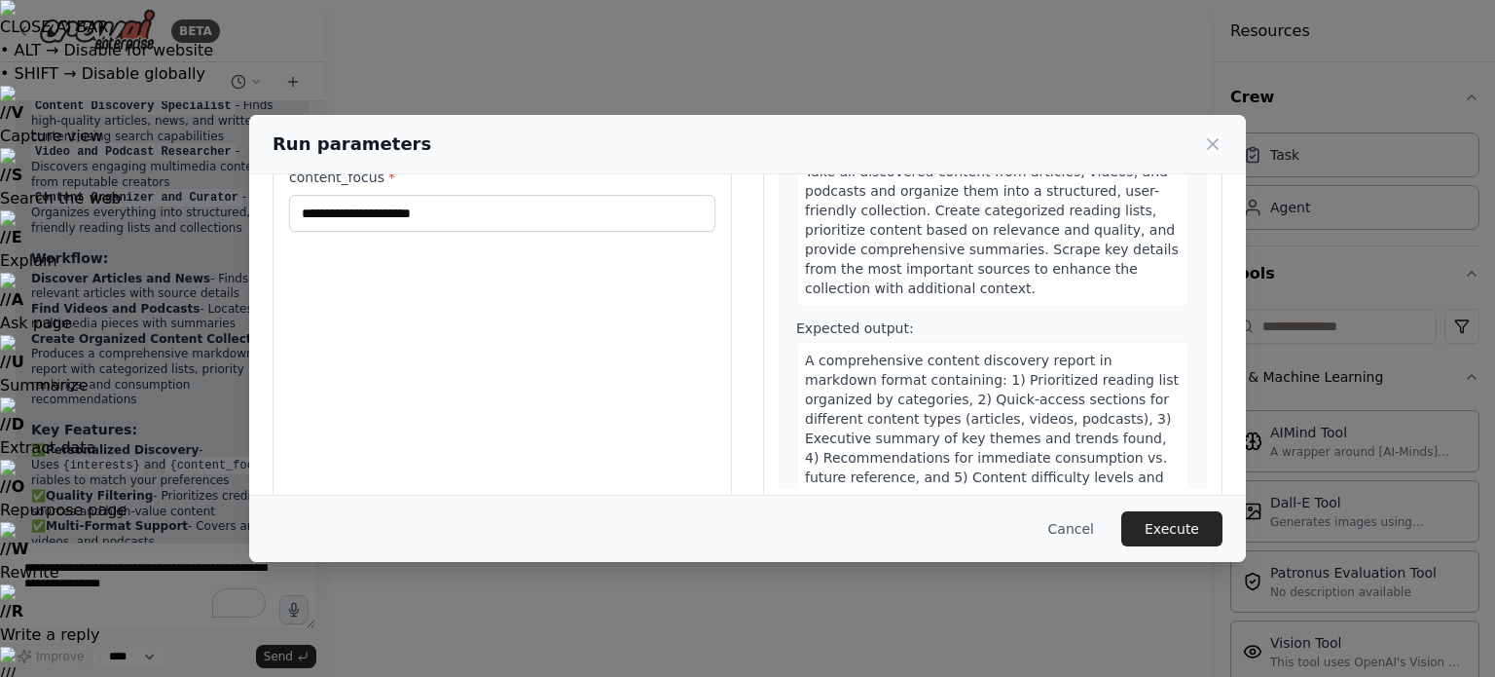
scroll to position [187, 0]
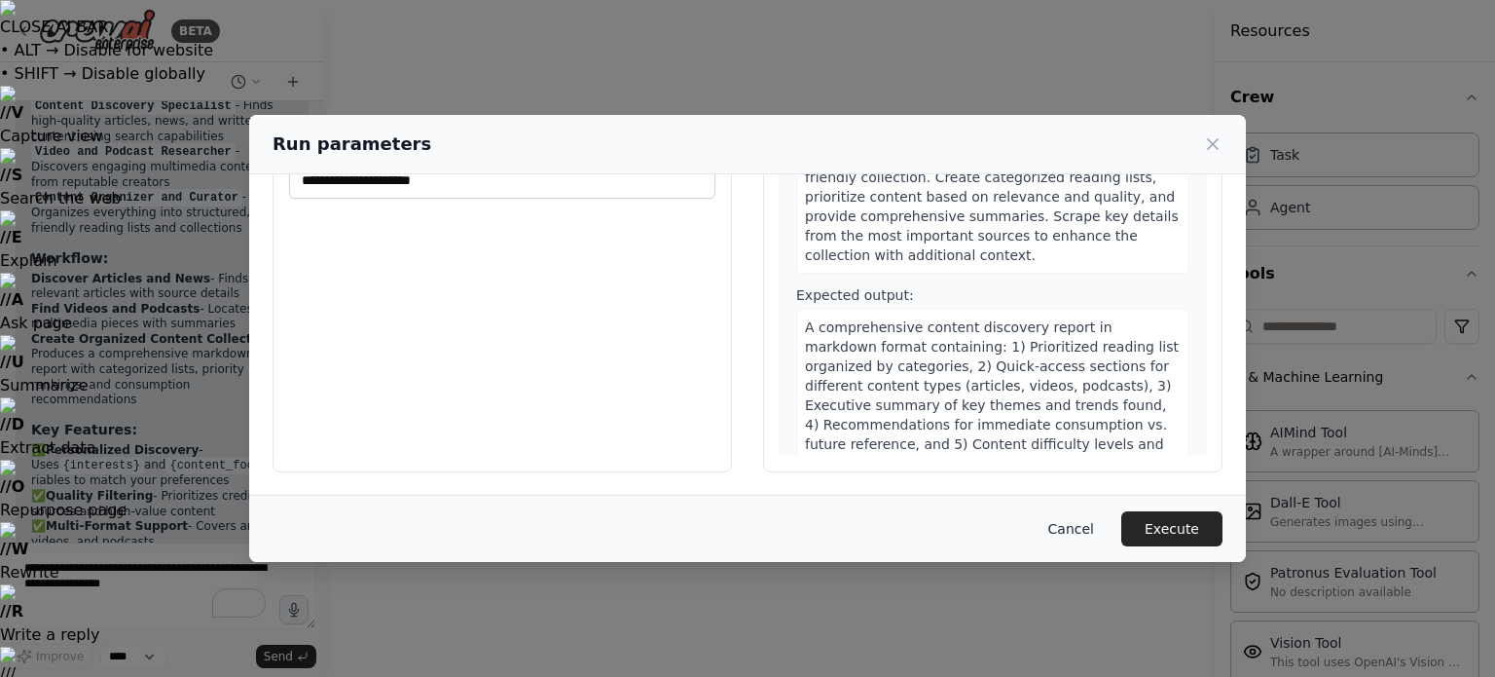
click at [1079, 527] on button "Cancel" at bounding box center [1071, 528] width 77 height 35
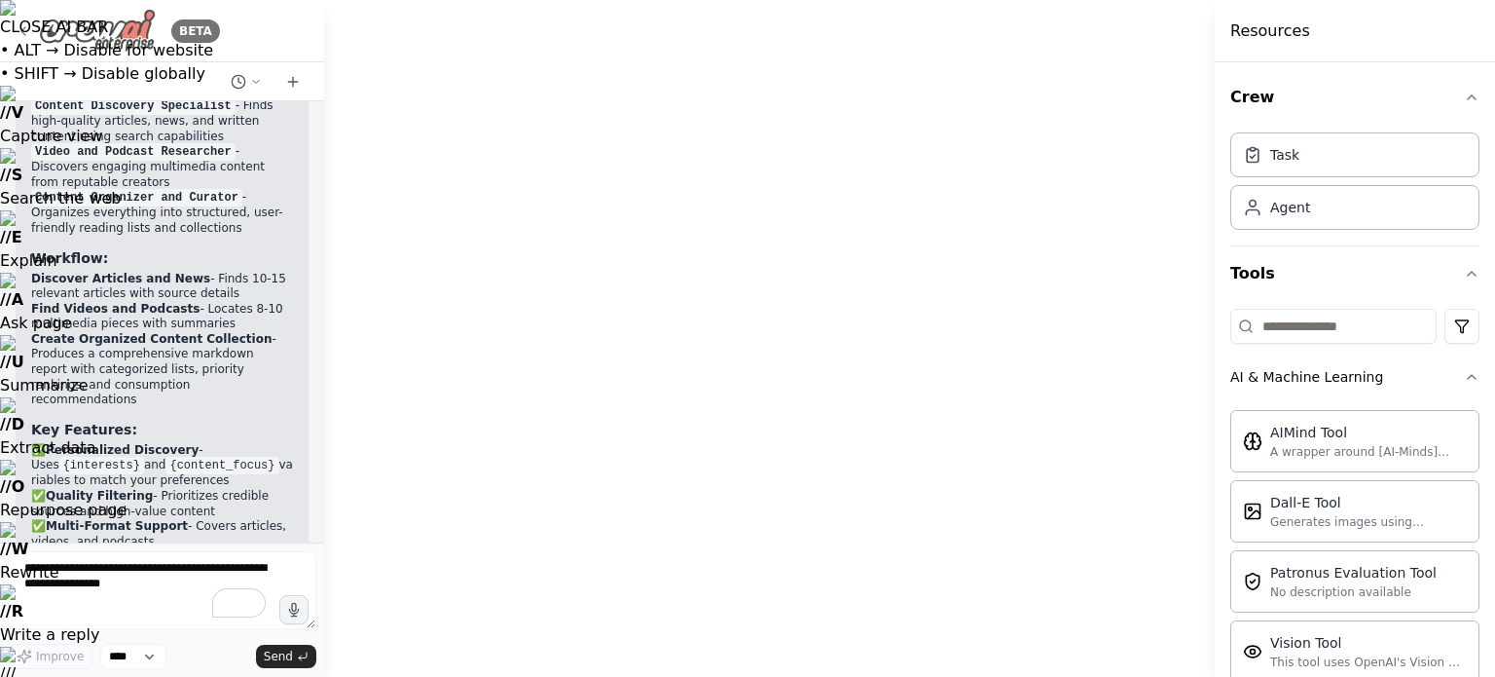
click at [24, 29] on icon at bounding box center [24, 31] width 16 height 16
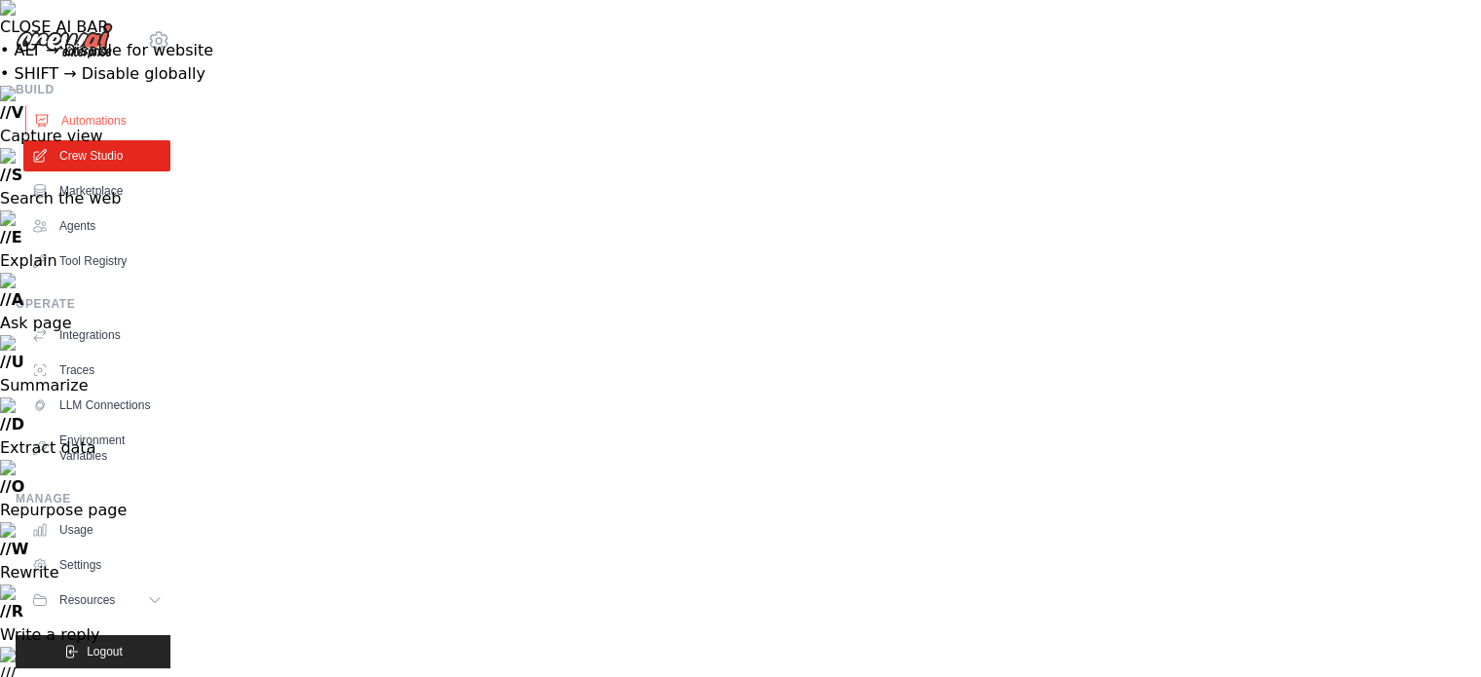
click at [94, 127] on link "Automations" at bounding box center [98, 120] width 147 height 31
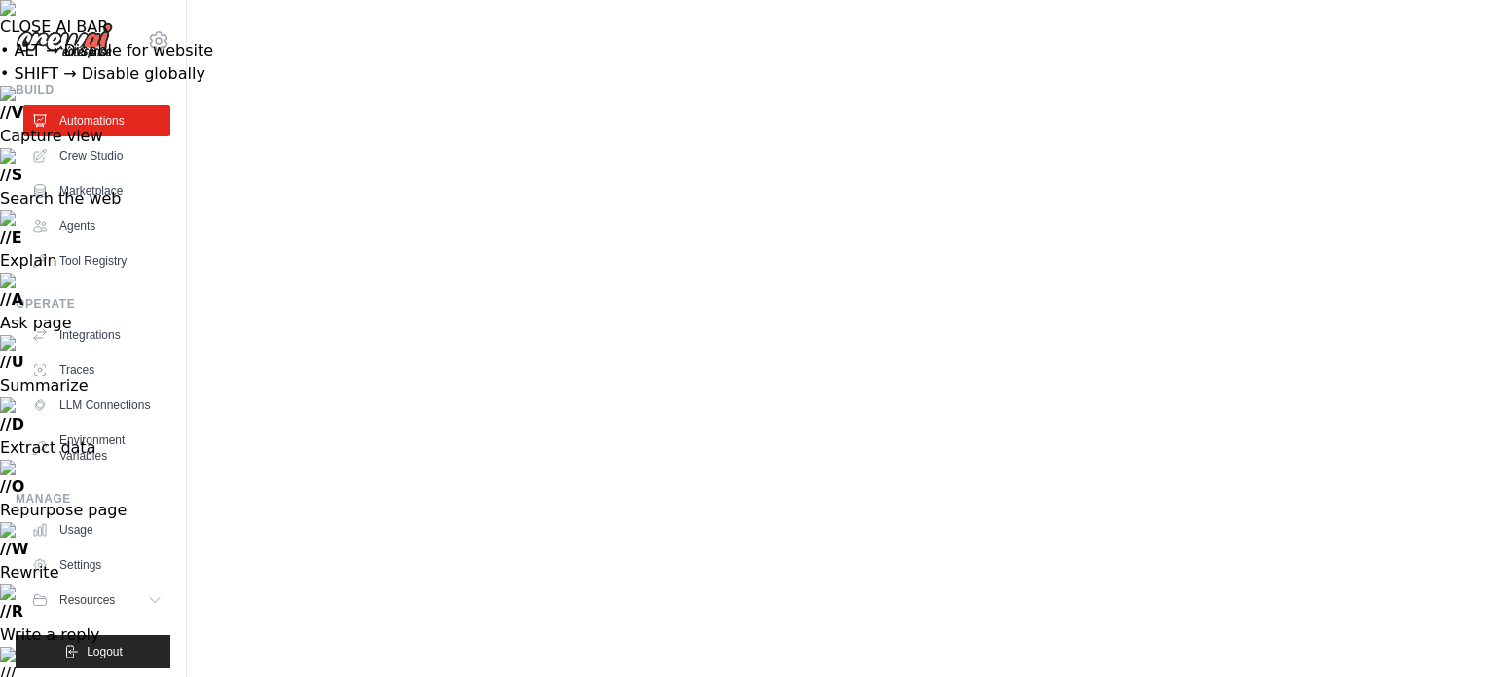
click at [80, 226] on link "Agents" at bounding box center [98, 225] width 147 height 31
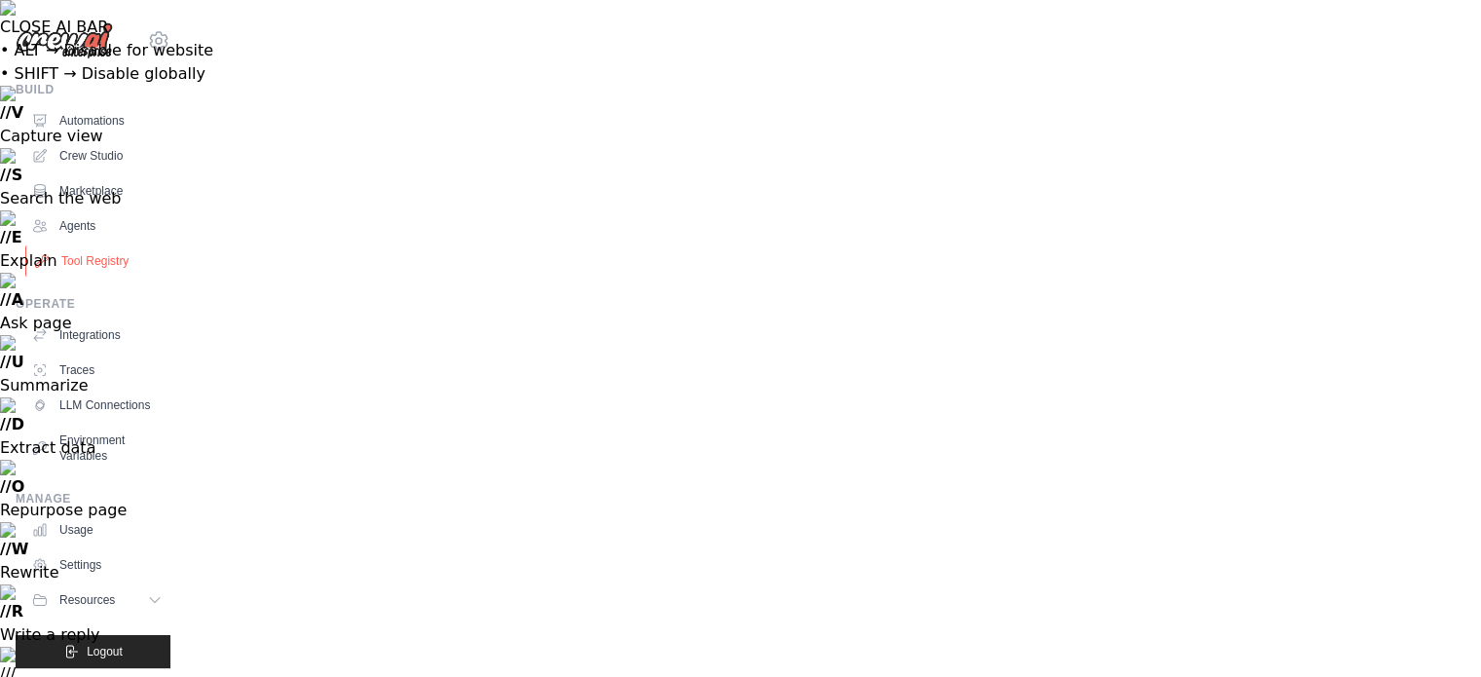
click at [102, 265] on link "Tool Registry" at bounding box center [98, 260] width 147 height 31
click at [101, 147] on link "Crew Studio" at bounding box center [98, 155] width 147 height 31
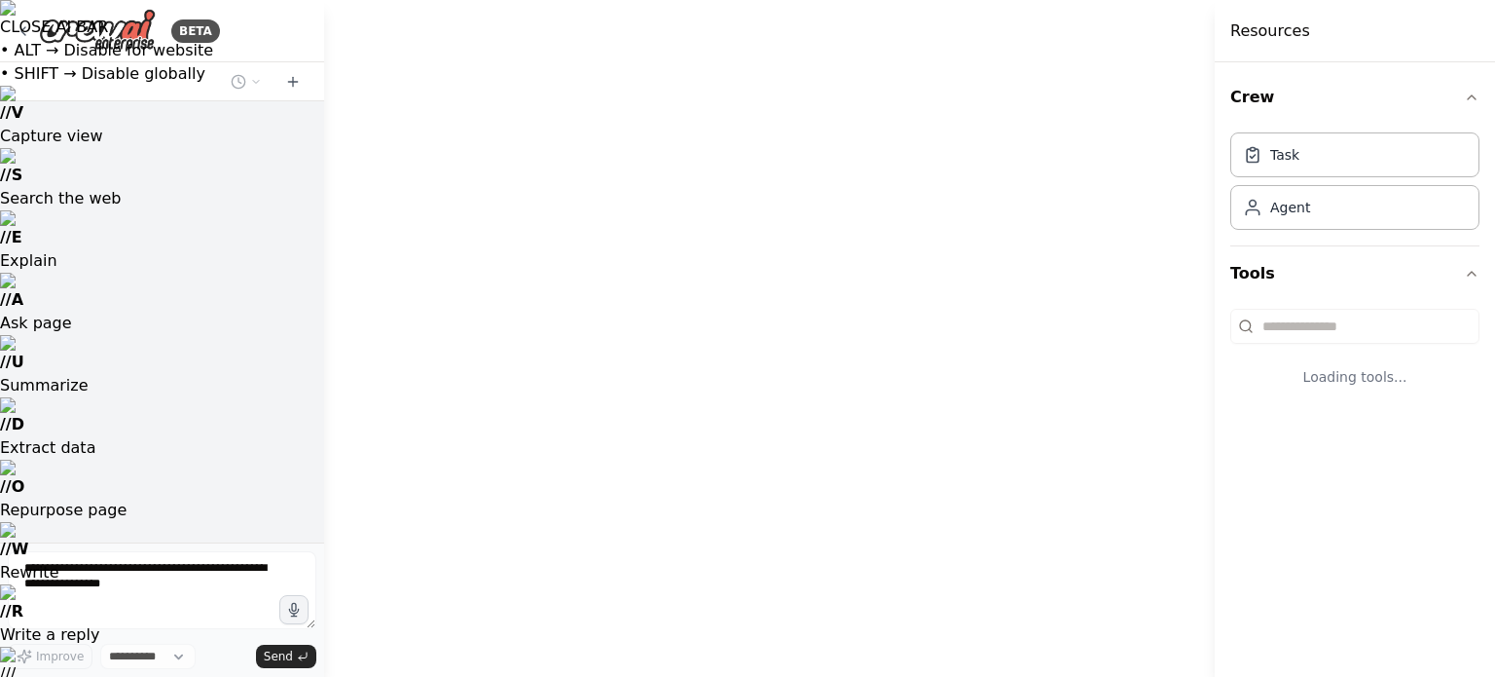
select select "****"
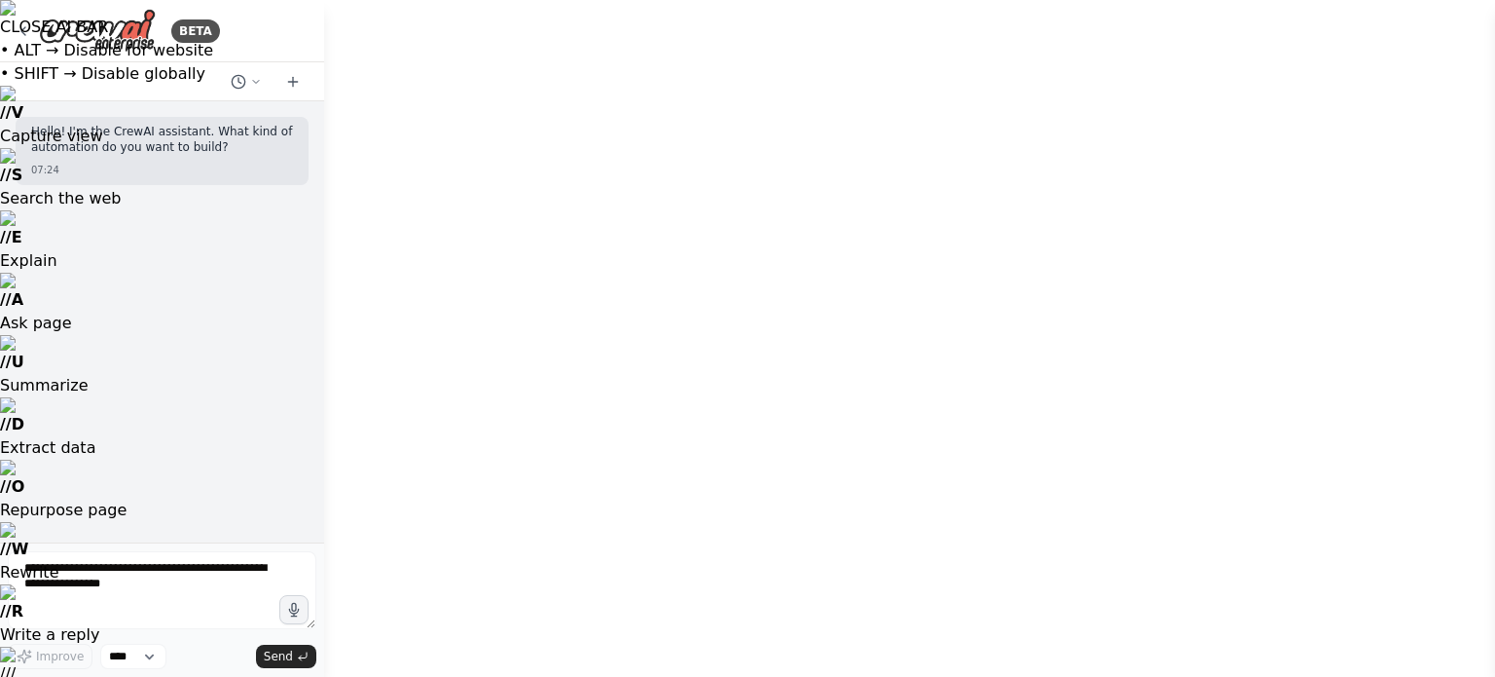
click at [23, 28] on icon at bounding box center [23, 31] width 4 height 8
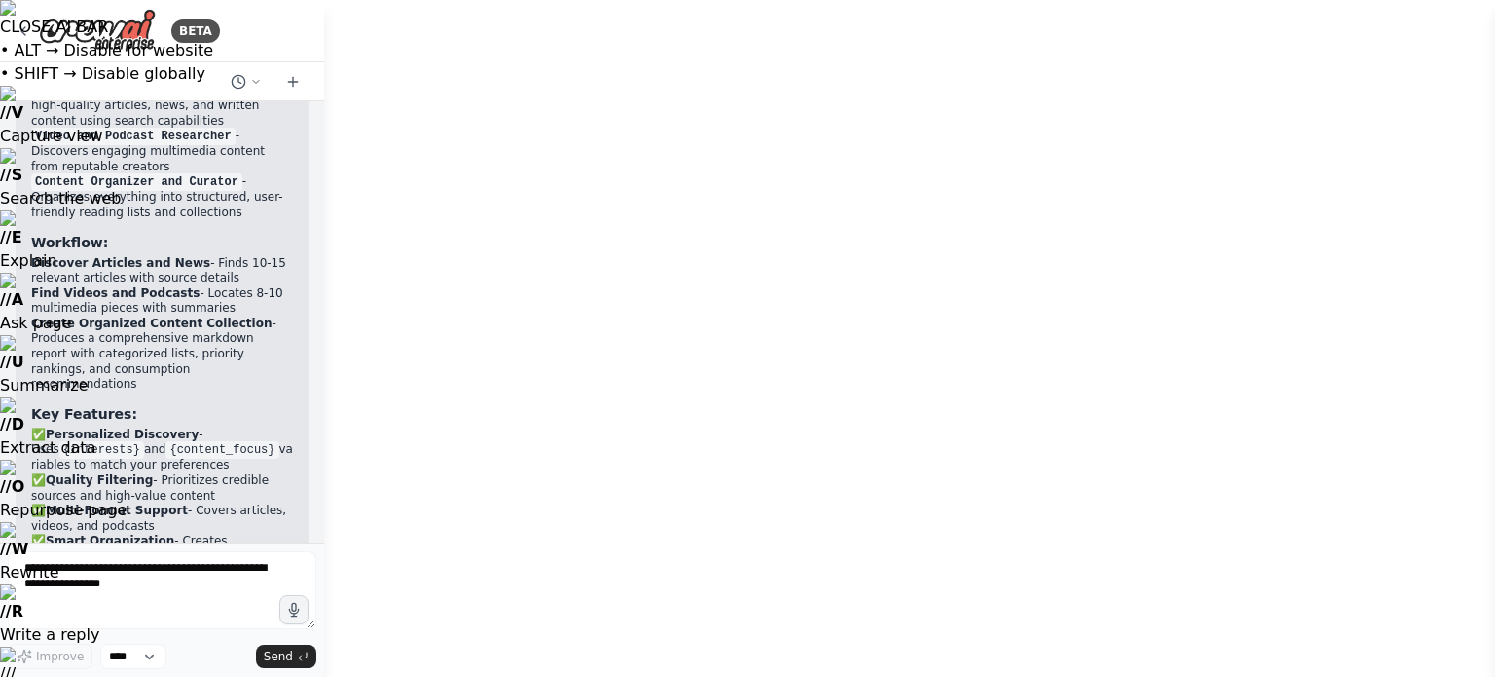
scroll to position [2369, 0]
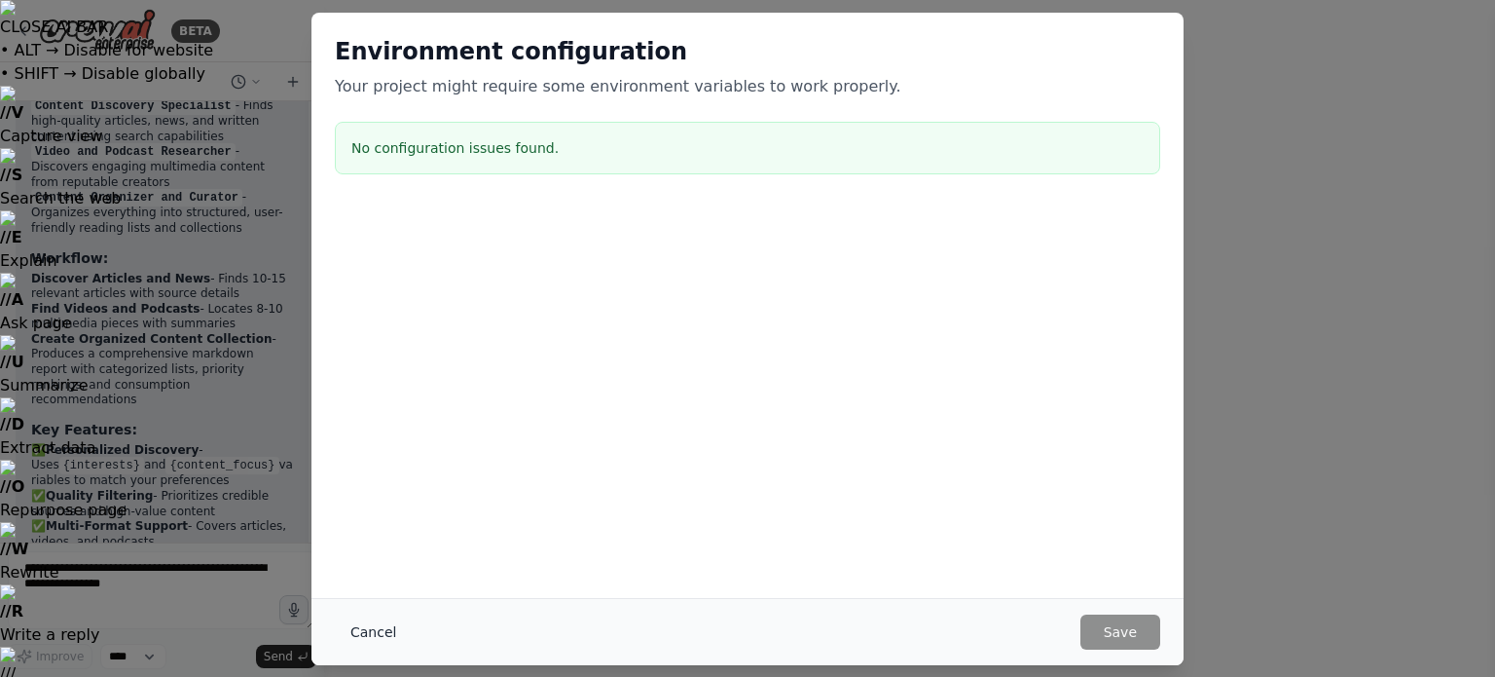
click at [357, 634] on button "Cancel" at bounding box center [373, 631] width 77 height 35
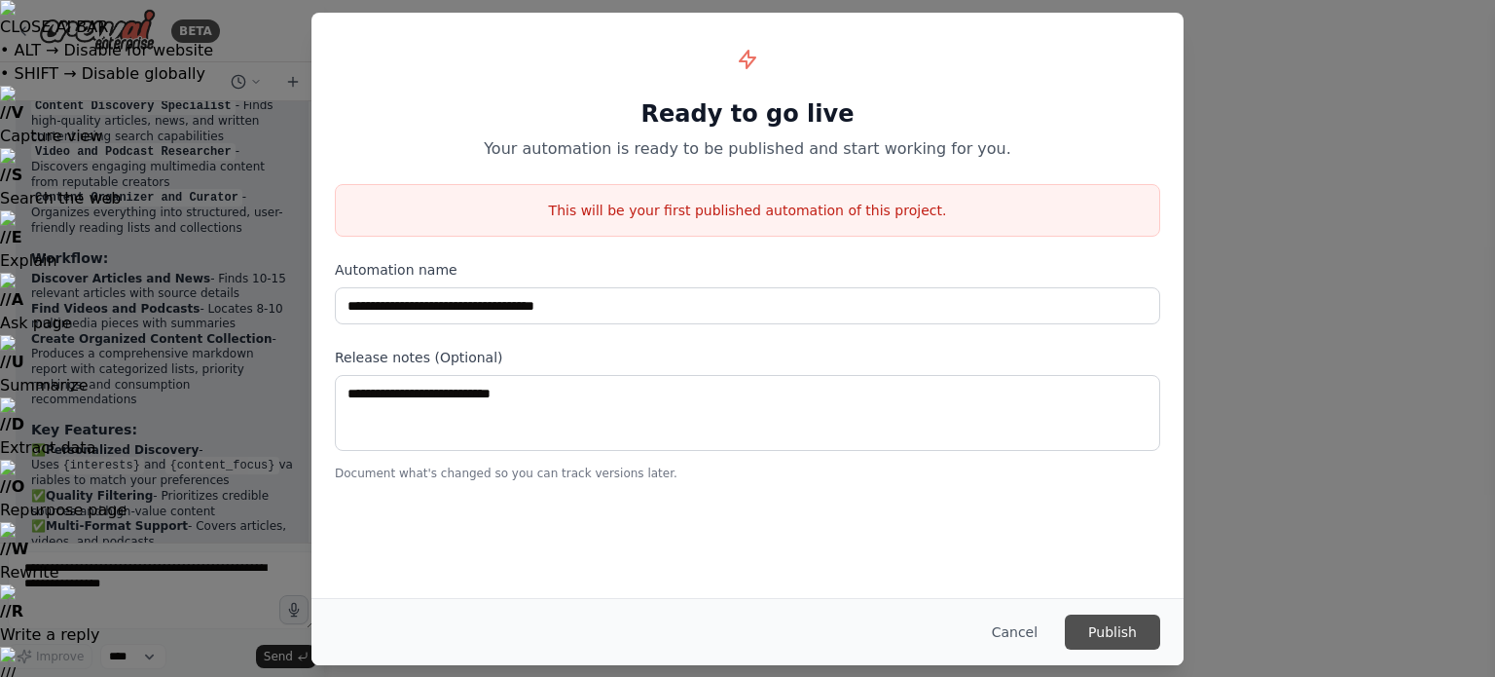
click at [1118, 618] on button "Publish" at bounding box center [1112, 631] width 95 height 35
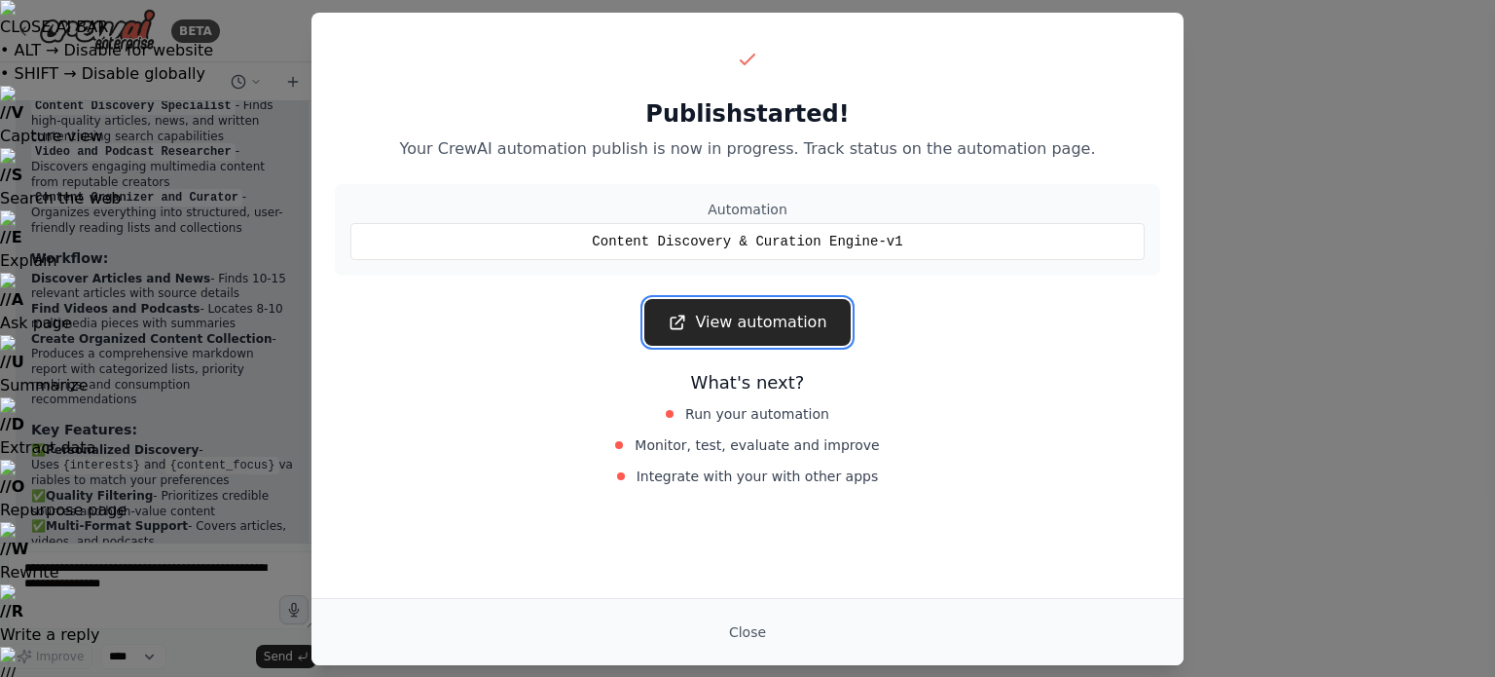
click at [774, 327] on link "View automation" at bounding box center [746, 322] width 205 height 47
click at [758, 638] on button "Close" at bounding box center [748, 631] width 68 height 35
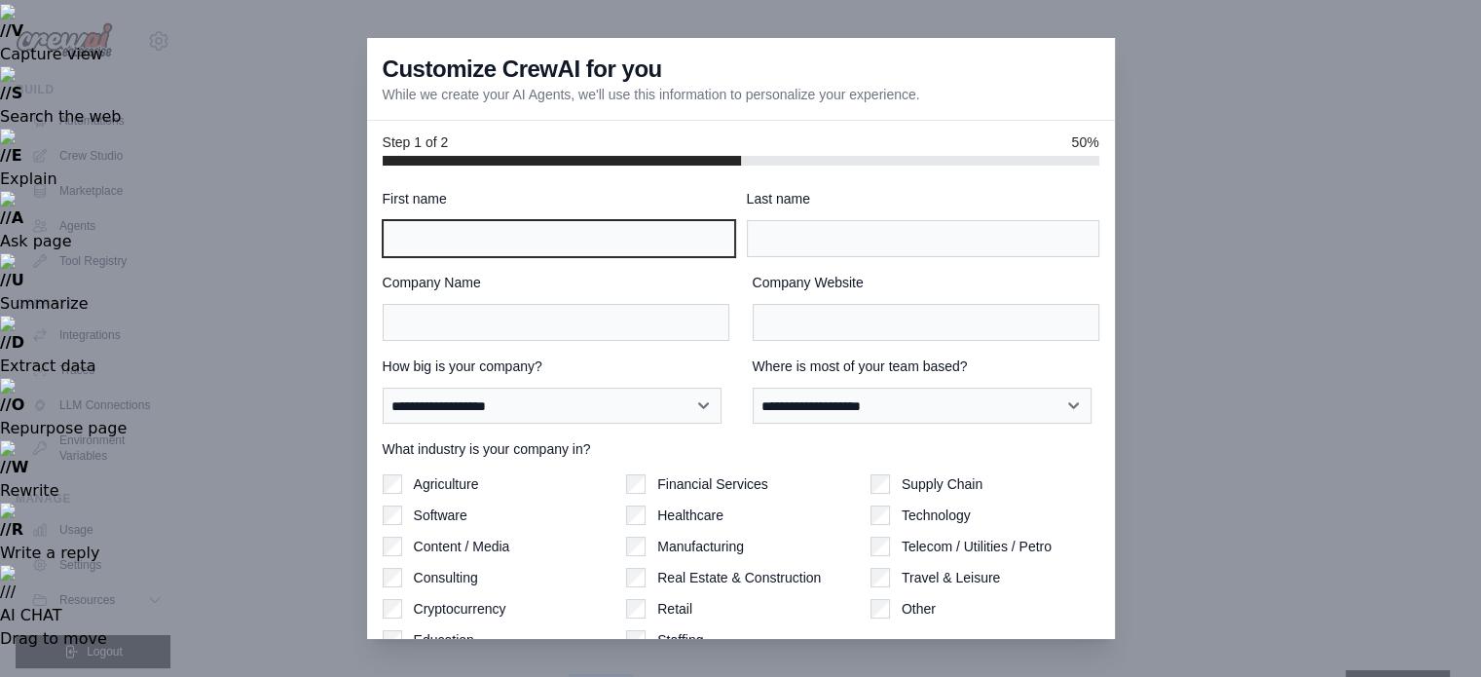
click at [553, 233] on input "First name" at bounding box center [559, 238] width 352 height 37
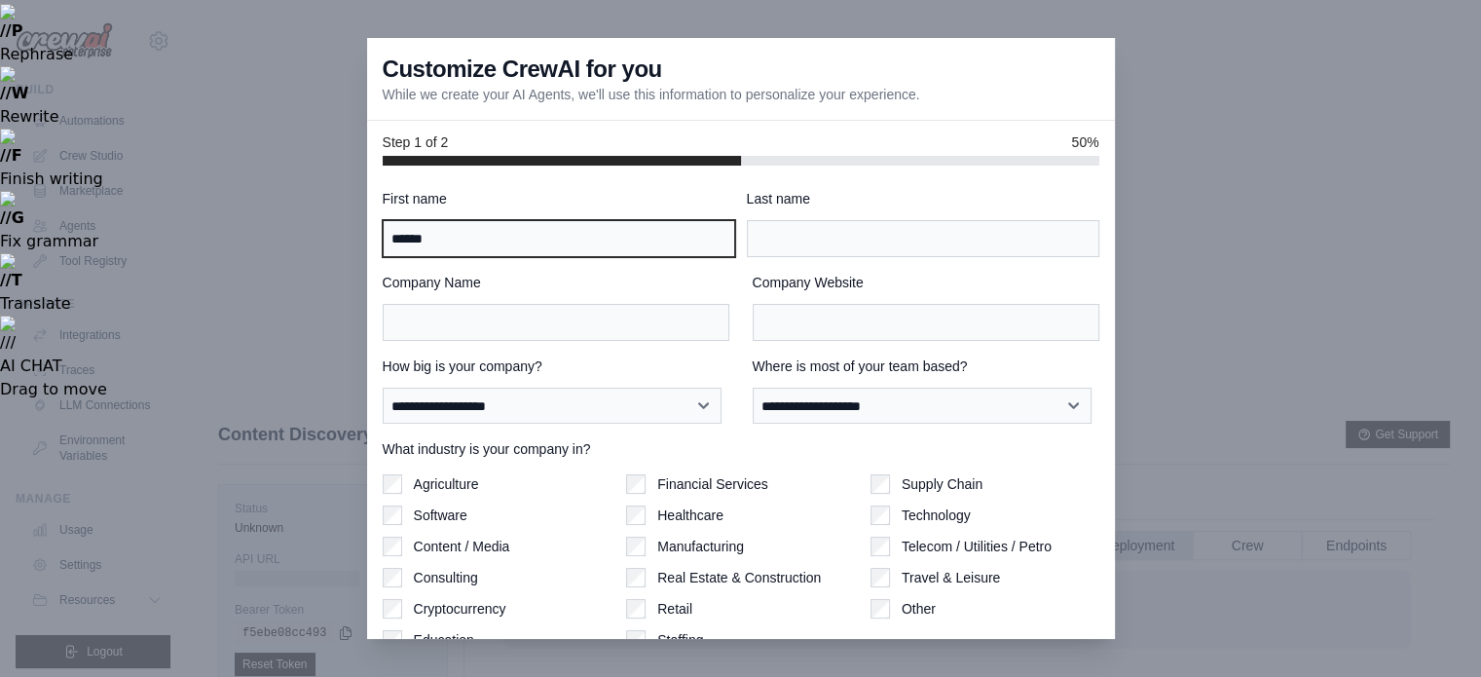
type input "******"
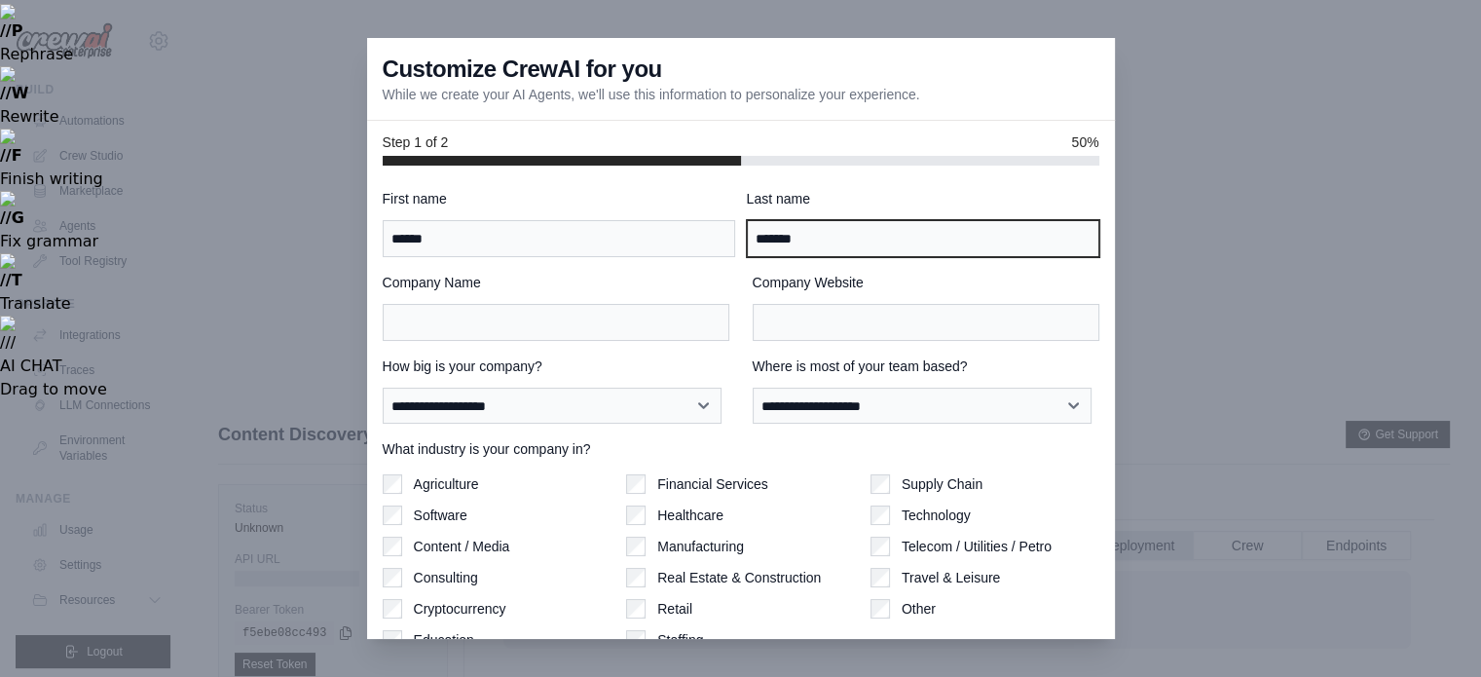
type input "*******"
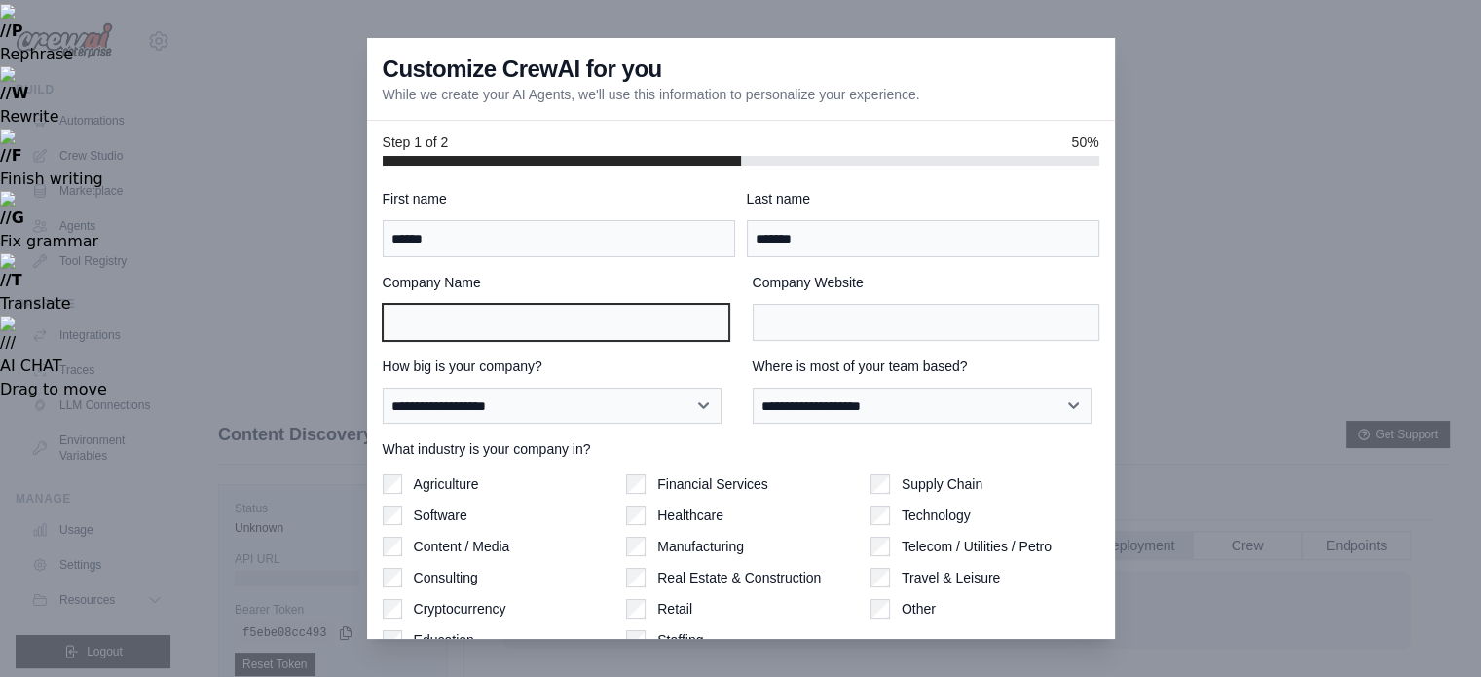
click at [480, 322] on input "Company Name" at bounding box center [556, 322] width 347 height 37
type input "**********"
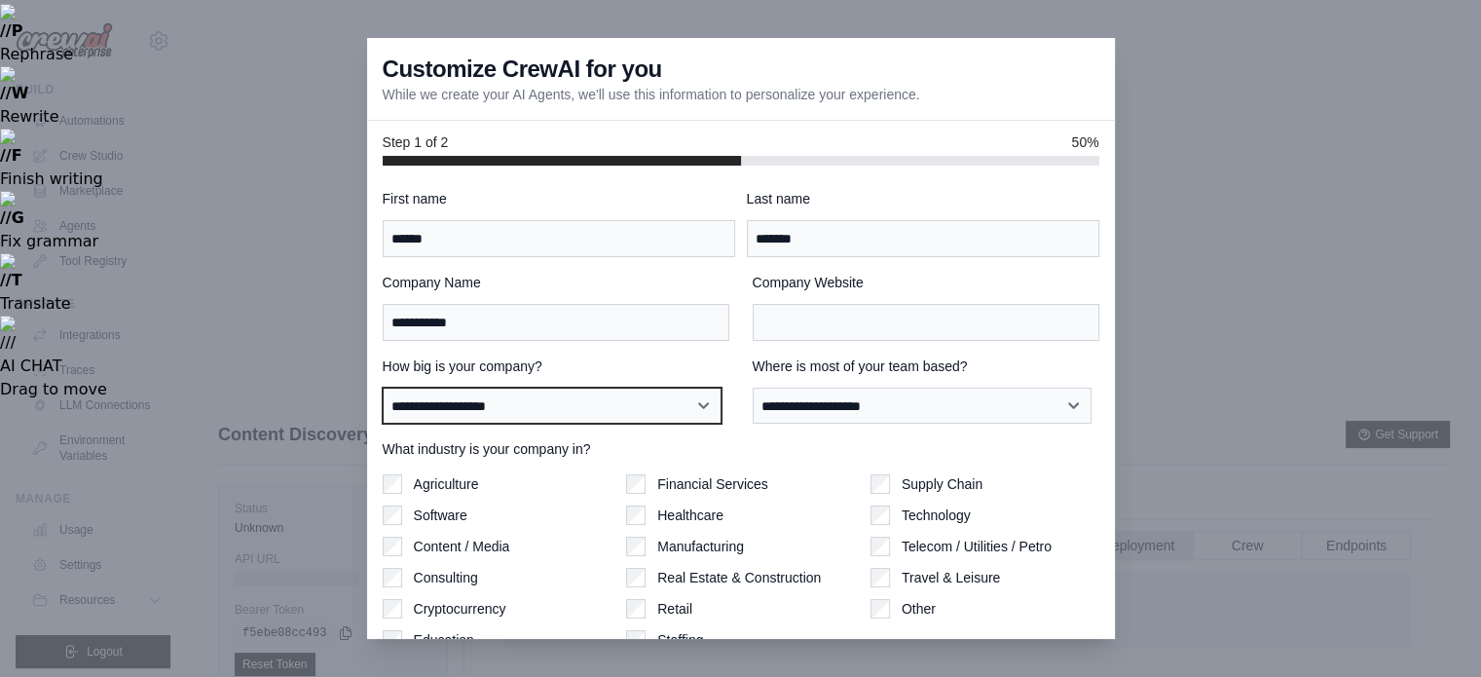
click at [466, 407] on select "**********" at bounding box center [552, 405] width 339 height 37
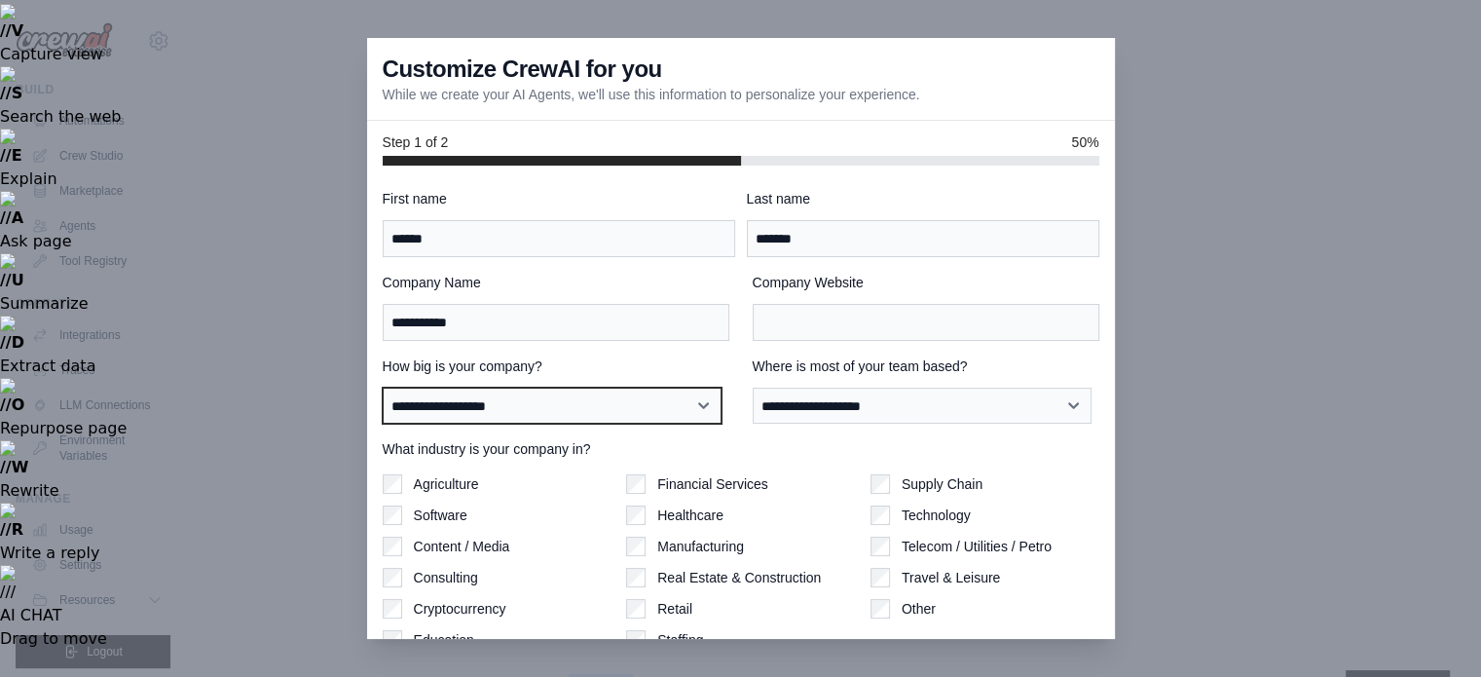
select select "**********"
click at [383, 387] on select "**********" at bounding box center [552, 405] width 339 height 37
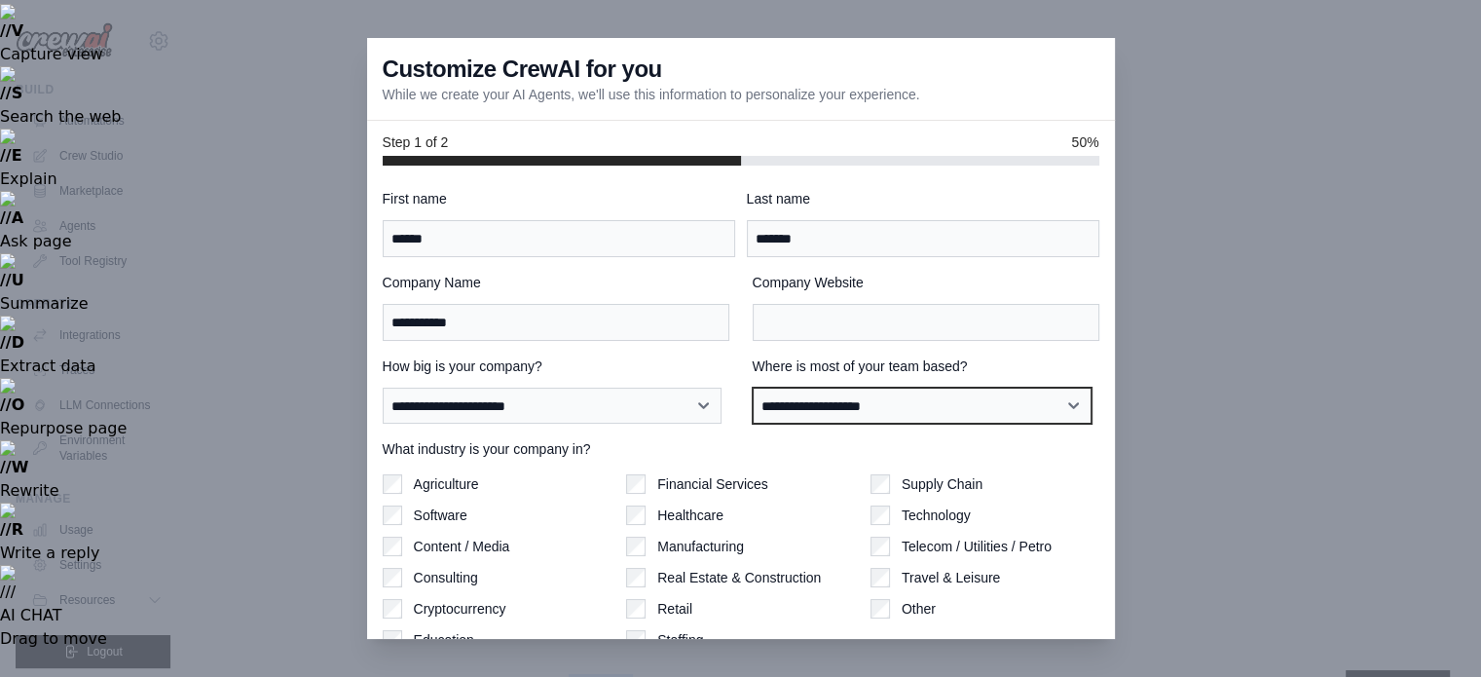
click at [838, 408] on select "**********" at bounding box center [922, 405] width 339 height 37
select select "**********"
click at [753, 387] on select "**********" at bounding box center [922, 405] width 339 height 37
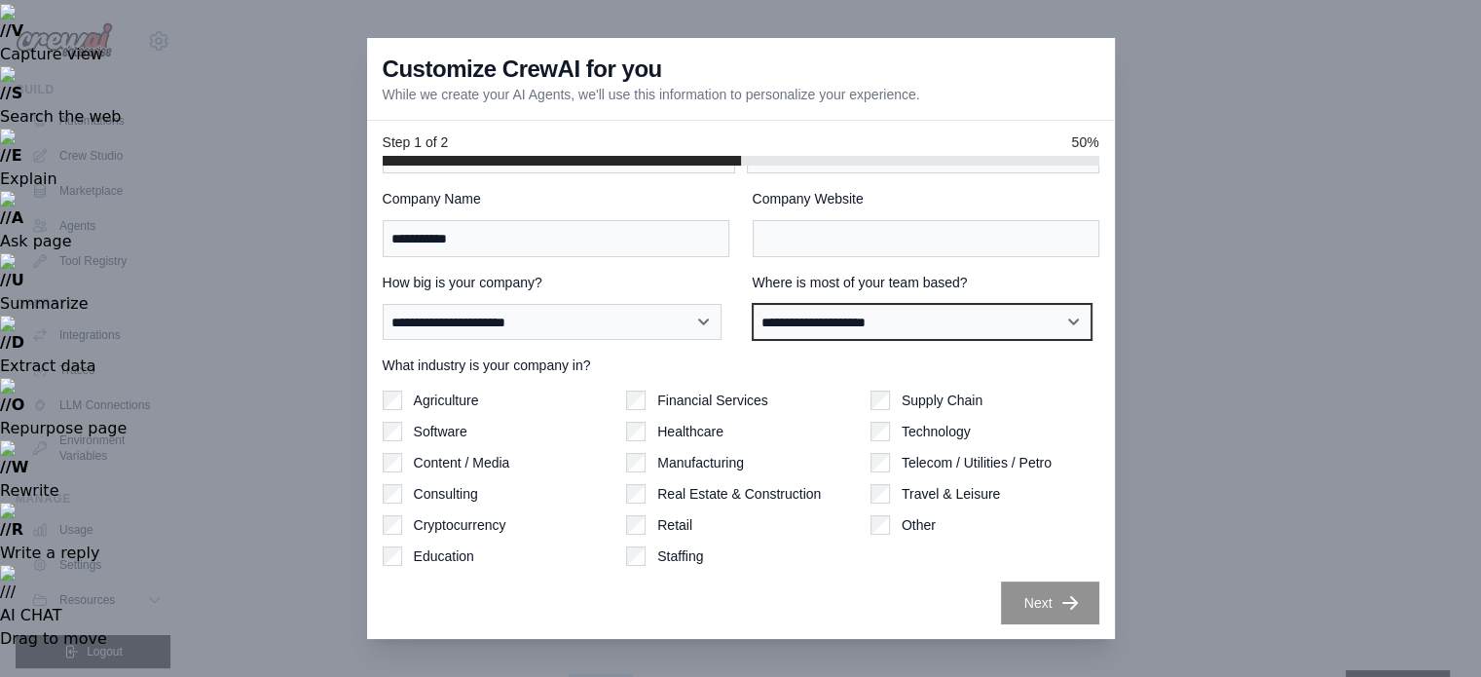
scroll to position [83, 0]
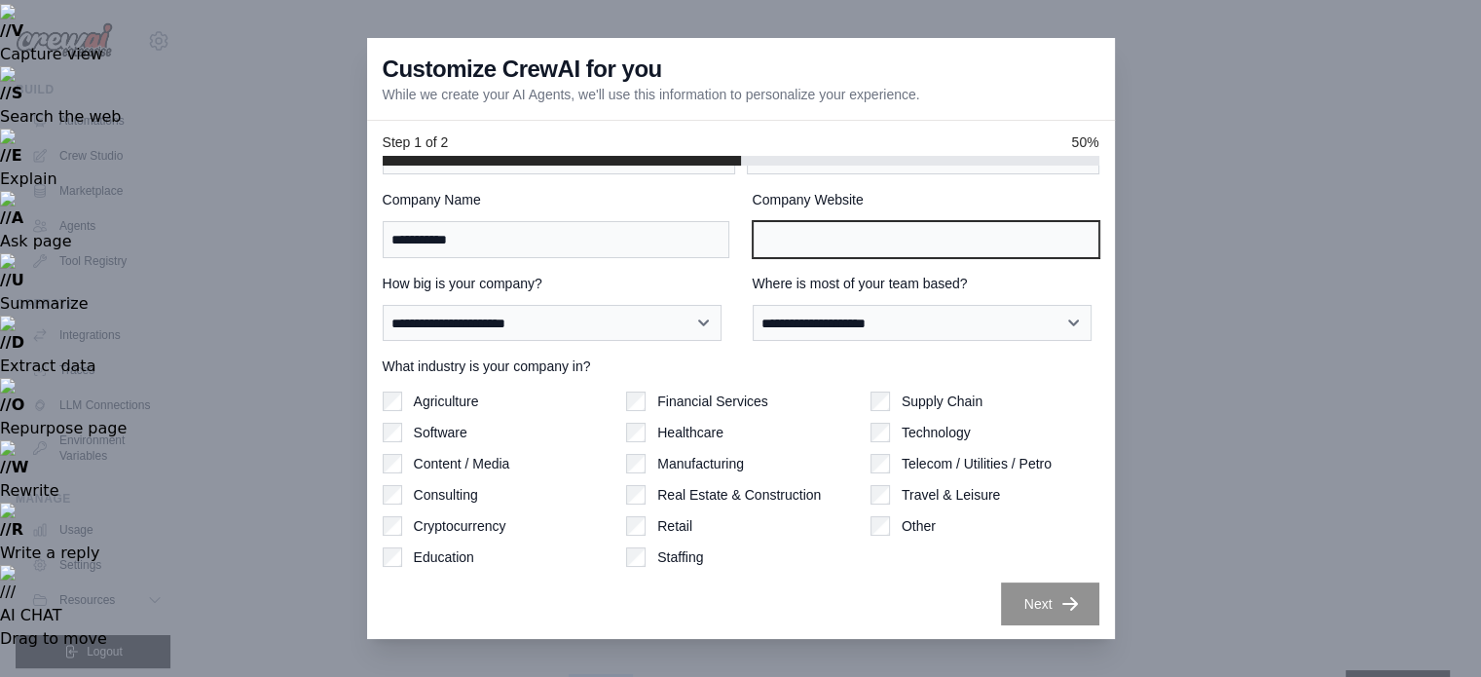
click at [824, 238] on input "Company Website" at bounding box center [926, 239] width 347 height 37
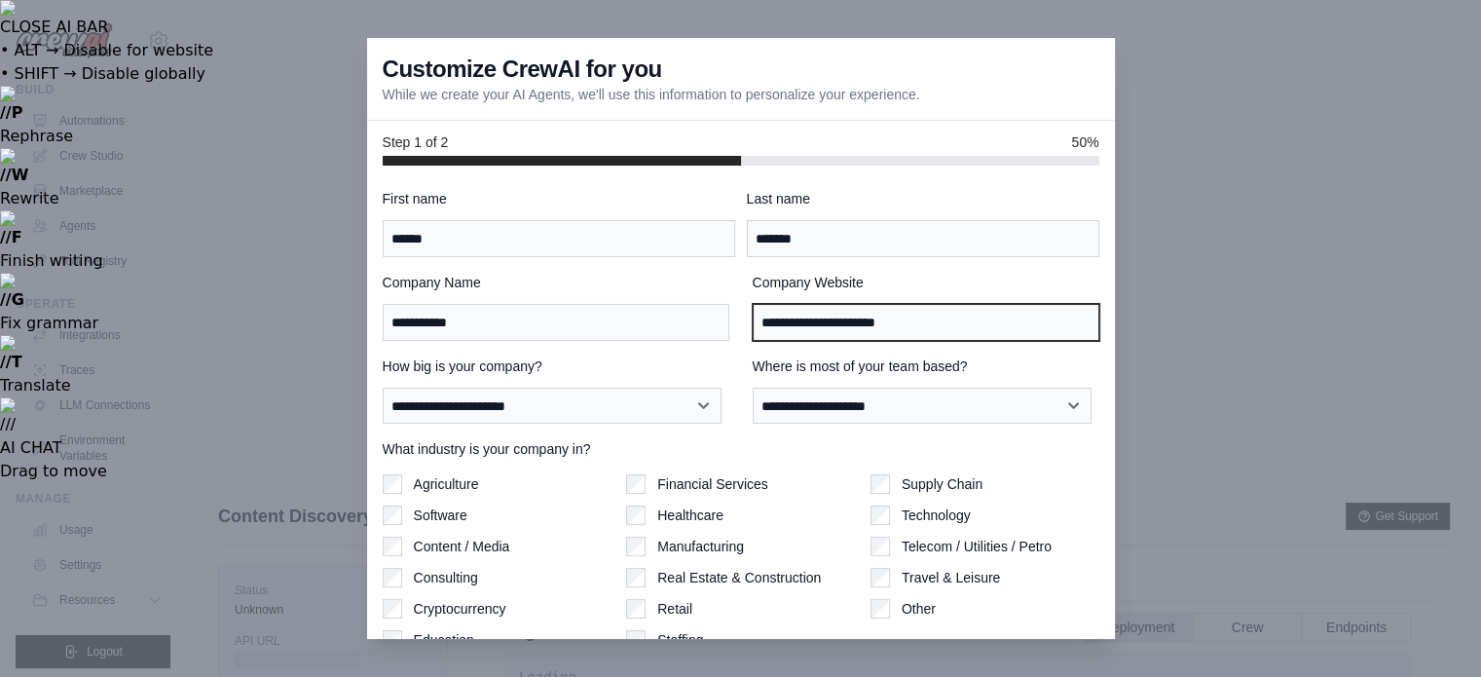
scroll to position [84, 0]
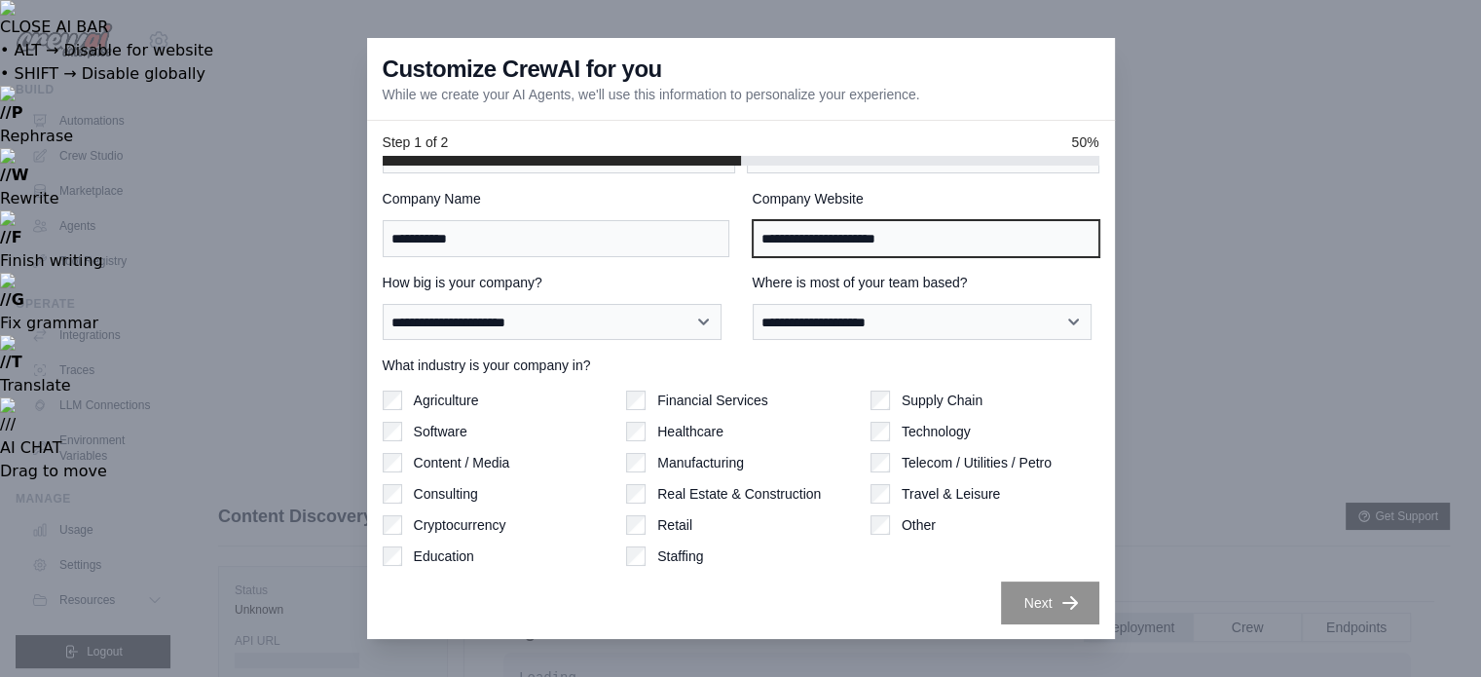
type input "**********"
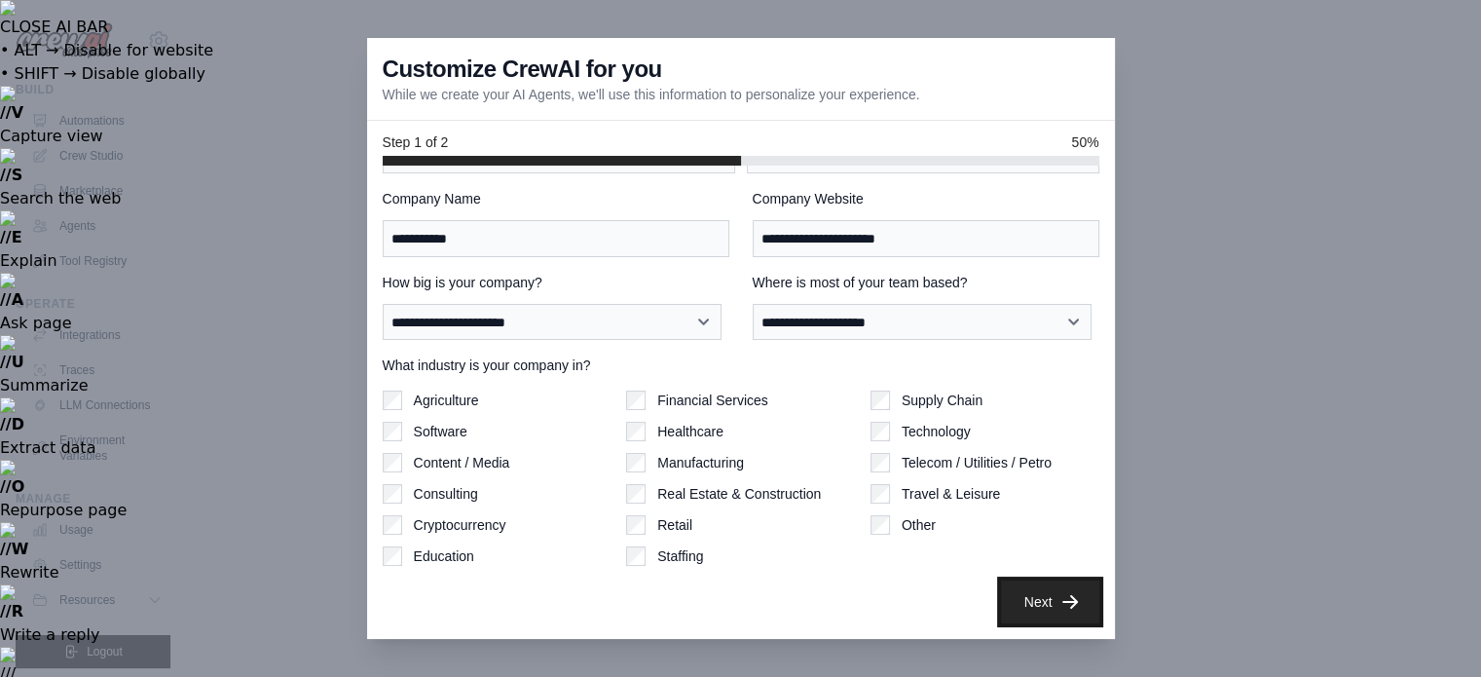
click at [1012, 603] on button "Next" at bounding box center [1050, 601] width 98 height 43
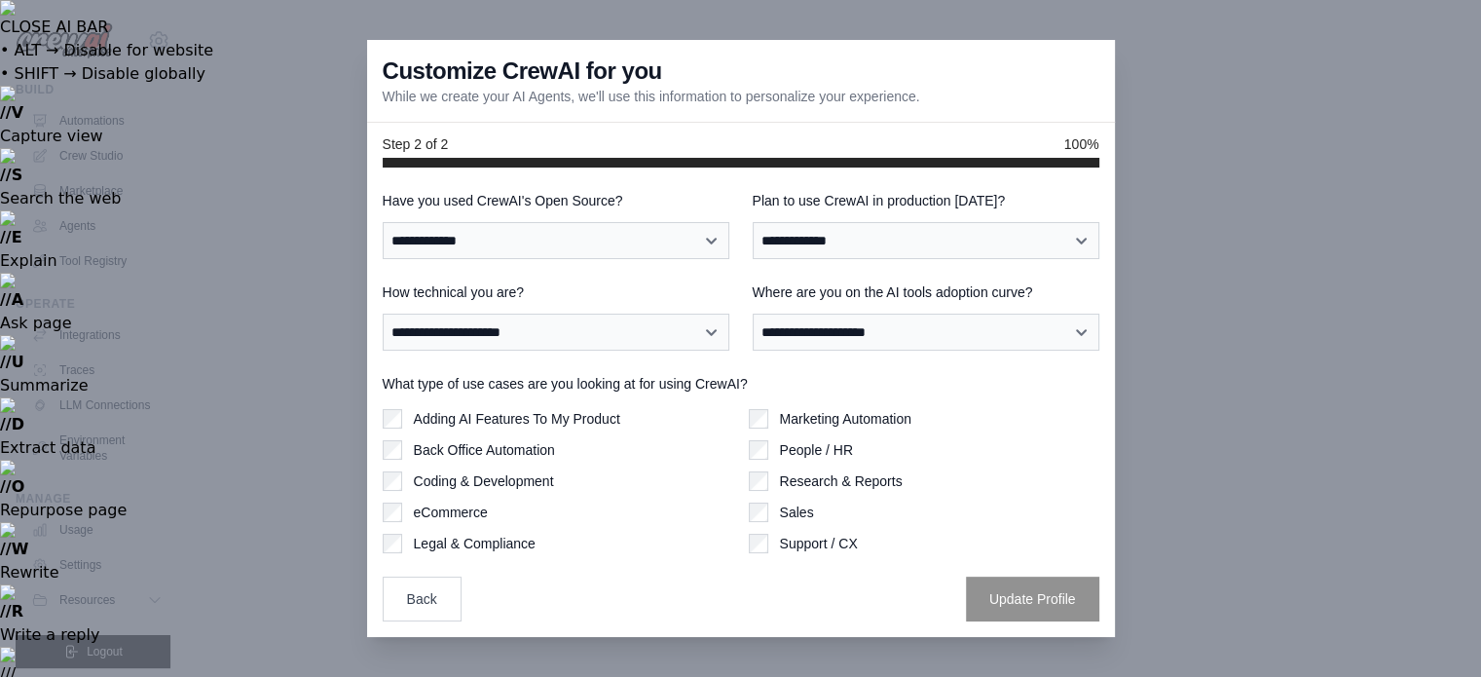
scroll to position [0, 0]
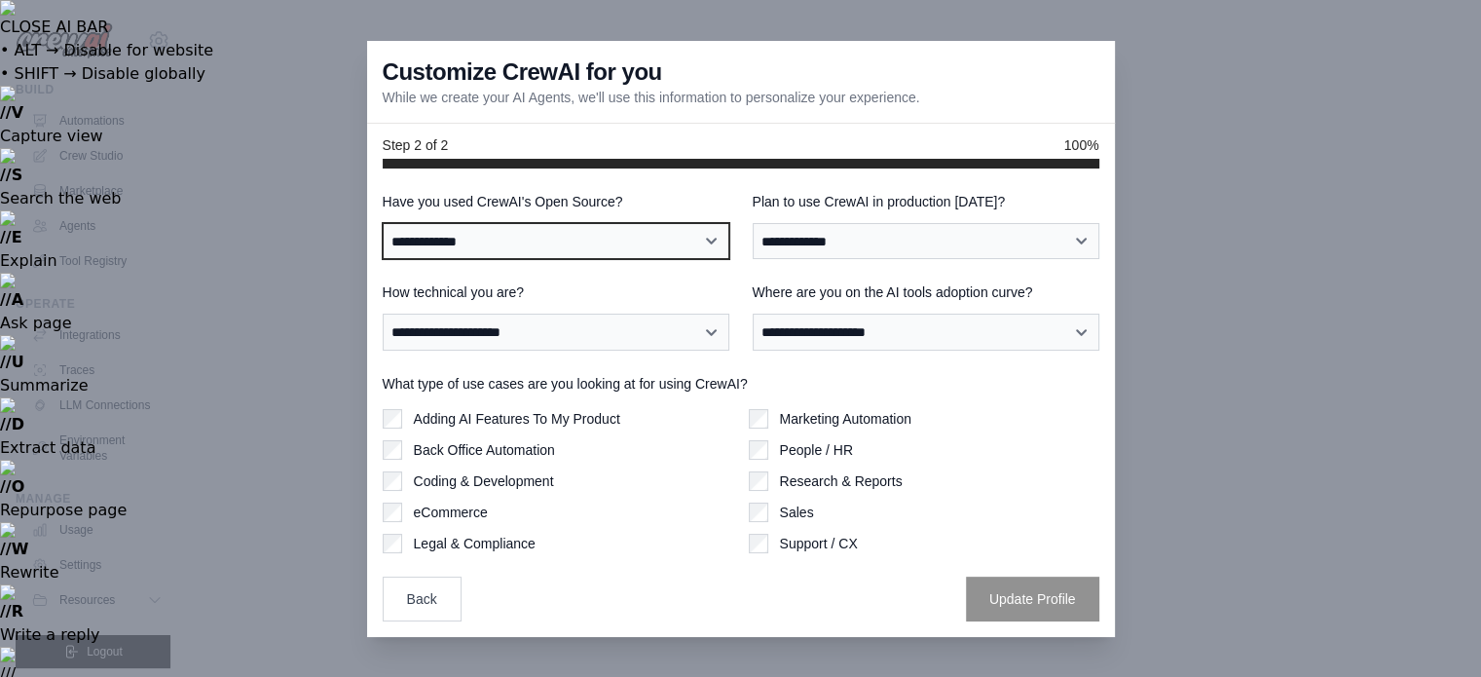
click at [614, 252] on select "**********" at bounding box center [556, 241] width 347 height 37
select select "**"
click at [383, 223] on select "**********" at bounding box center [556, 241] width 347 height 37
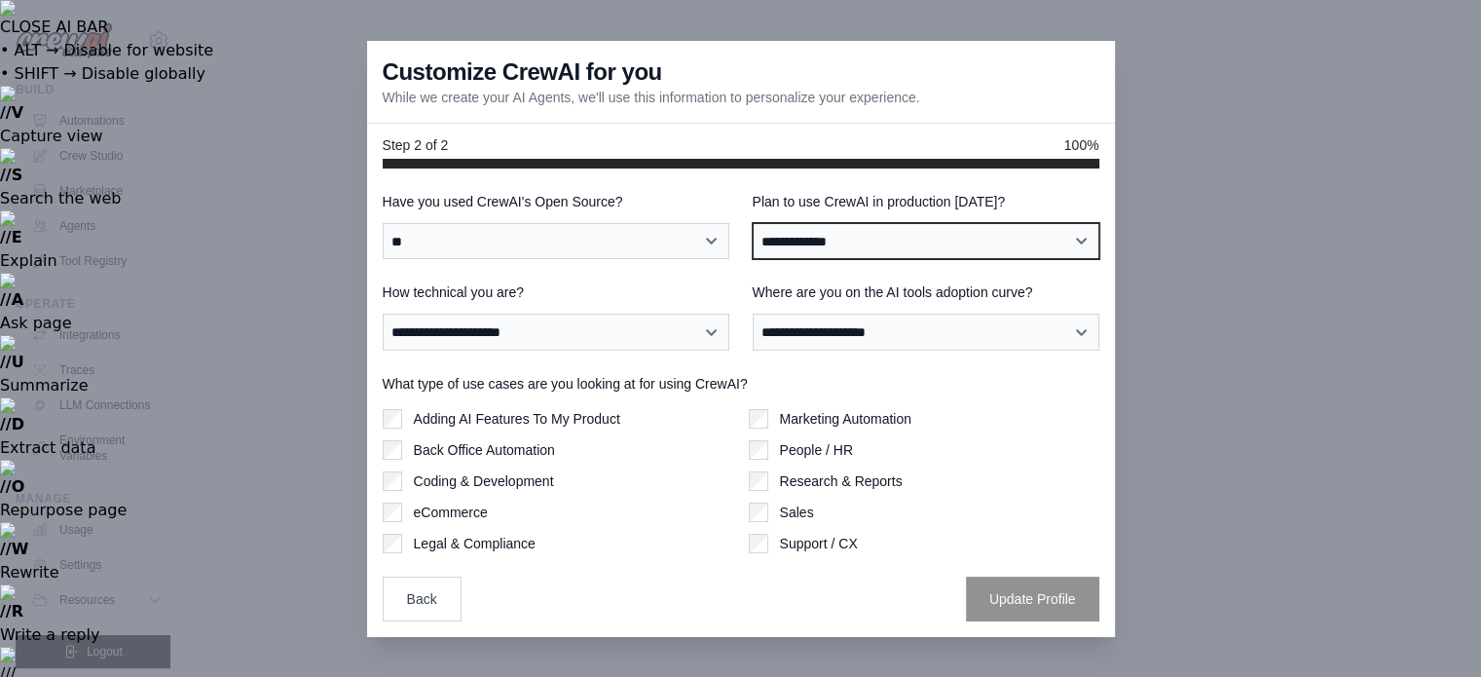
click at [788, 256] on select "**********" at bounding box center [926, 241] width 347 height 37
select select "****"
click at [753, 223] on select "**********" at bounding box center [926, 241] width 347 height 37
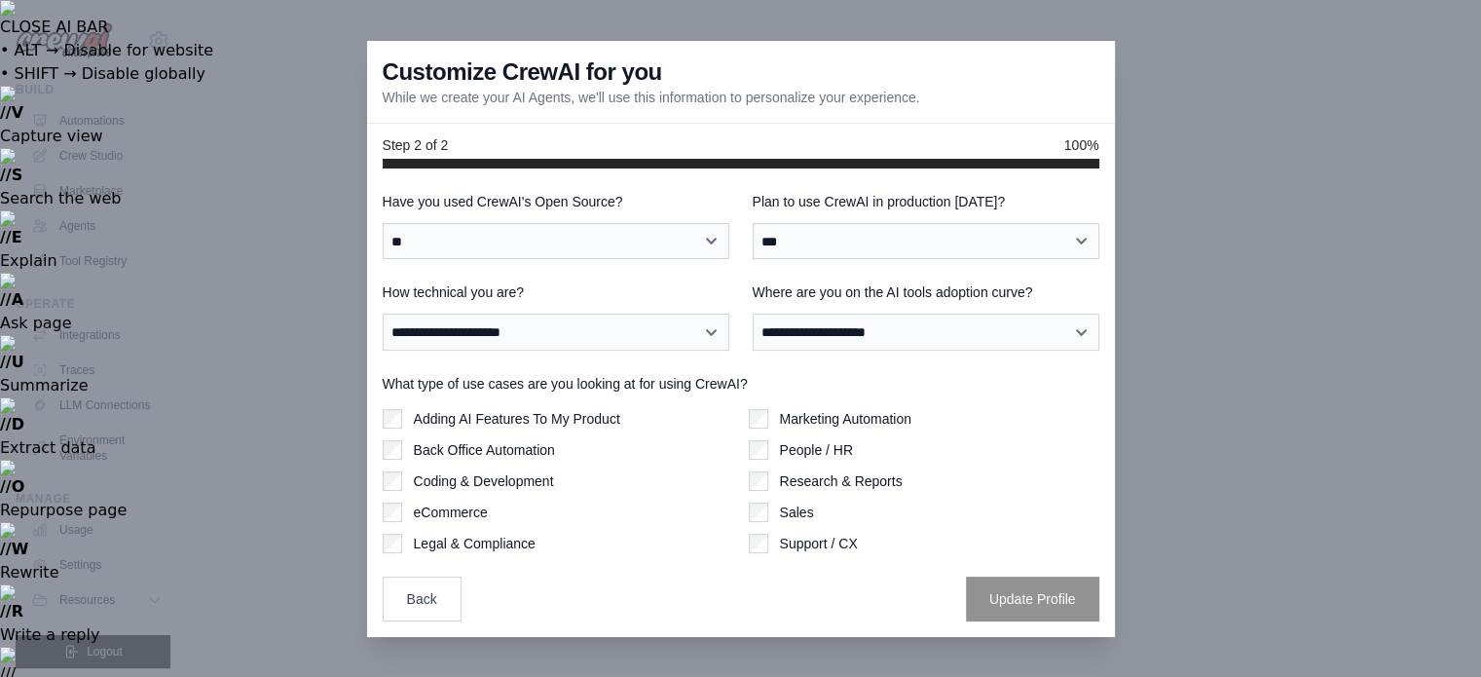
click at [525, 356] on div "**********" at bounding box center [741, 406] width 717 height 429
click at [522, 346] on select "**********" at bounding box center [556, 331] width 347 height 37
click at [383, 313] on select "**********" at bounding box center [556, 331] width 347 height 37
click at [476, 340] on select "**********" at bounding box center [556, 331] width 347 height 37
select select "**********"
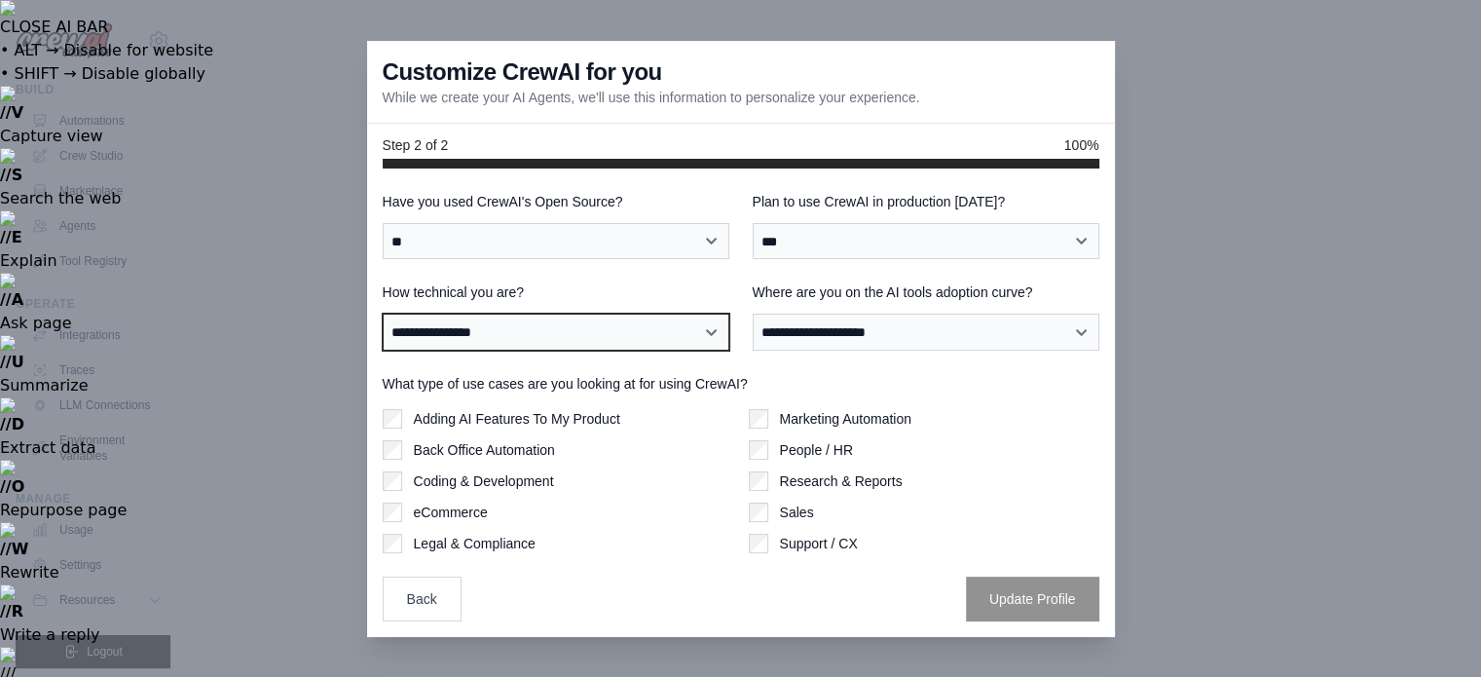
click at [383, 313] on select "**********" at bounding box center [556, 331] width 347 height 37
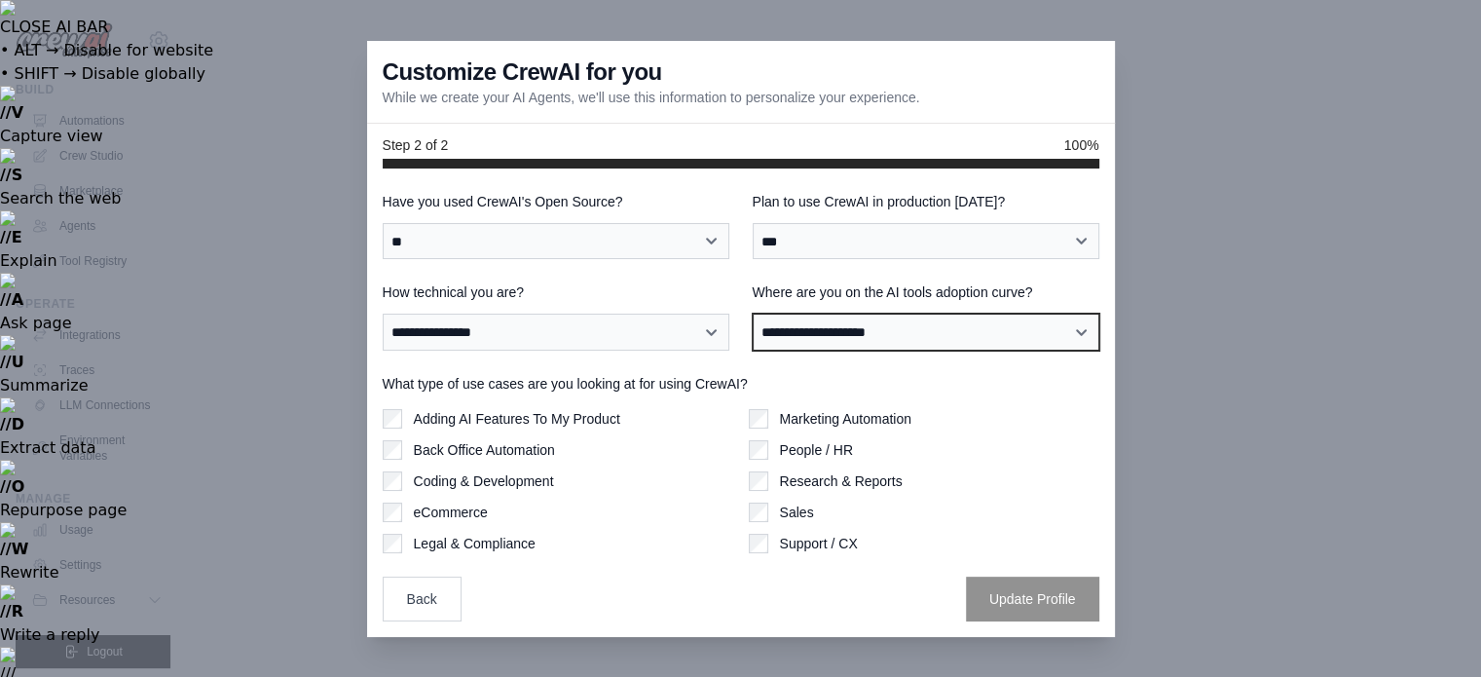
click at [877, 333] on select "**********" at bounding box center [926, 331] width 347 height 37
select select "**********"
click at [753, 313] on select "**********" at bounding box center [926, 331] width 347 height 37
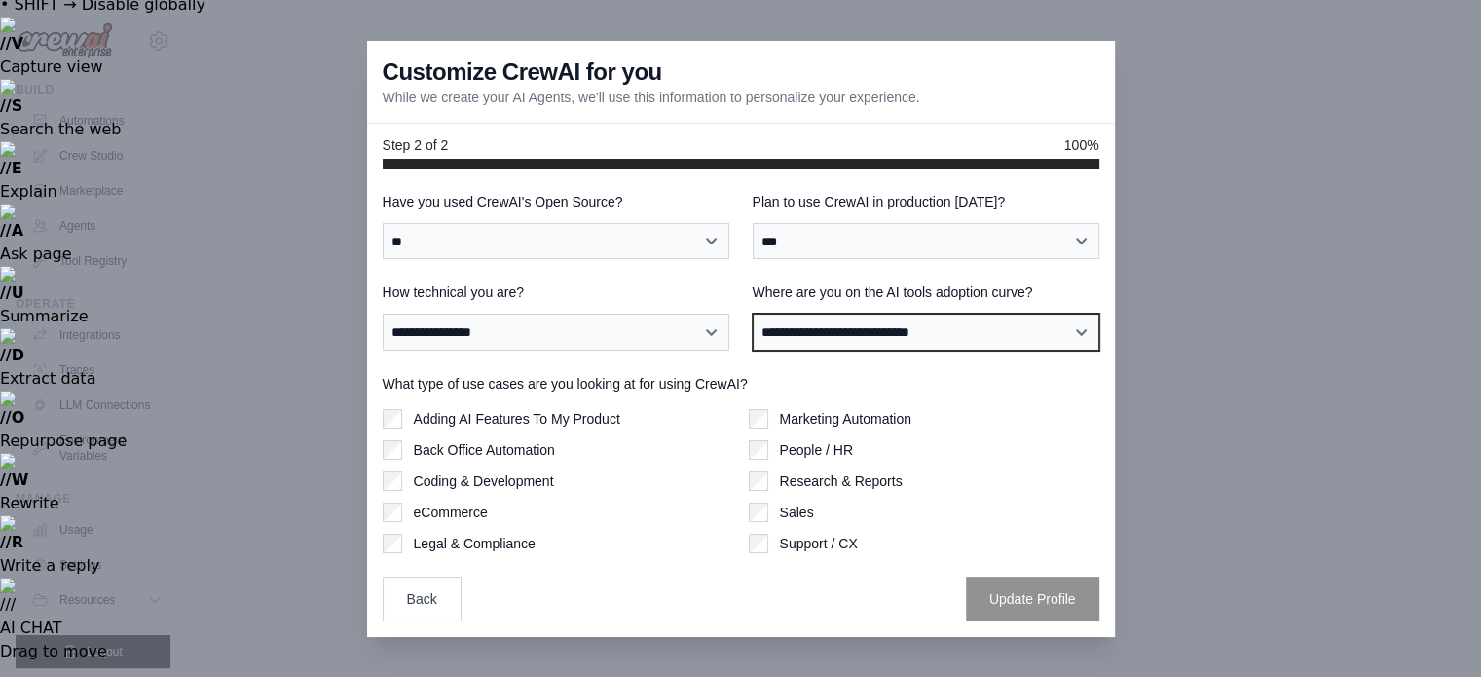
scroll to position [67, 0]
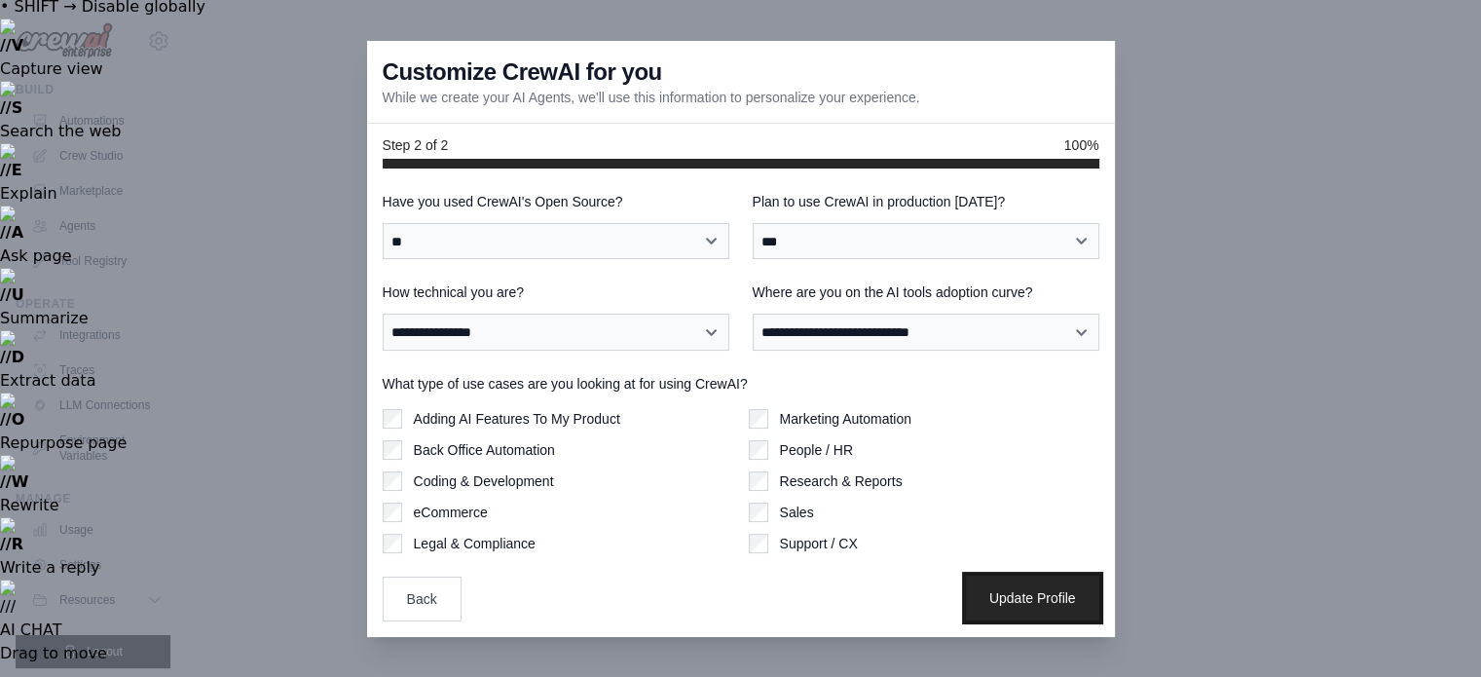
click at [1023, 601] on button "Update Profile" at bounding box center [1032, 597] width 133 height 45
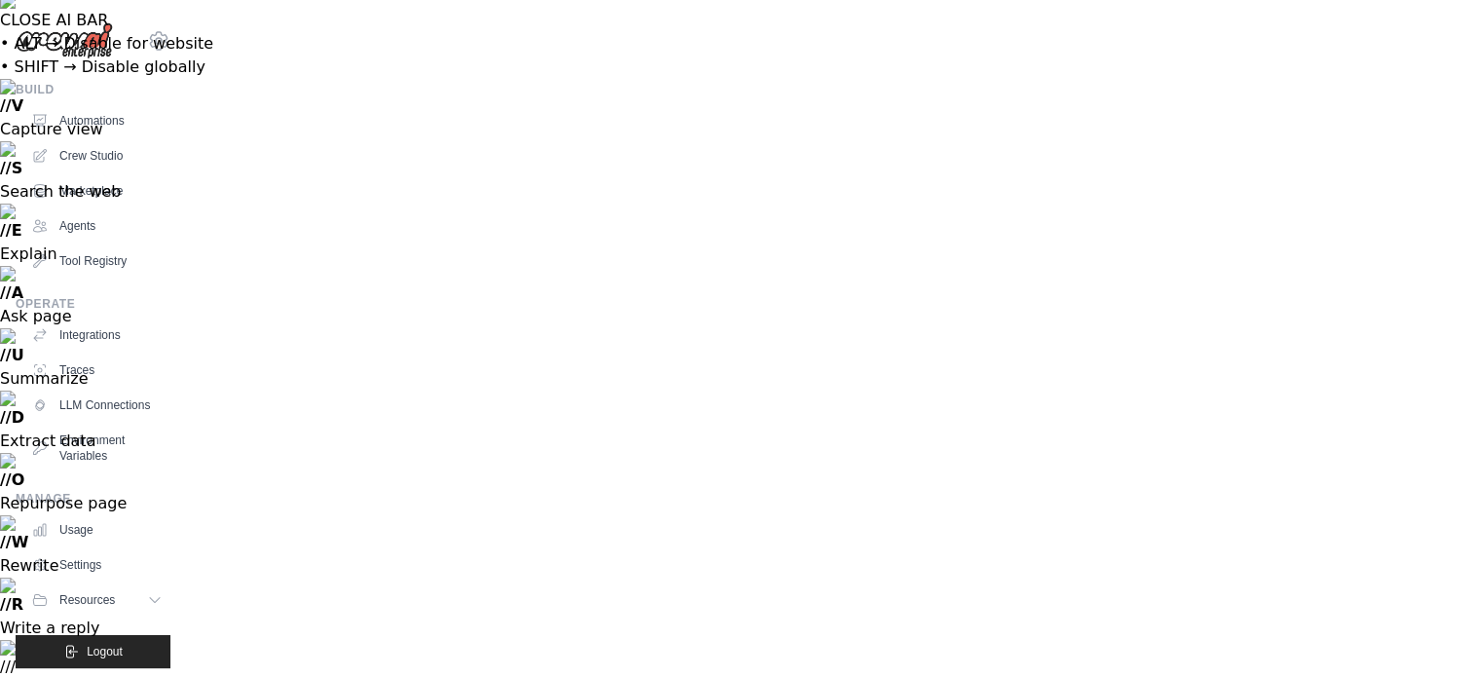
scroll to position [93, 0]
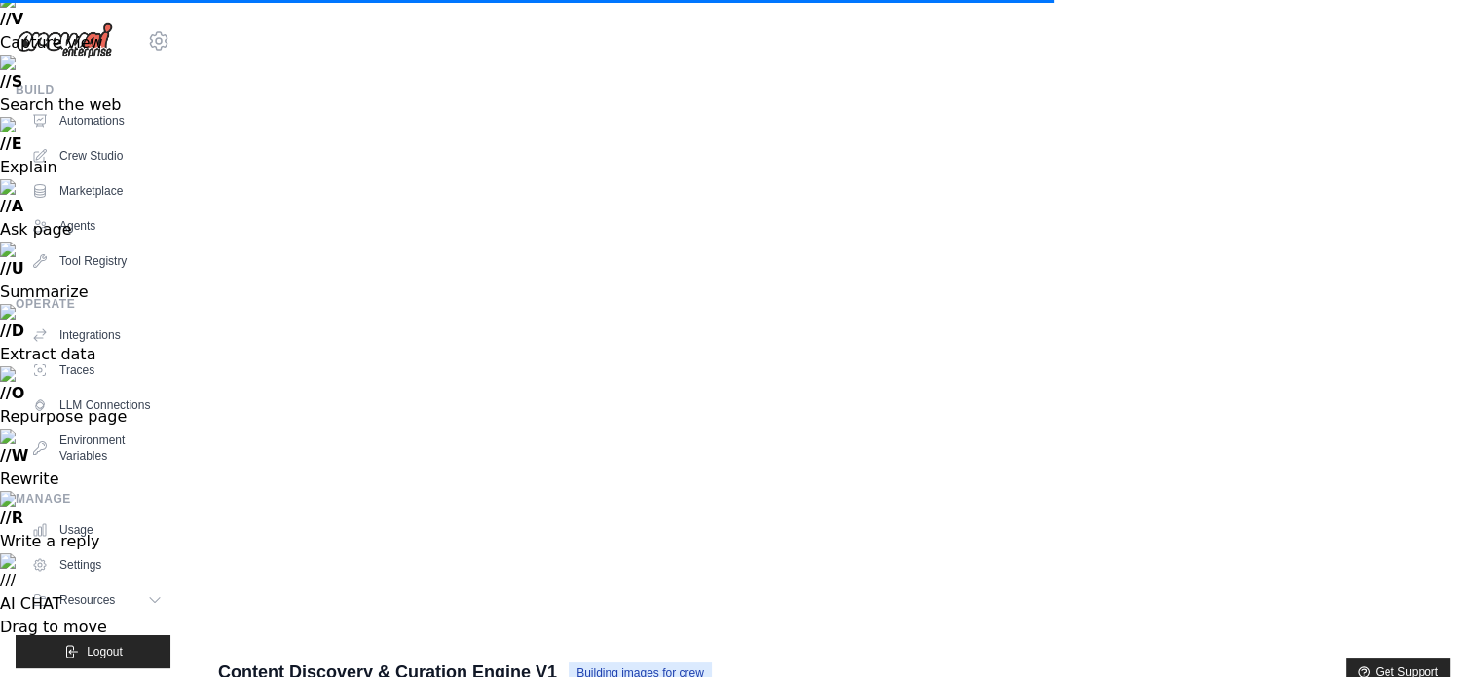
drag, startPoint x: 1324, startPoint y: 9, endPoint x: 771, endPoint y: 550, distance: 773.8
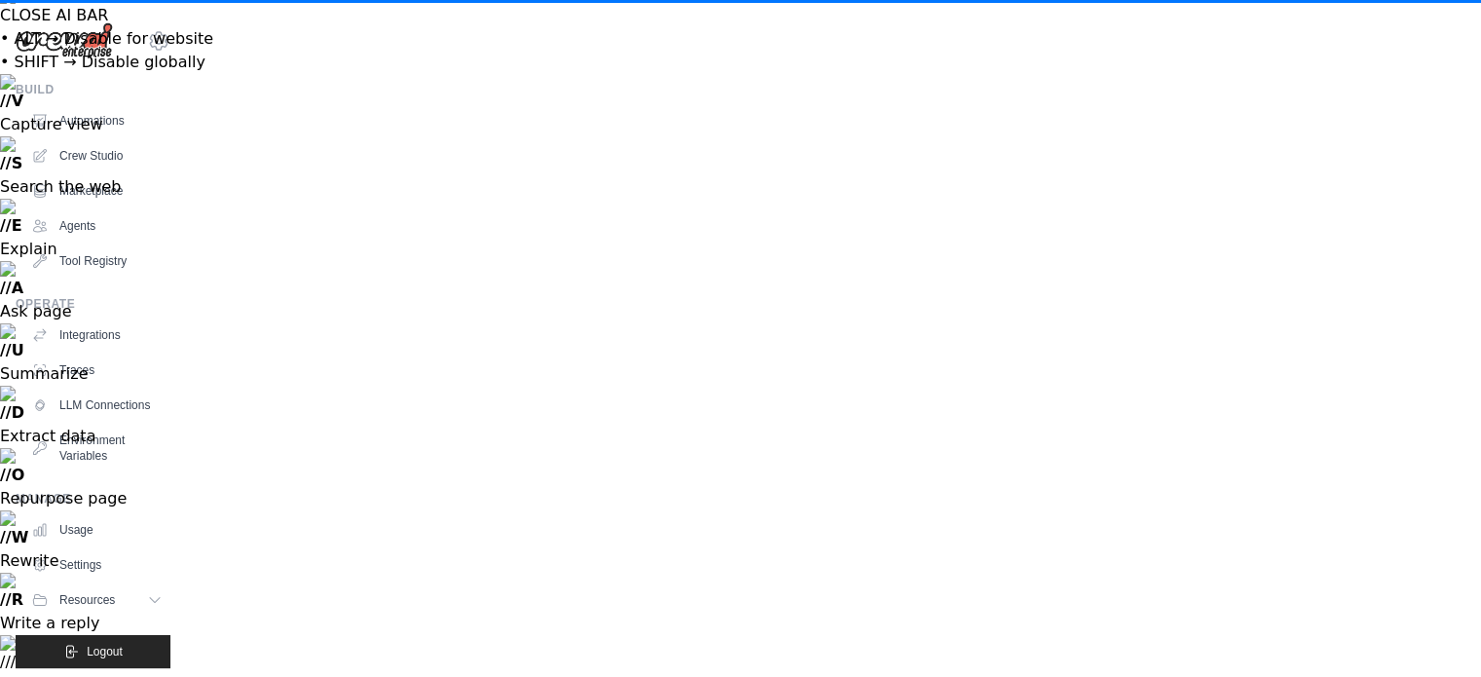
scroll to position [9, 0]
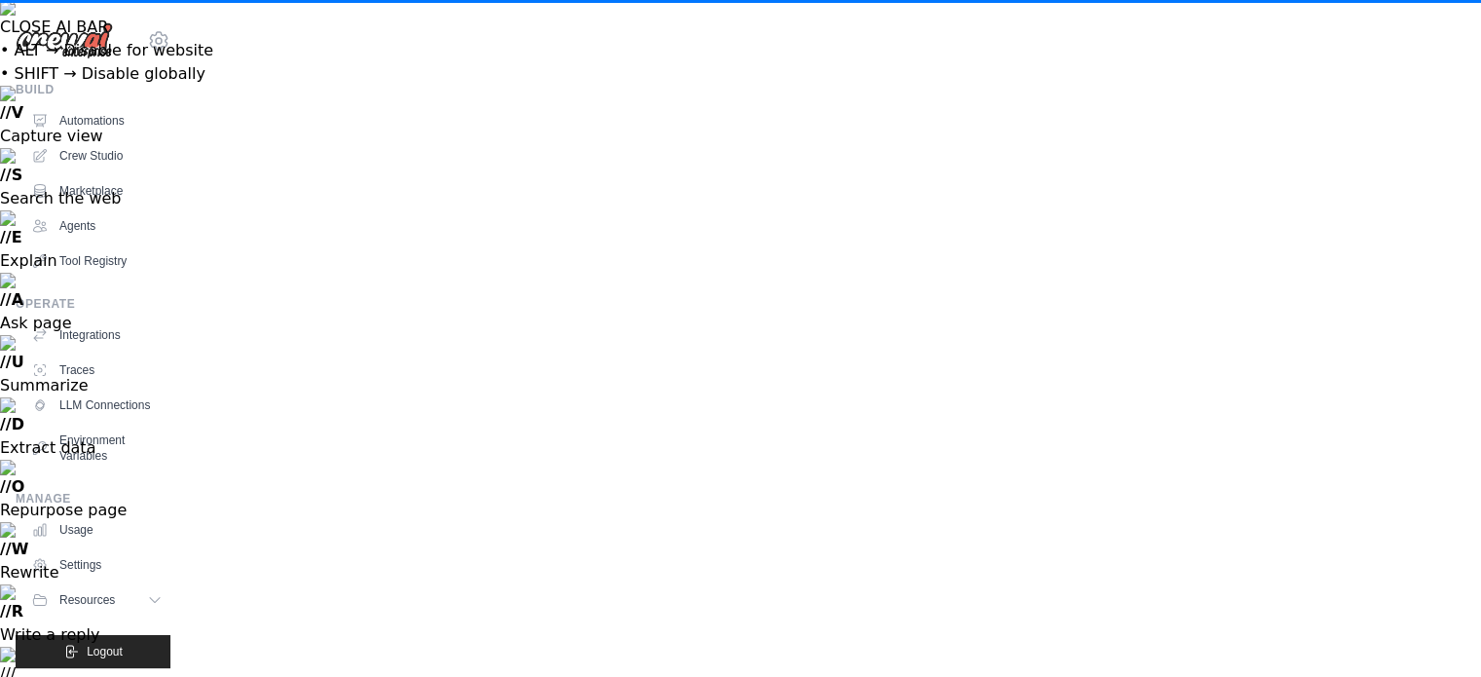
scroll to position [93, 0]
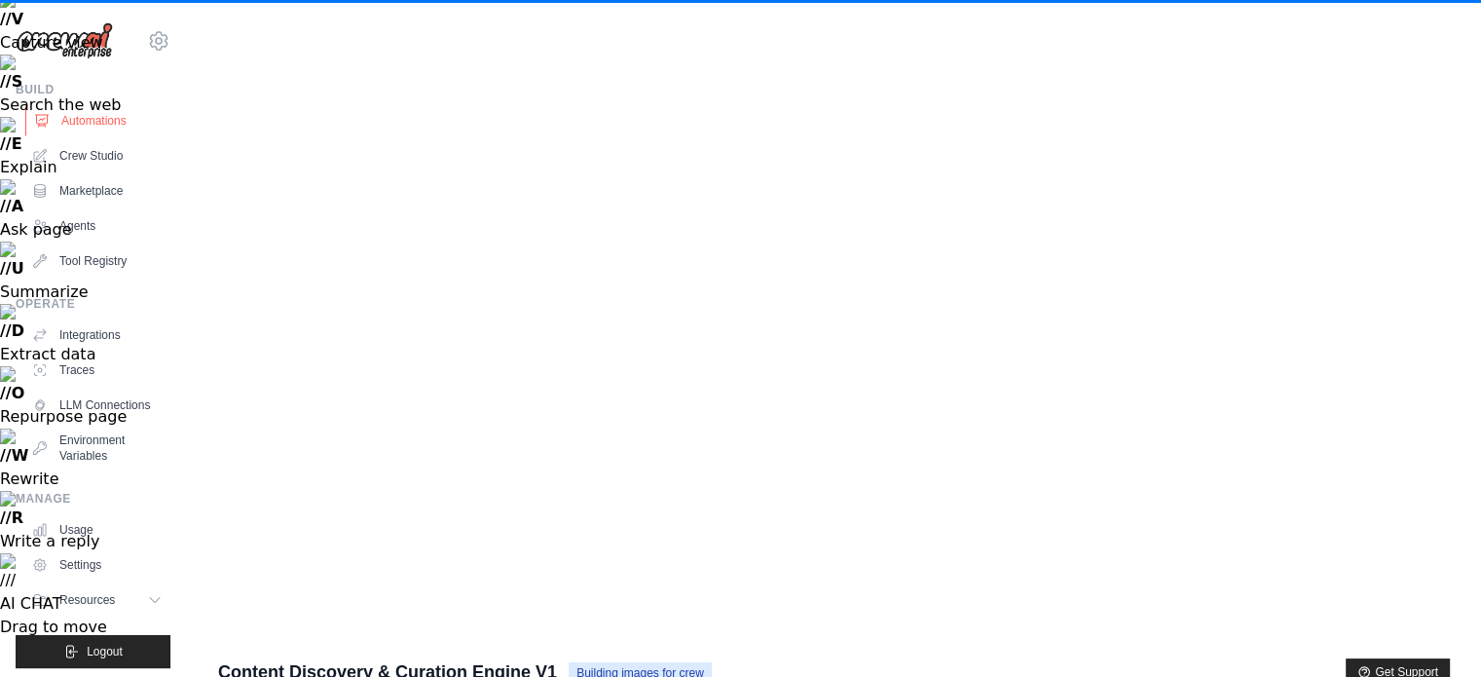
click at [109, 120] on link "Automations" at bounding box center [98, 120] width 147 height 31
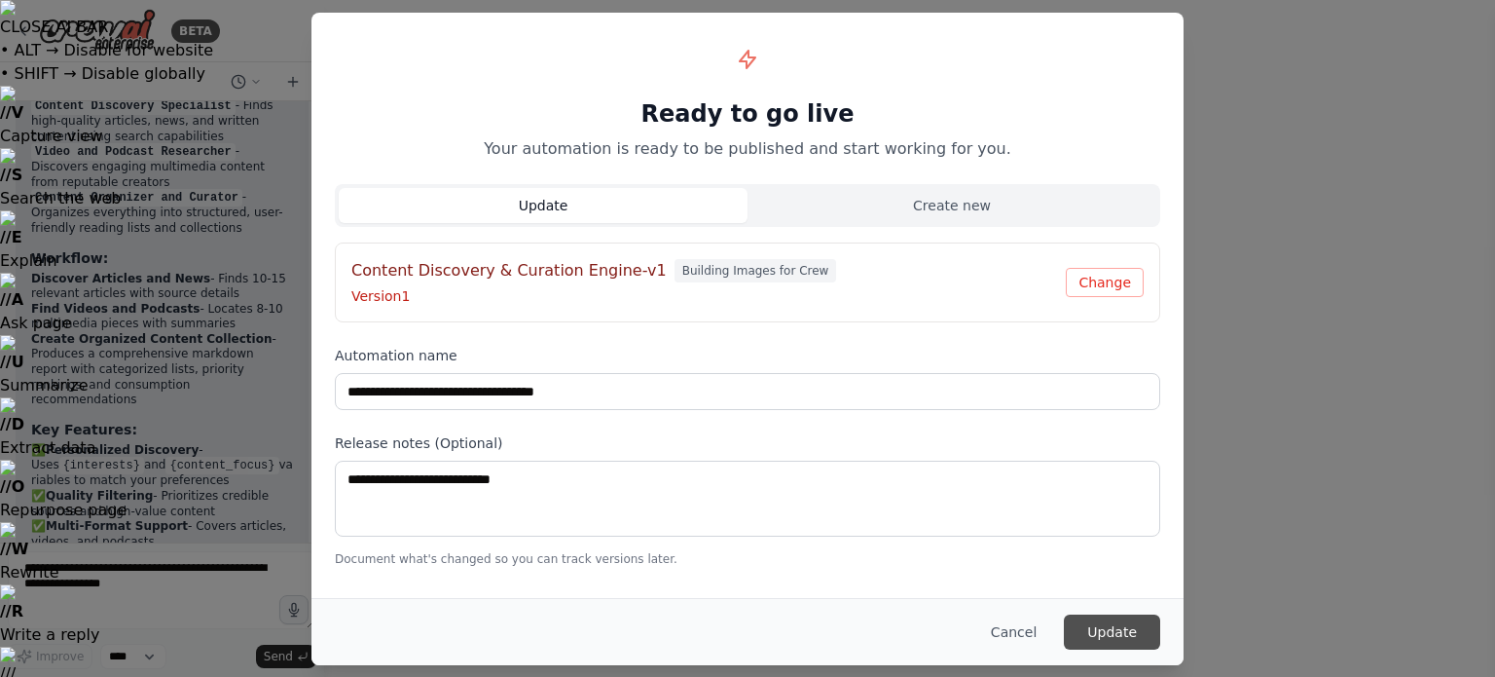
click at [1110, 632] on button "Update" at bounding box center [1112, 631] width 96 height 35
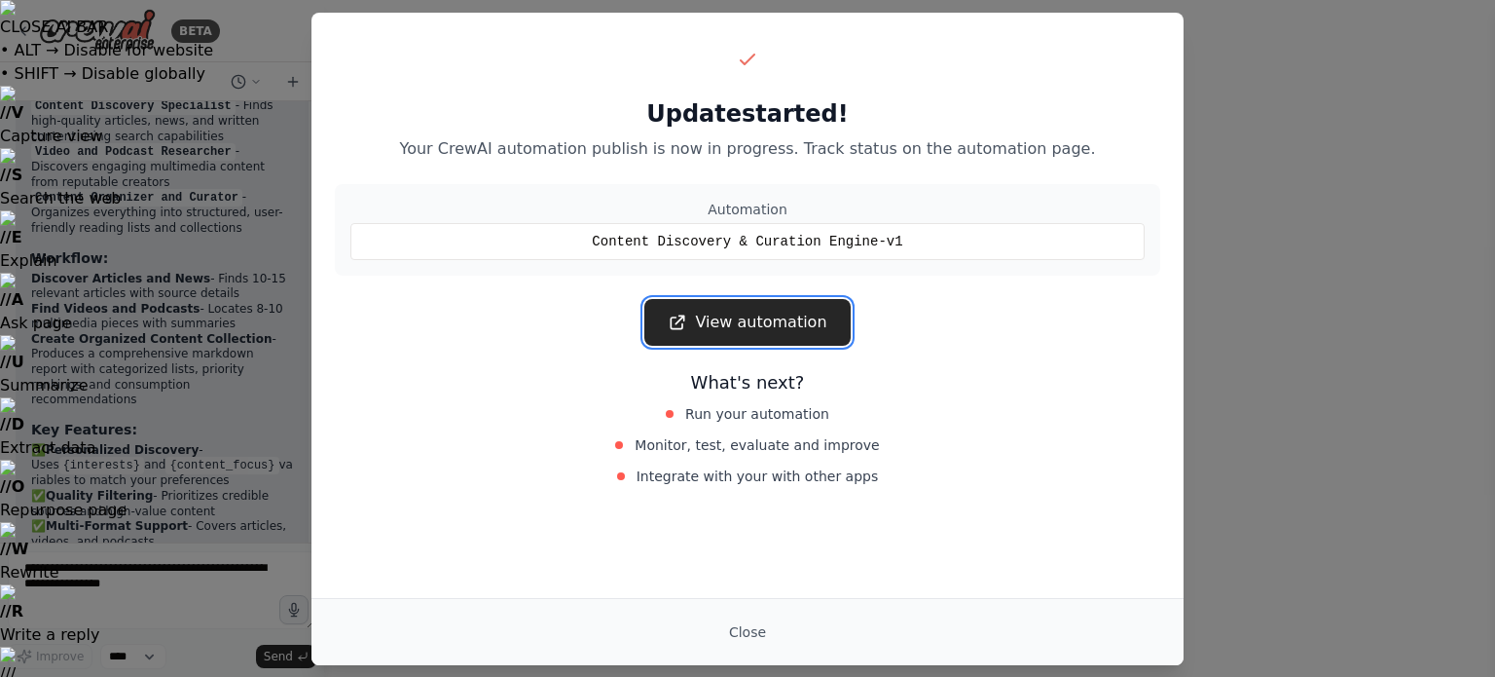
click at [767, 331] on link "View automation" at bounding box center [746, 322] width 205 height 47
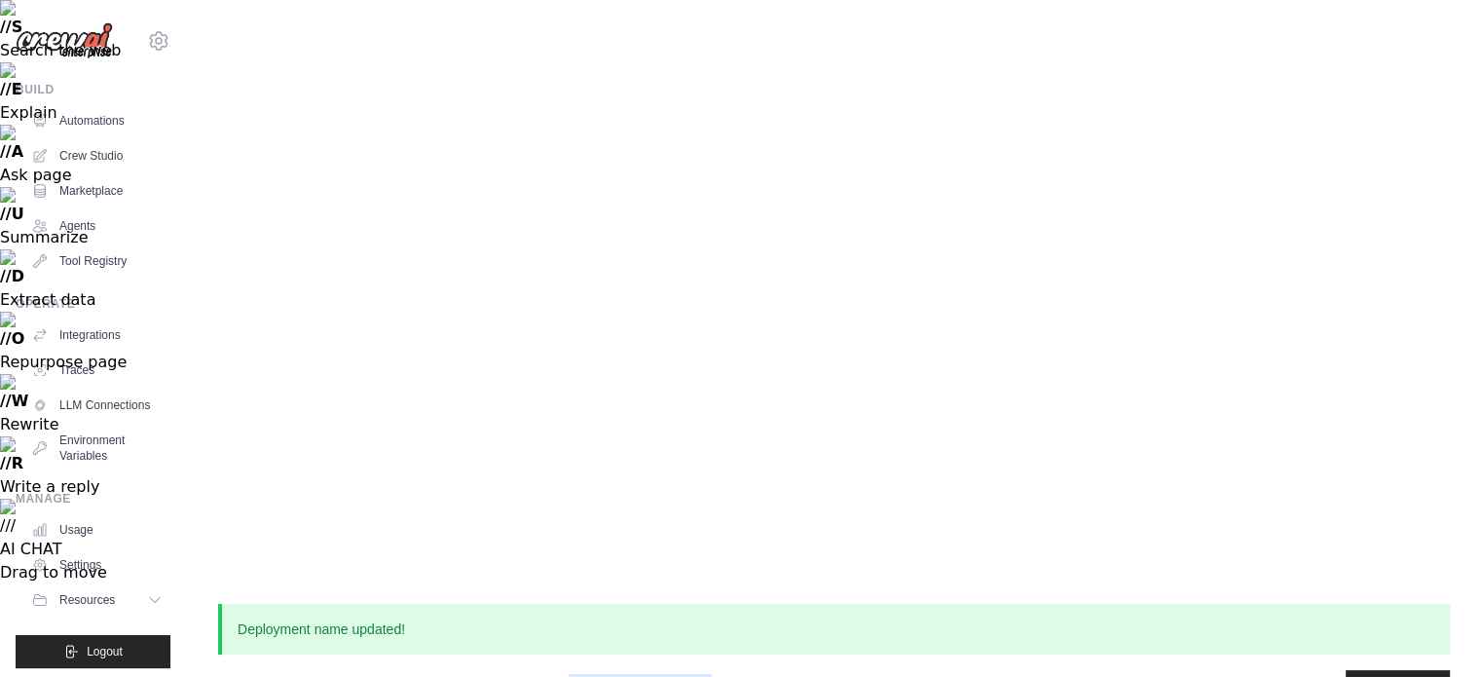
scroll to position [311, 0]
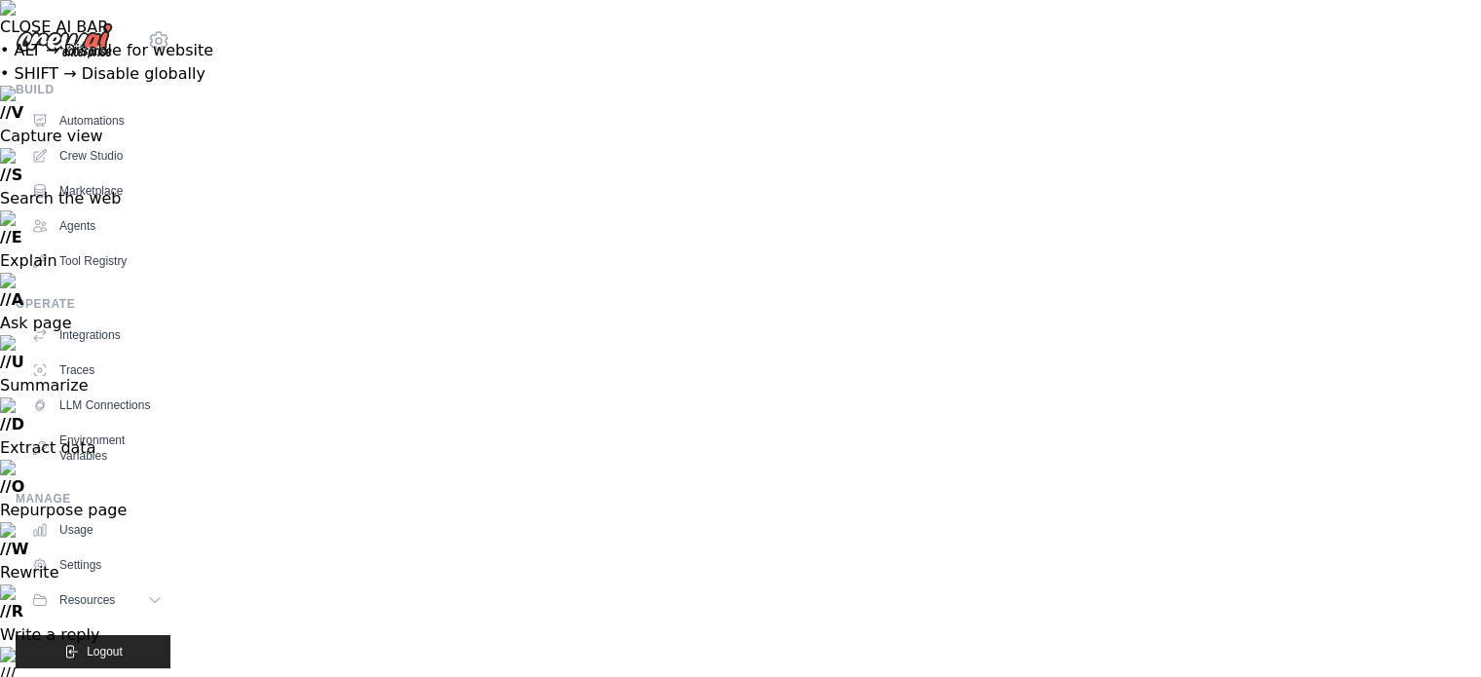
scroll to position [148, 0]
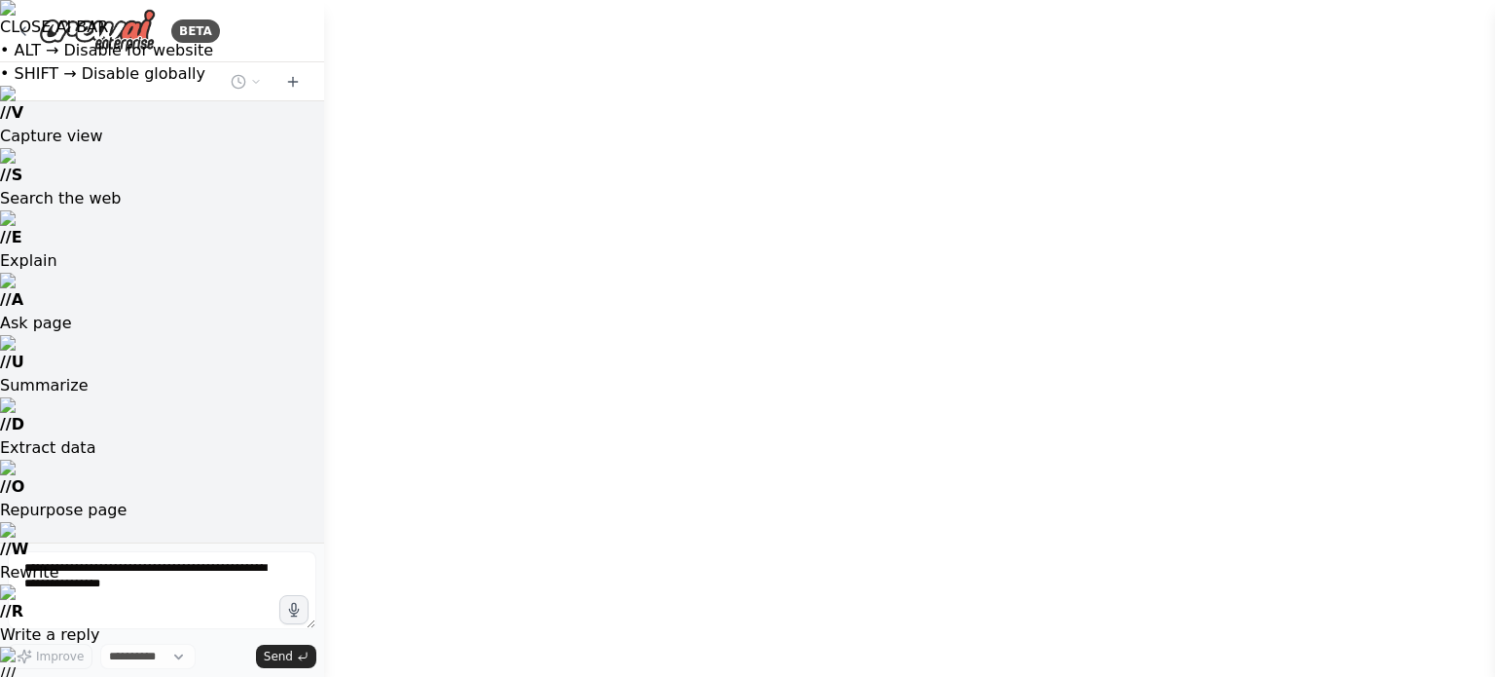
select select "****"
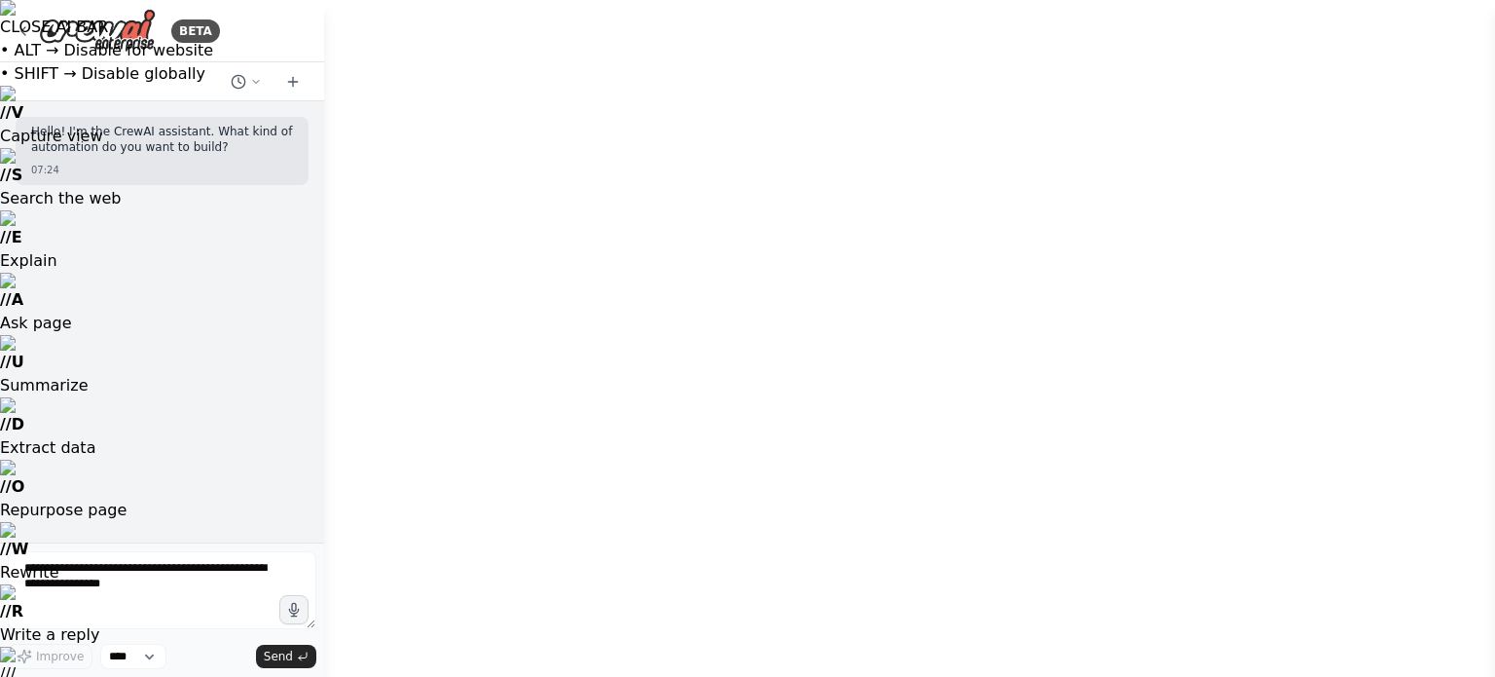
click at [290, 89] on icon at bounding box center [293, 82] width 16 height 16
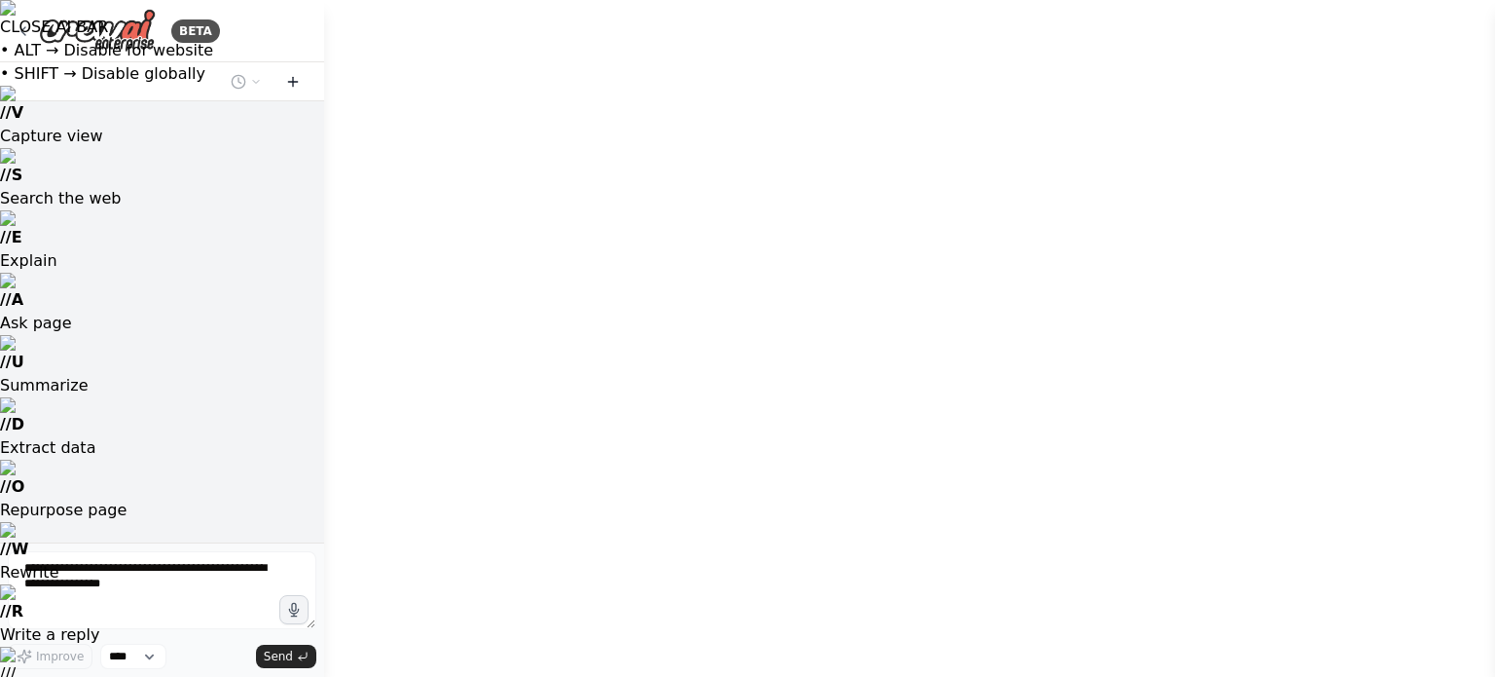
click at [290, 89] on icon at bounding box center [293, 82] width 16 height 16
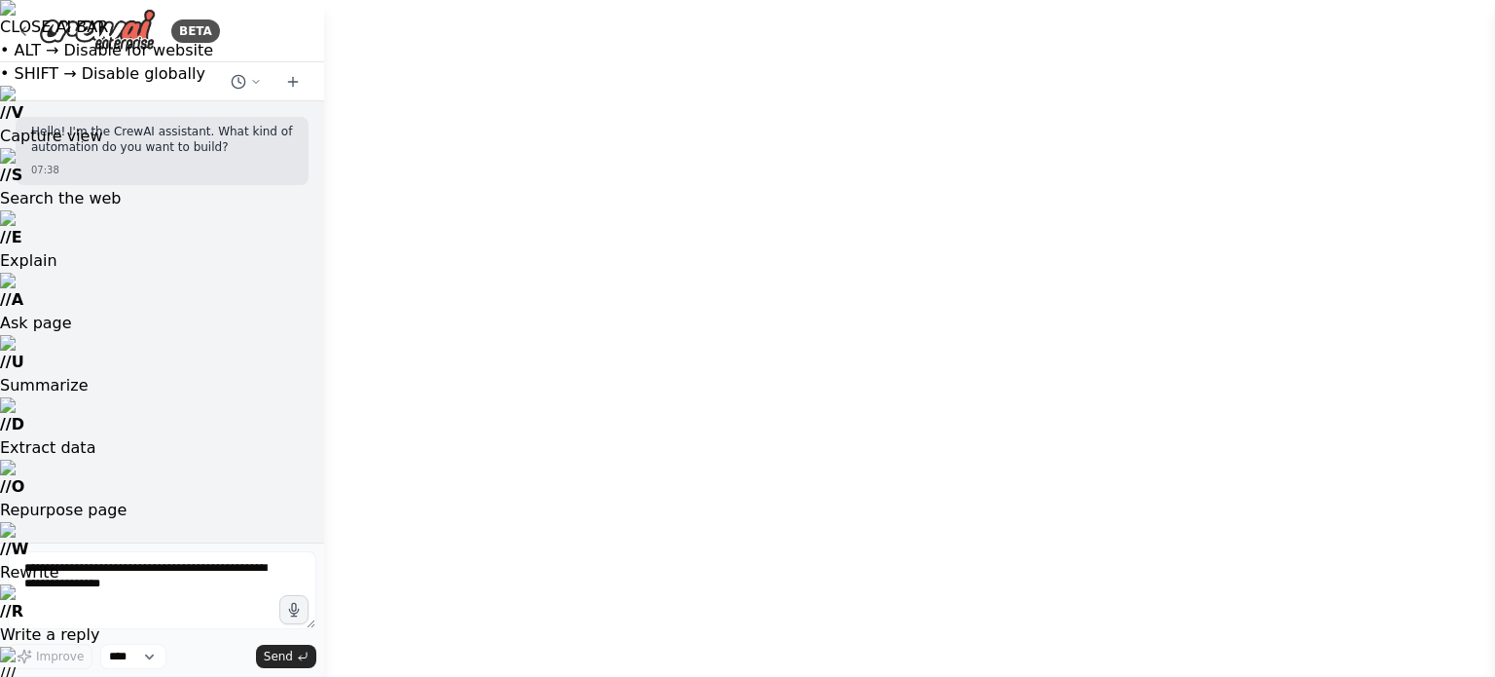
drag, startPoint x: 443, startPoint y: 224, endPoint x: 871, endPoint y: 279, distance: 431.9
drag, startPoint x: 871, startPoint y: 279, endPoint x: 863, endPoint y: 226, distance: 54.3
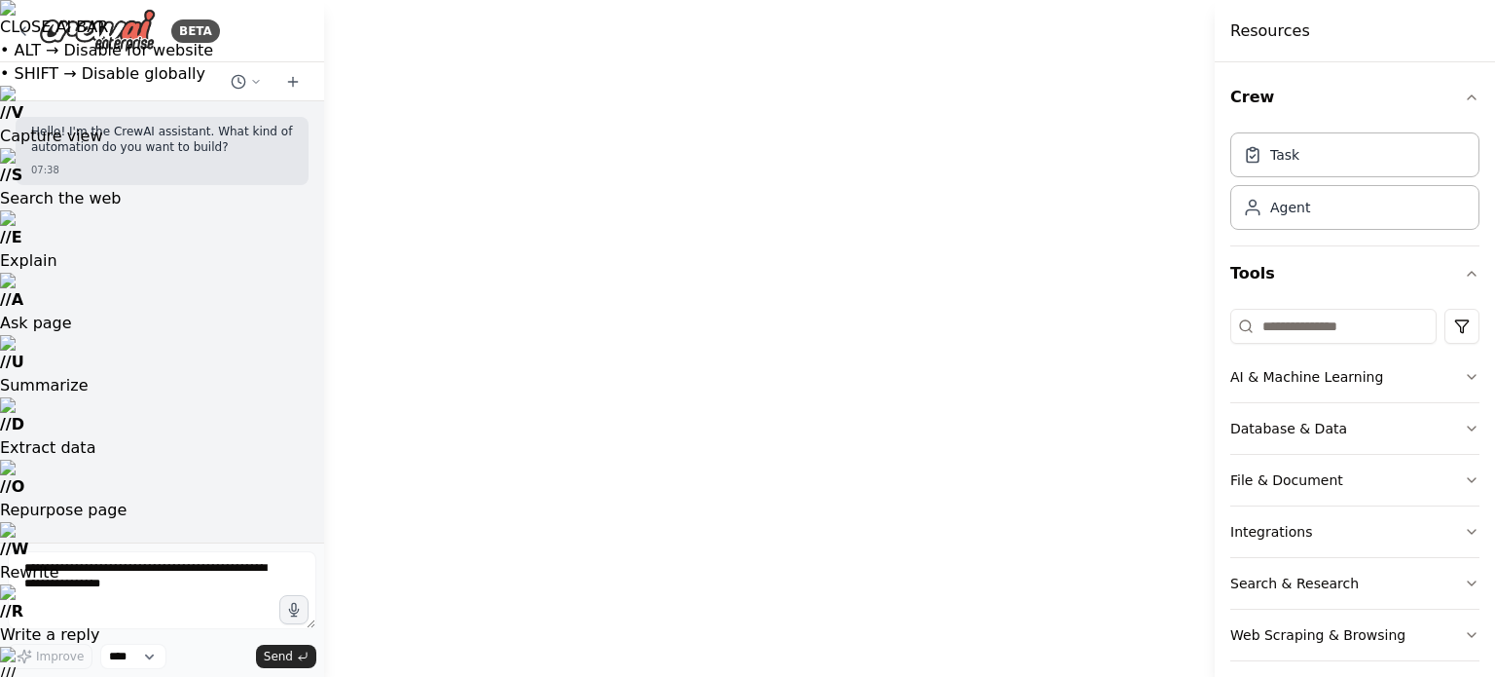
drag, startPoint x: 971, startPoint y: 319, endPoint x: 527, endPoint y: 230, distance: 452.9
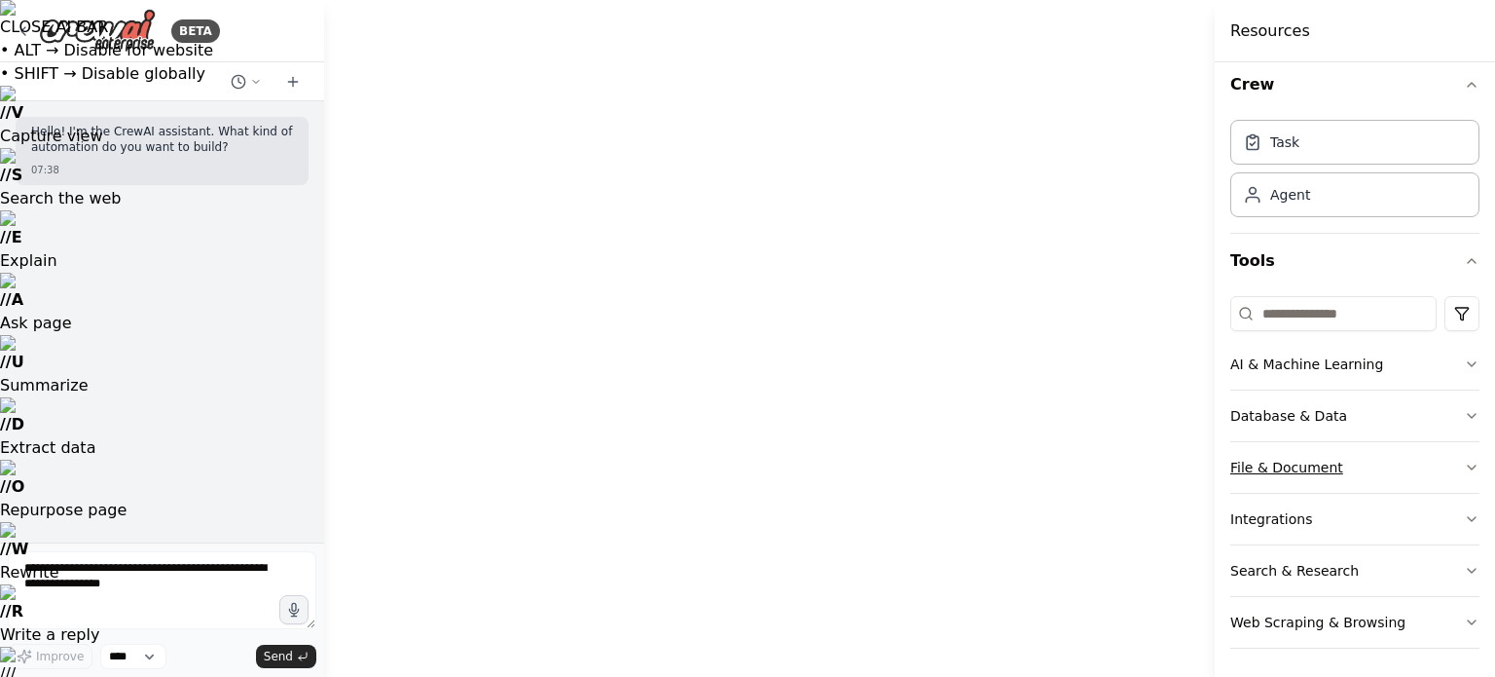
click at [1371, 466] on button "File & Document" at bounding box center [1355, 467] width 249 height 51
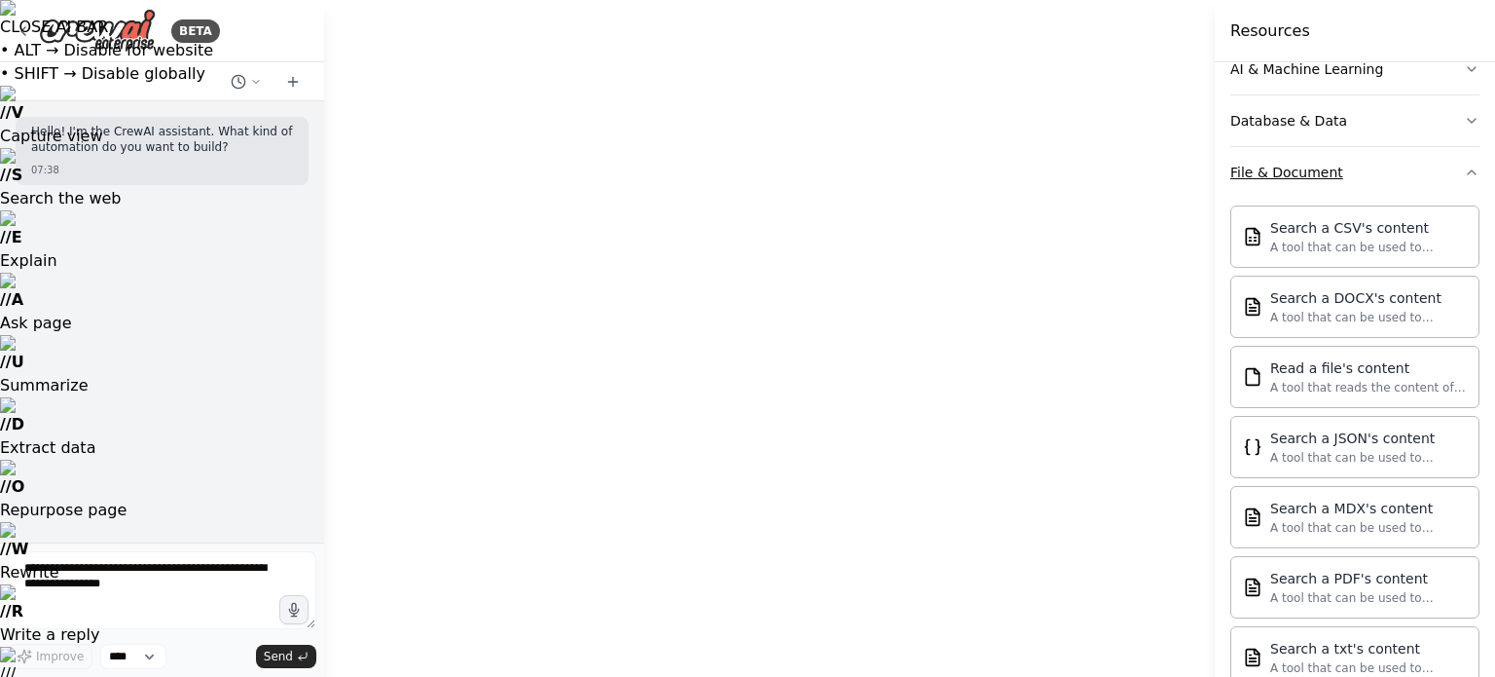
scroll to position [305, 0]
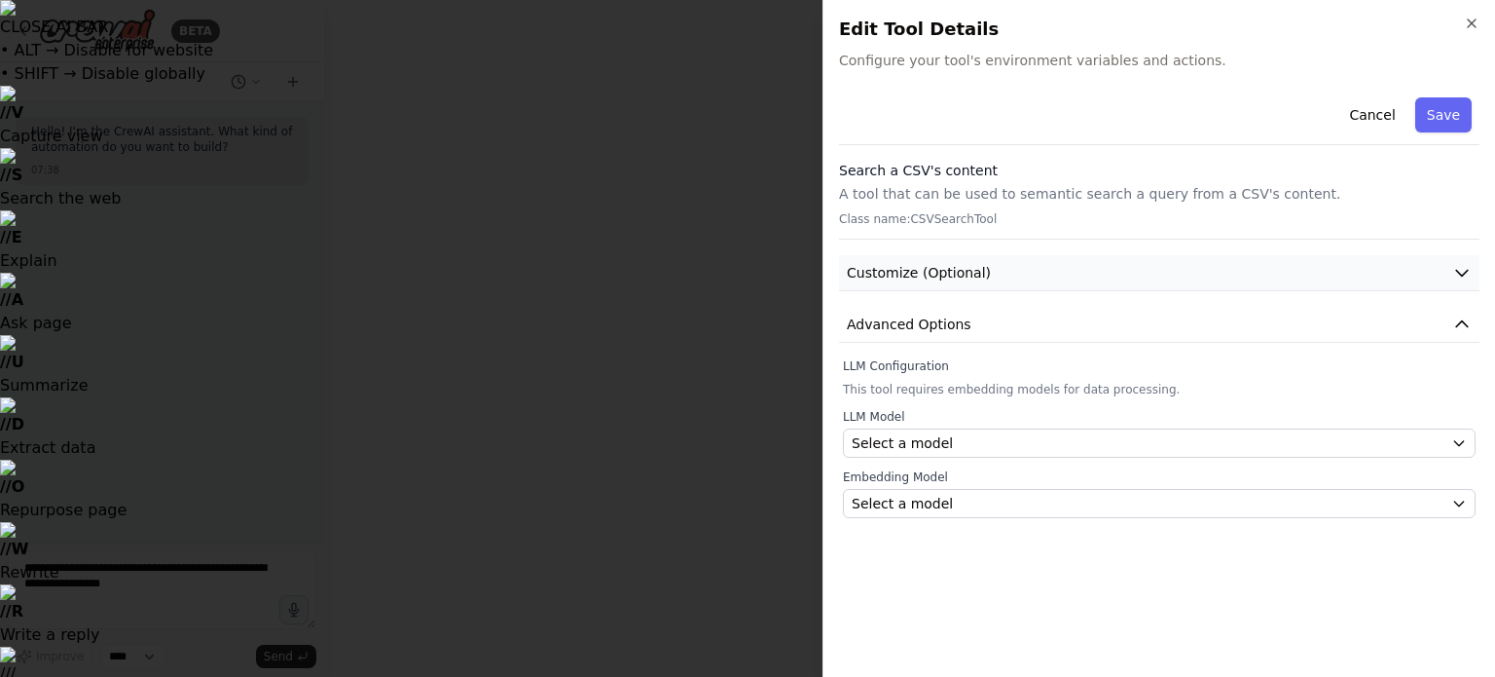
click at [1003, 273] on button "Customize (Optional)" at bounding box center [1159, 273] width 641 height 36
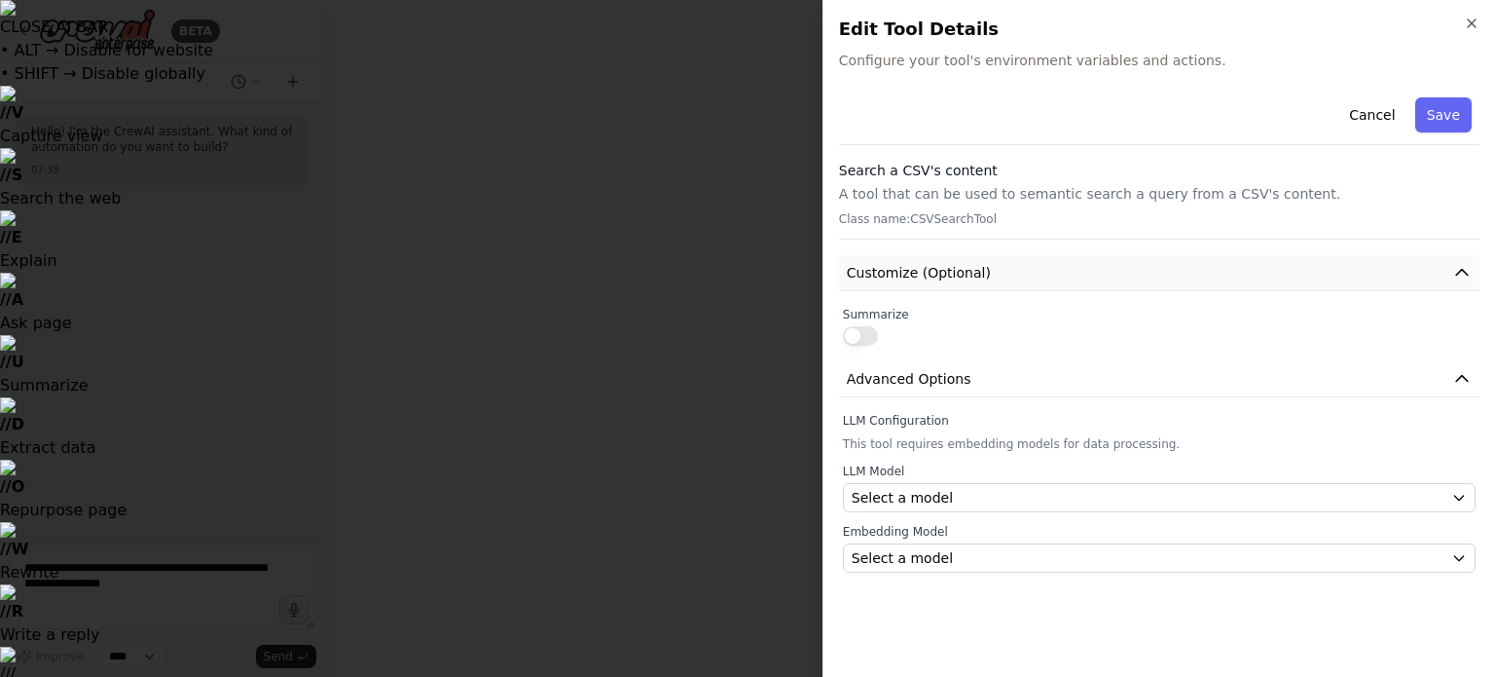
click at [1003, 273] on button "Customize (Optional)" at bounding box center [1159, 273] width 641 height 36
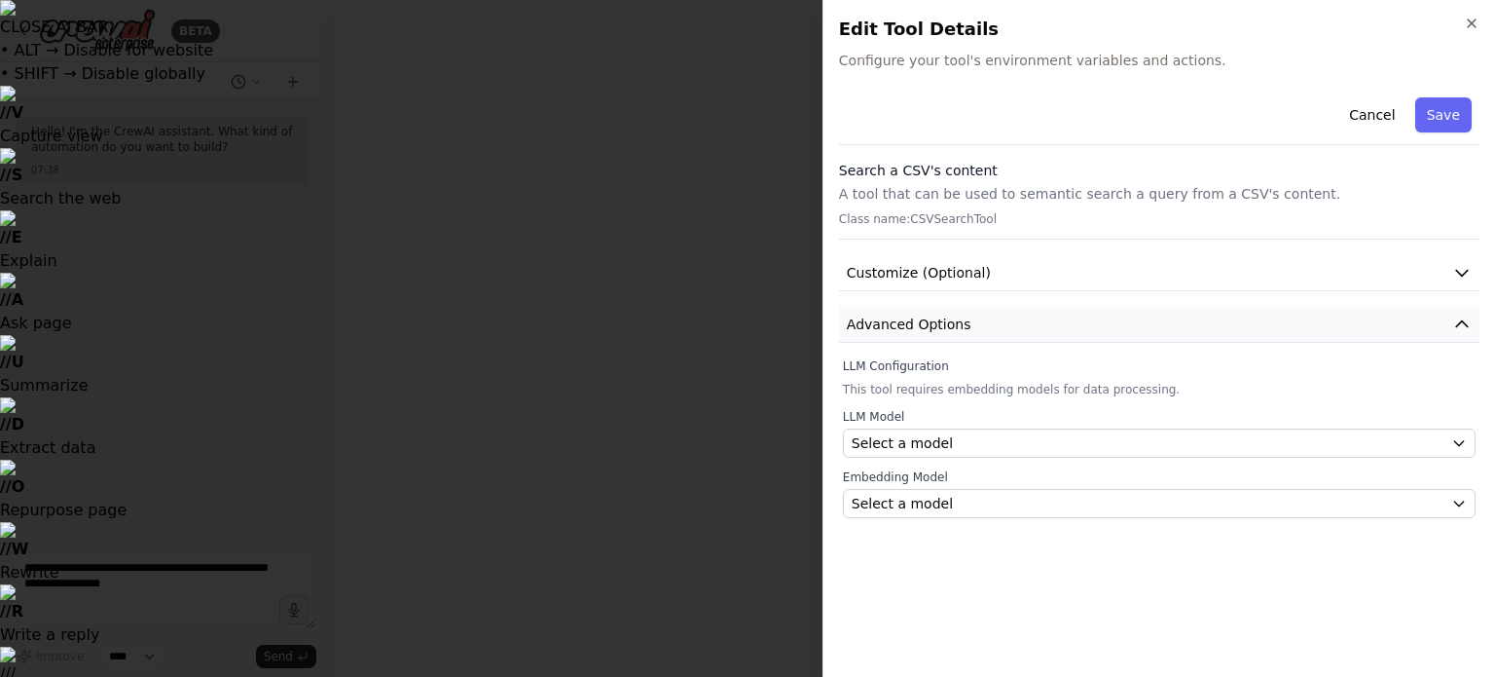
click at [961, 321] on button "Advanced Options" at bounding box center [1159, 325] width 641 height 36
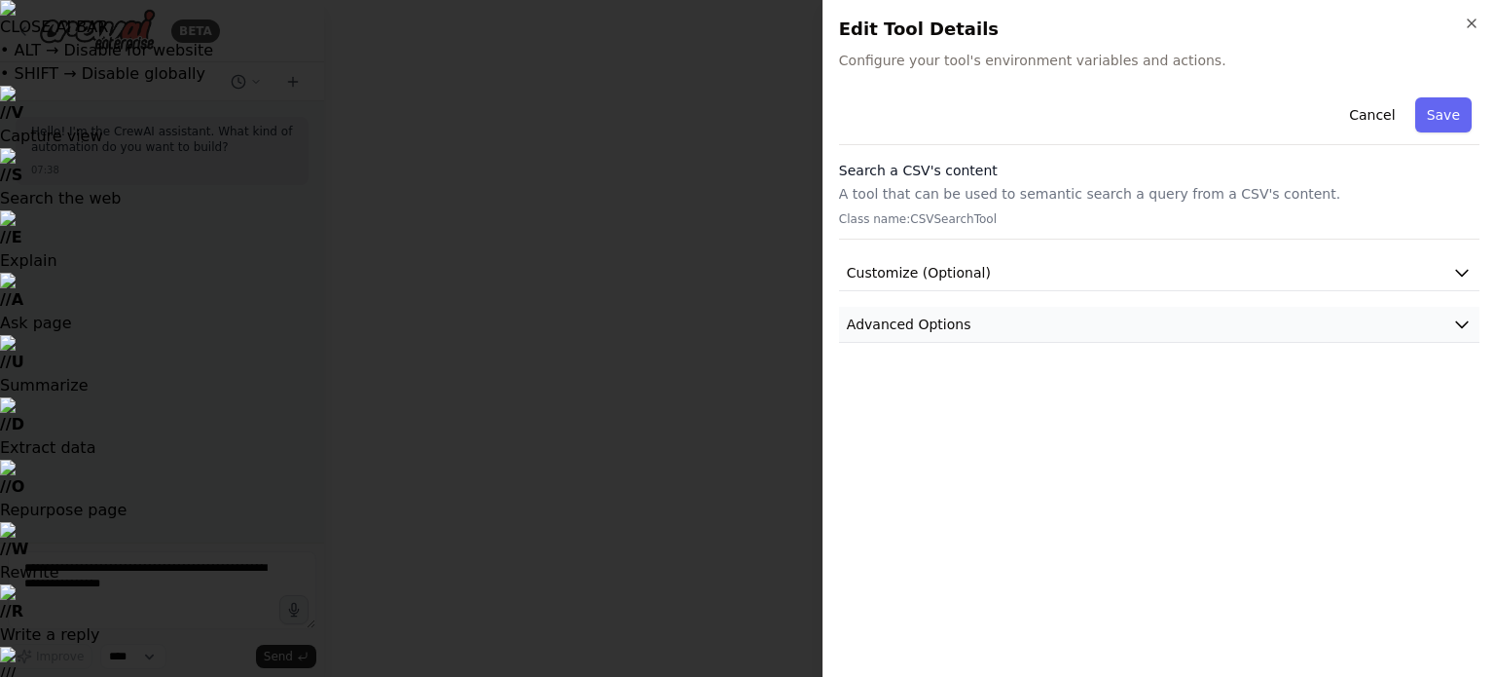
click at [961, 321] on button "Advanced Options" at bounding box center [1159, 325] width 641 height 36
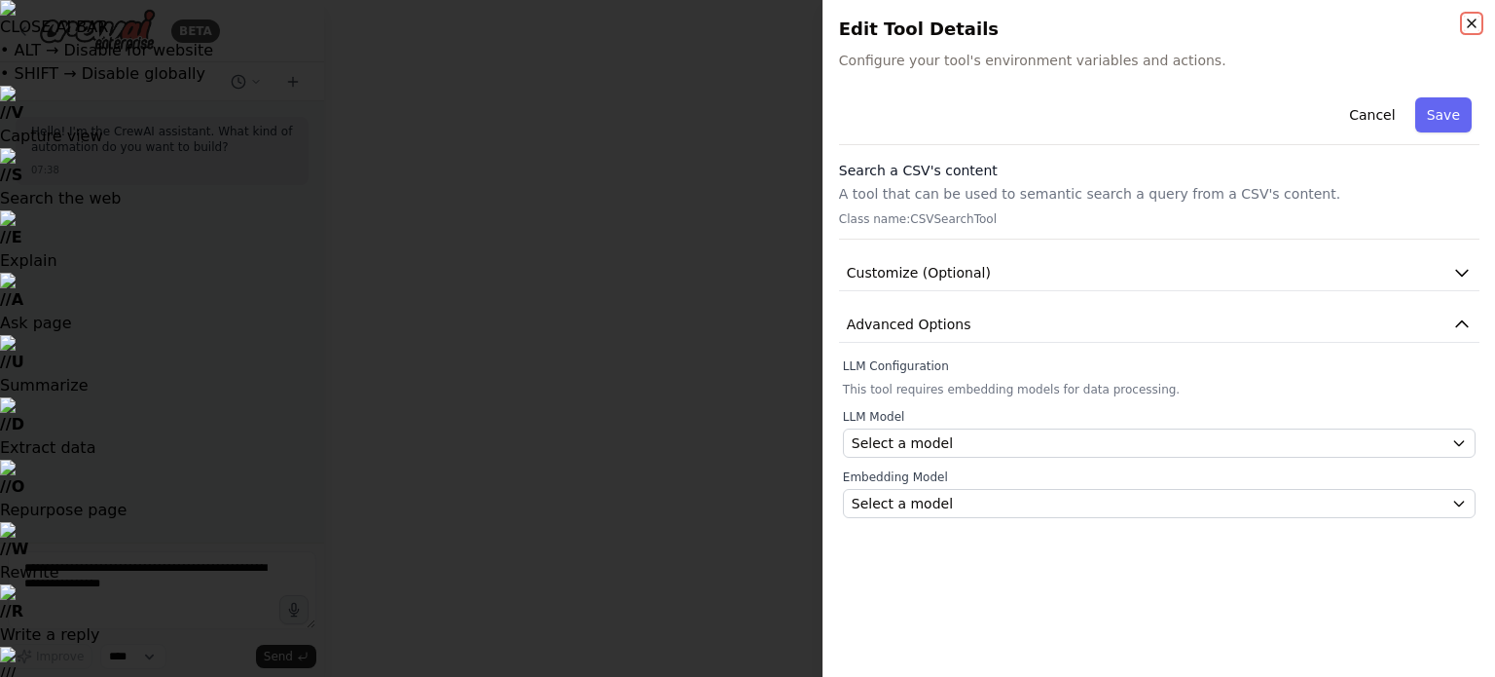
click at [1465, 26] on icon "button" at bounding box center [1472, 24] width 16 height 16
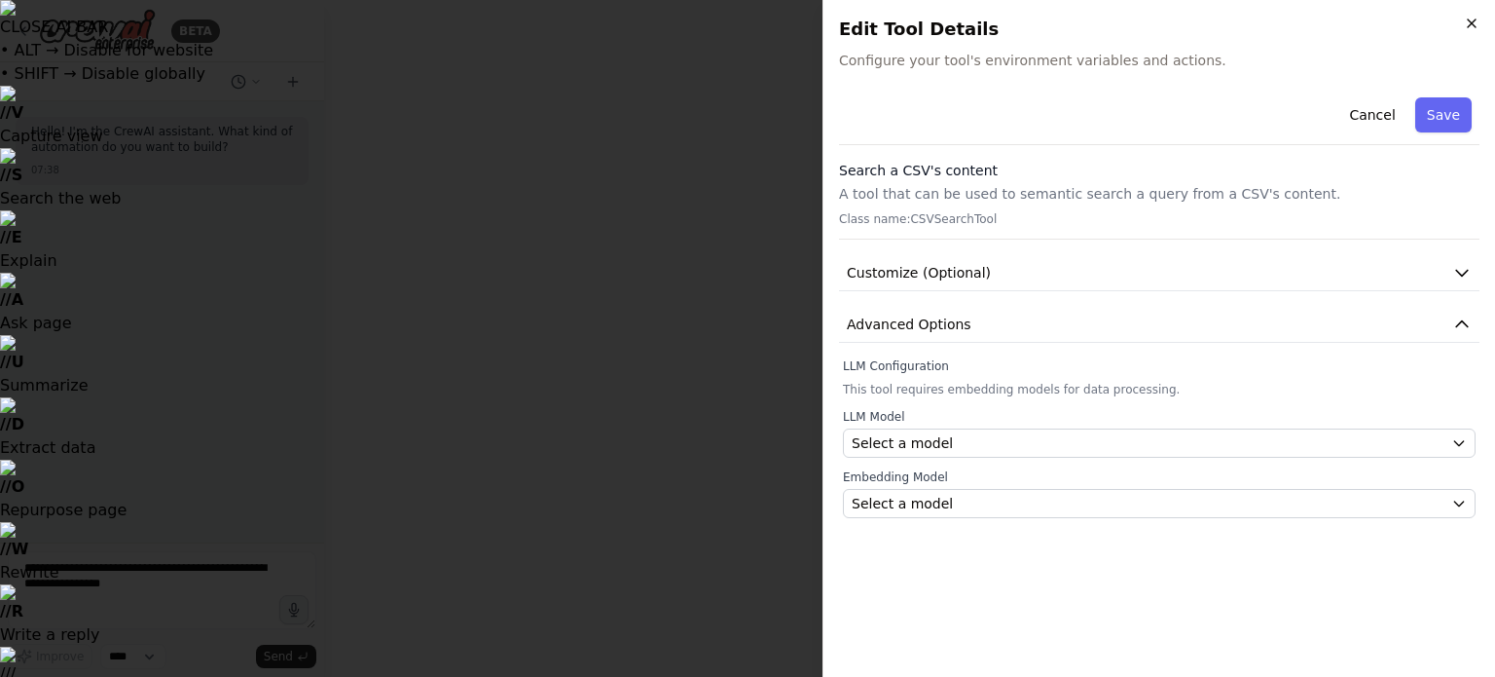
click at [1470, 20] on icon "button" at bounding box center [1472, 24] width 16 height 16
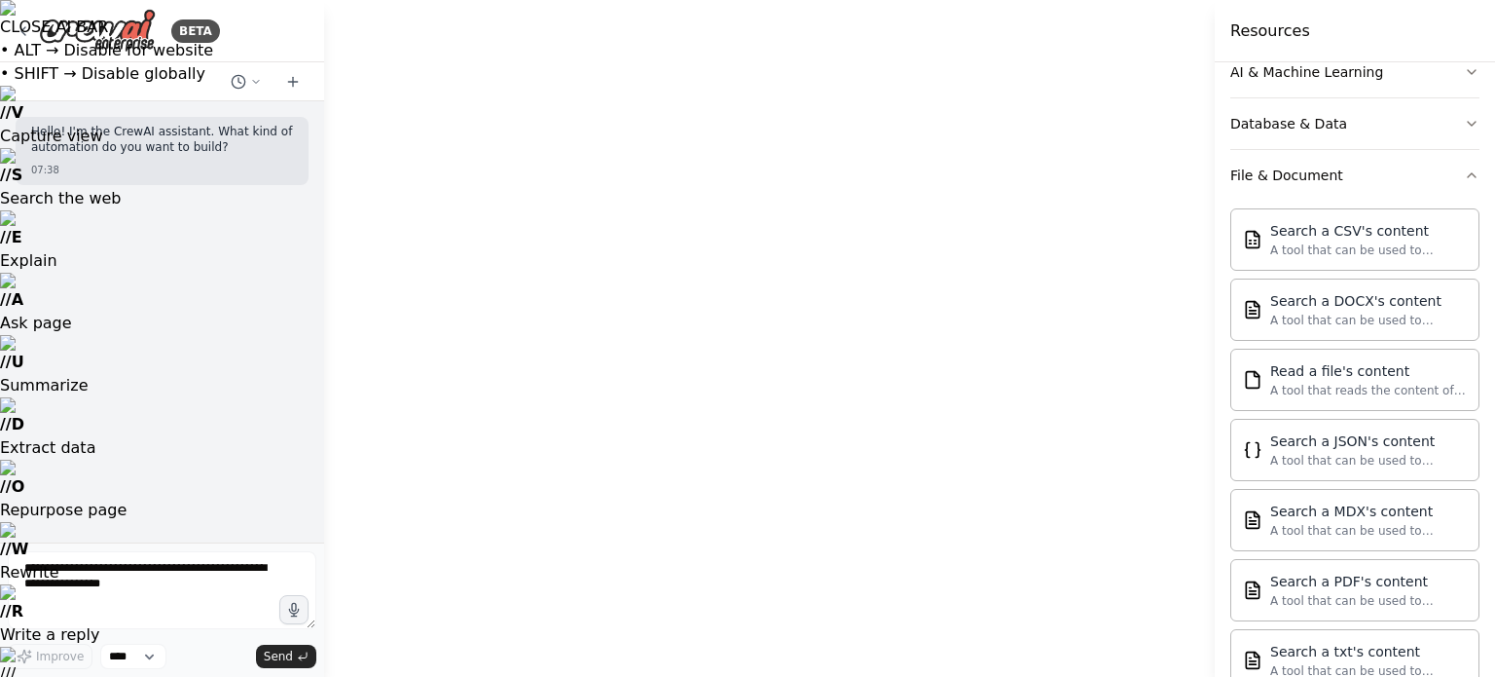
drag, startPoint x: 947, startPoint y: 487, endPoint x: 931, endPoint y: 231, distance: 256.6
drag, startPoint x: 981, startPoint y: 490, endPoint x: 998, endPoint y: 399, distance: 92.0
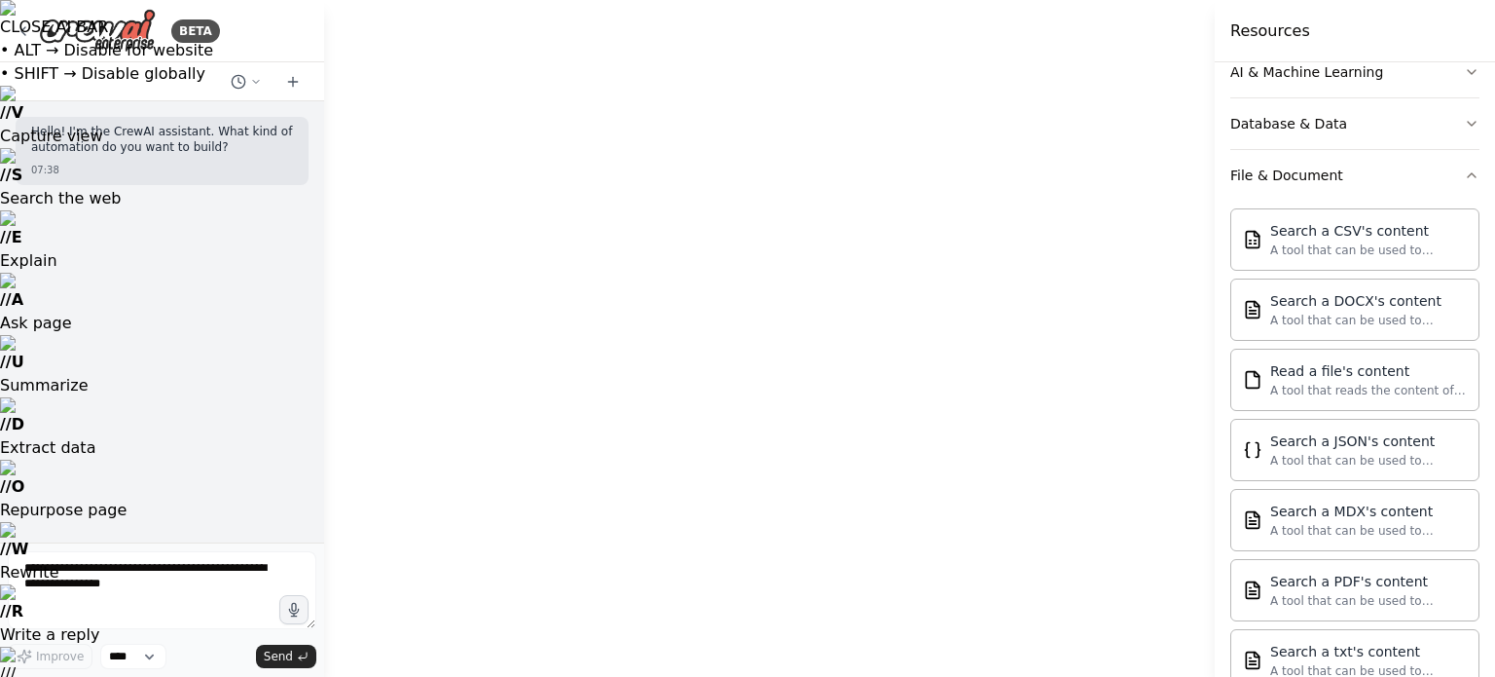
drag, startPoint x: 998, startPoint y: 399, endPoint x: 916, endPoint y: 470, distance: 108.3
drag, startPoint x: 916, startPoint y: 470, endPoint x: 929, endPoint y: 580, distance: 110.7
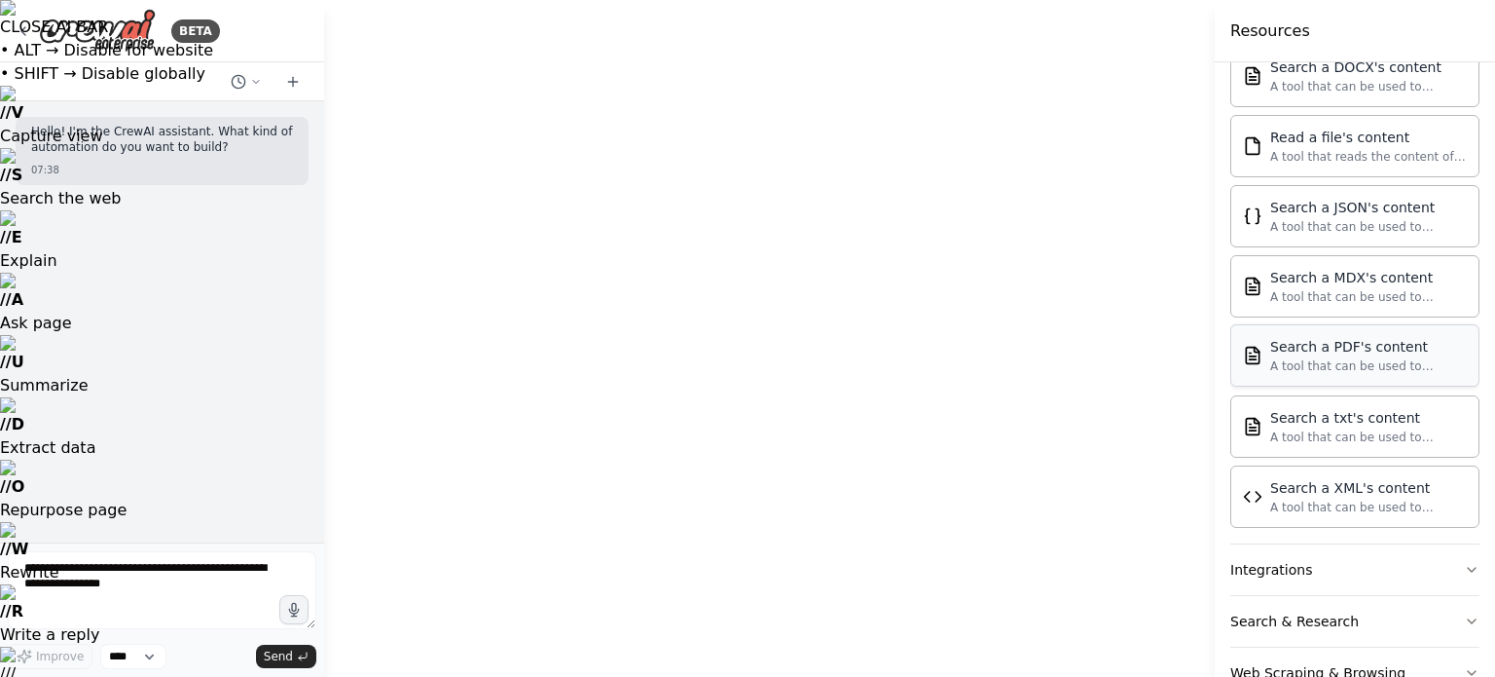
scroll to position [541, 0]
click at [1375, 571] on button "Integrations" at bounding box center [1355, 566] width 249 height 51
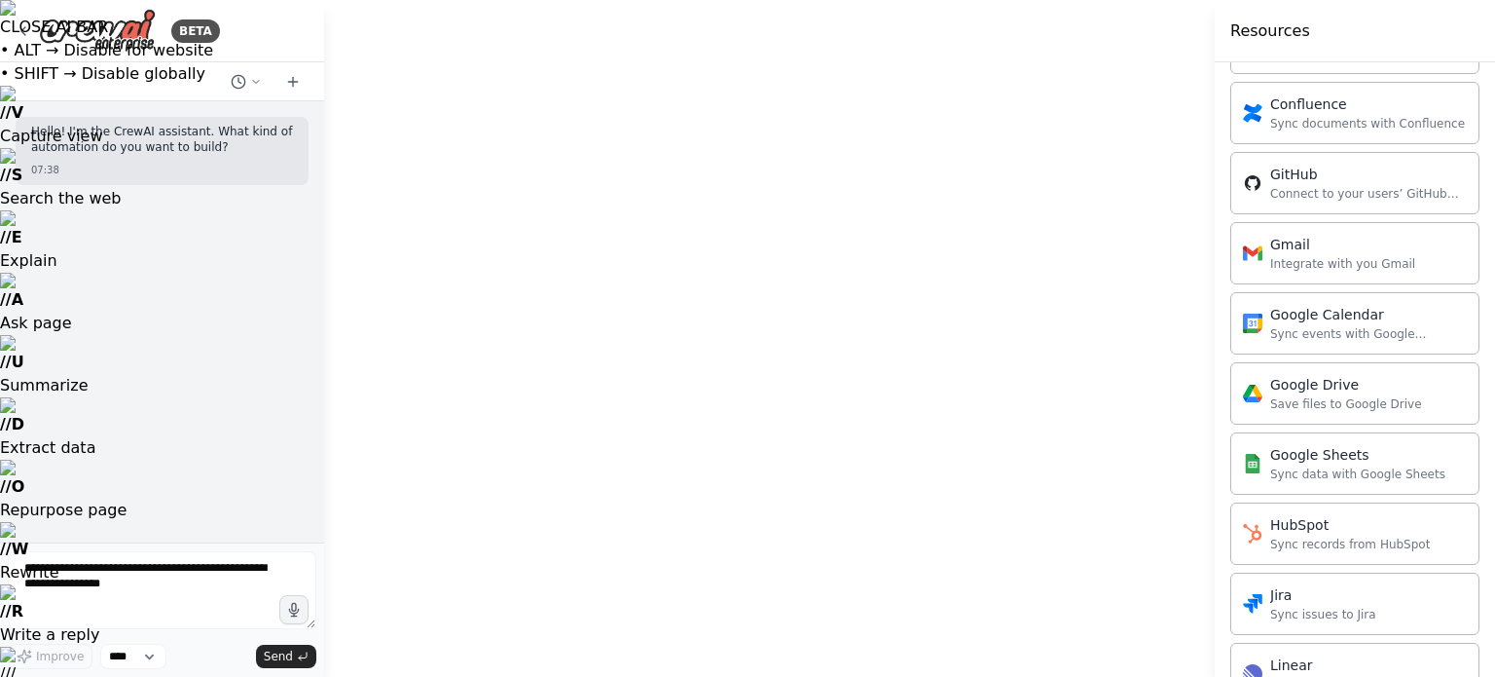
scroll to position [1270, 0]
click at [1338, 465] on div "Sync data with Google Sheets" at bounding box center [1357, 473] width 175 height 16
drag, startPoint x: 1352, startPoint y: 461, endPoint x: 1286, endPoint y: 459, distance: 66.3
drag, startPoint x: 1286, startPoint y: 459, endPoint x: 1328, endPoint y: 462, distance: 42.0
click at [1328, 465] on div "Sync data with Google Sheets" at bounding box center [1357, 473] width 175 height 16
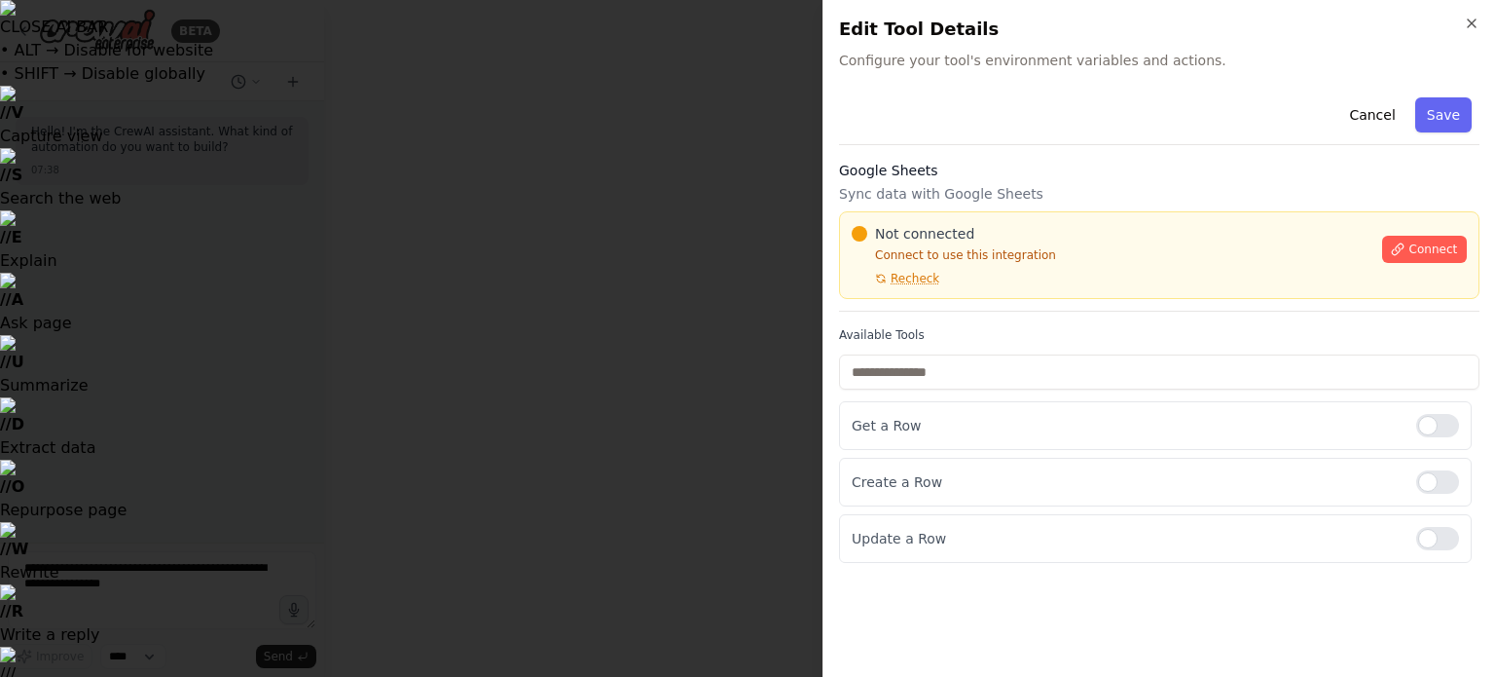
click at [1441, 482] on div "CLOSE AI BAR • ALT → Disable for website • SHIFT → Disable globally // V Captur…" at bounding box center [747, 366] width 1495 height 732
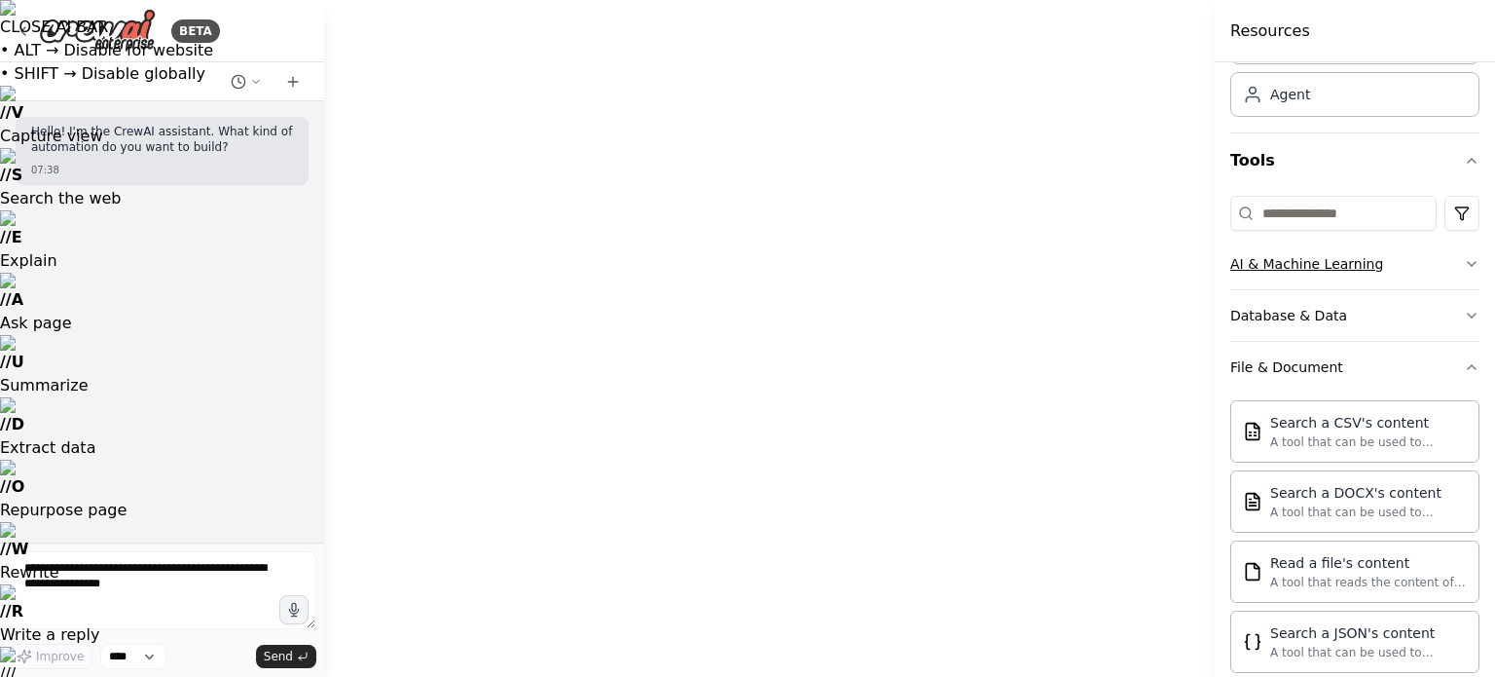
scroll to position [113, 0]
click at [1347, 256] on div "AI & Machine Learning" at bounding box center [1307, 263] width 153 height 19
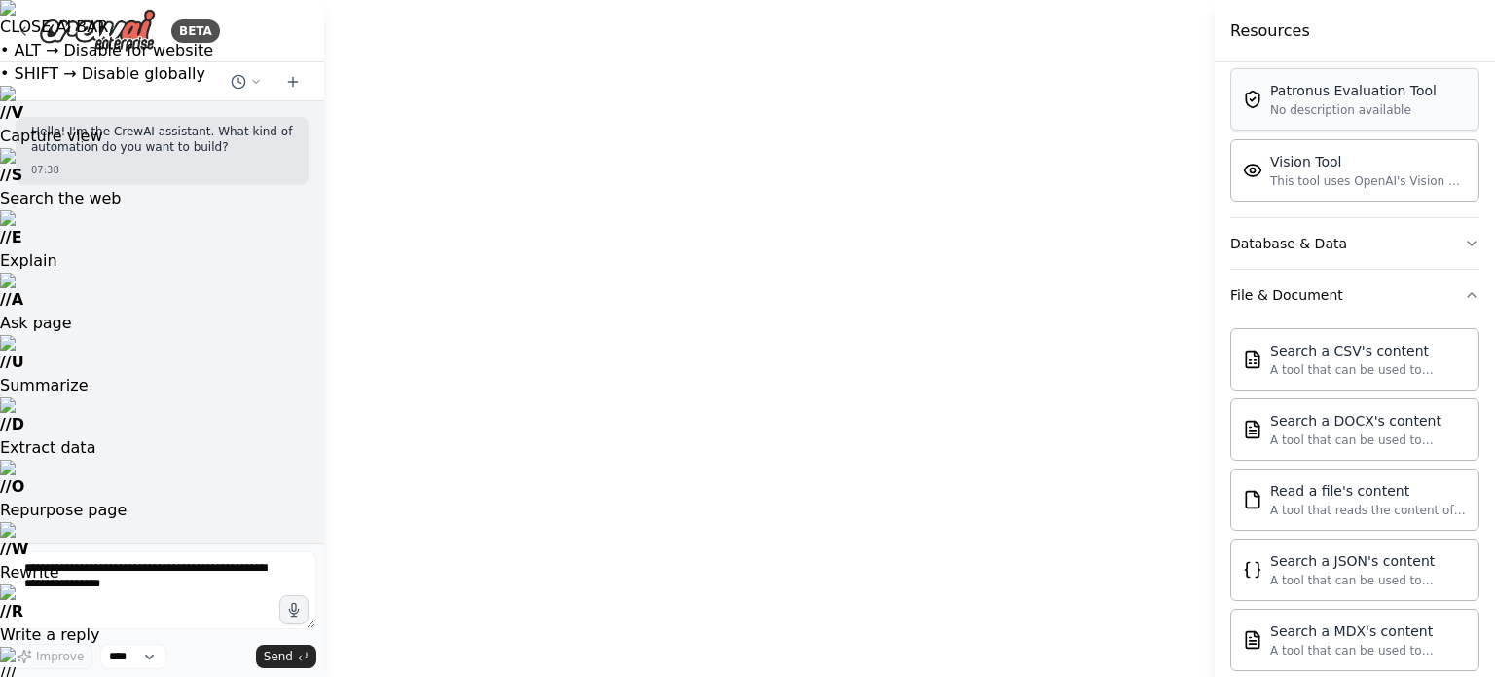
scroll to position [483, 0]
click at [1345, 234] on button "Database & Data" at bounding box center [1355, 241] width 249 height 51
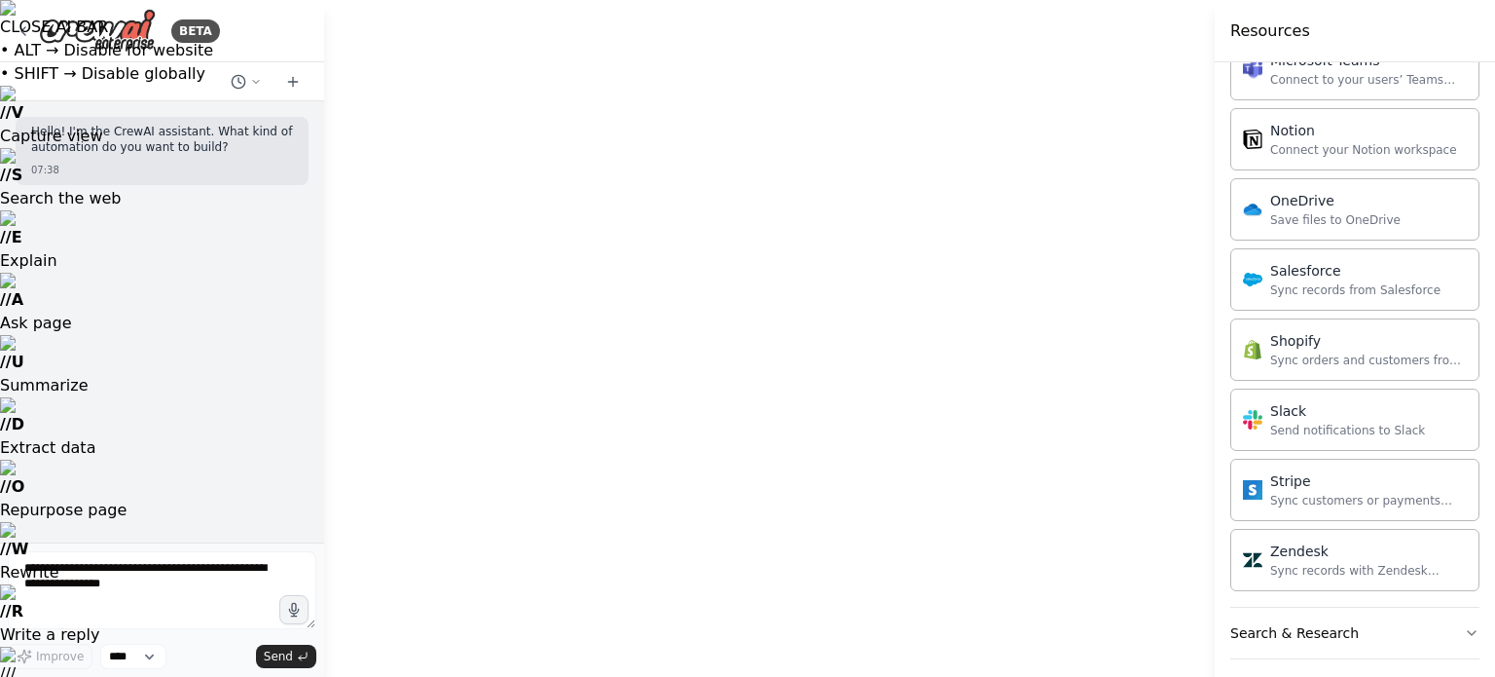
scroll to position [2585, 0]
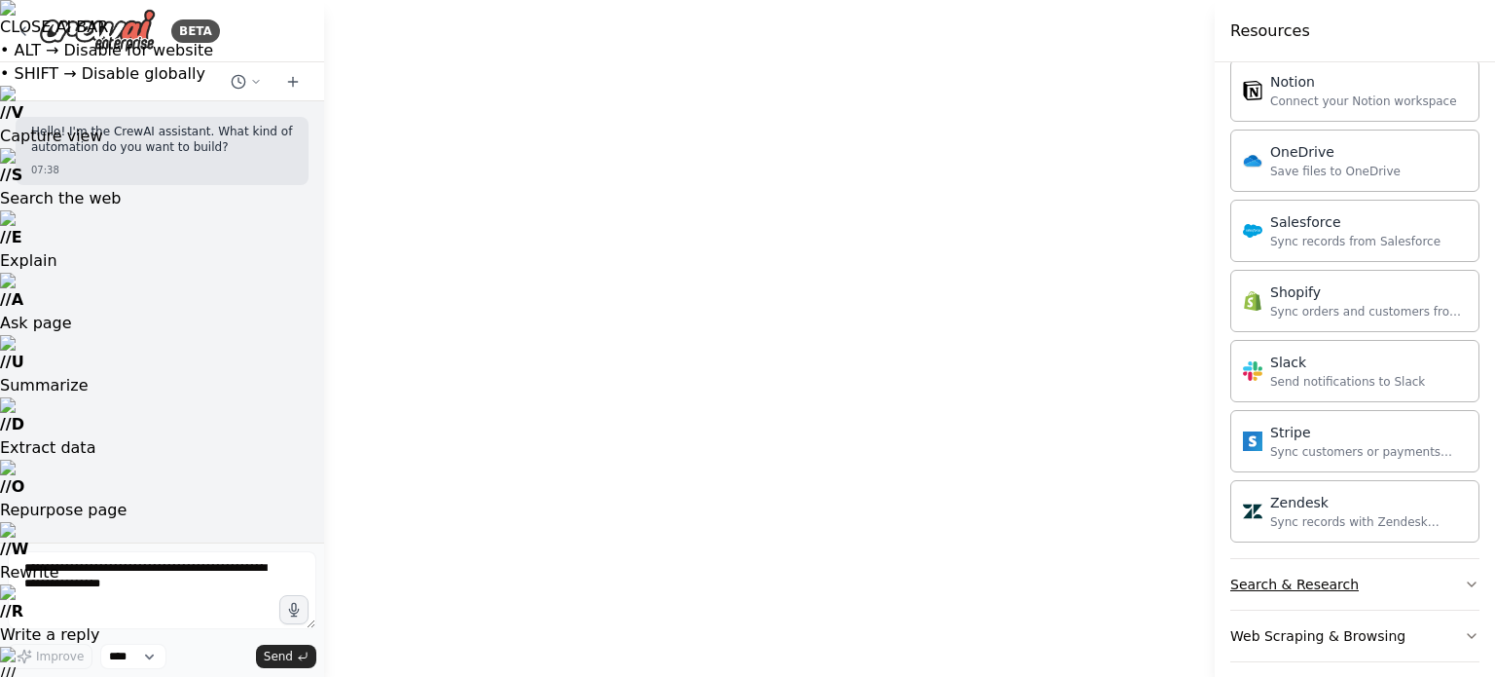
click at [1331, 587] on button "Search & Research" at bounding box center [1355, 584] width 249 height 51
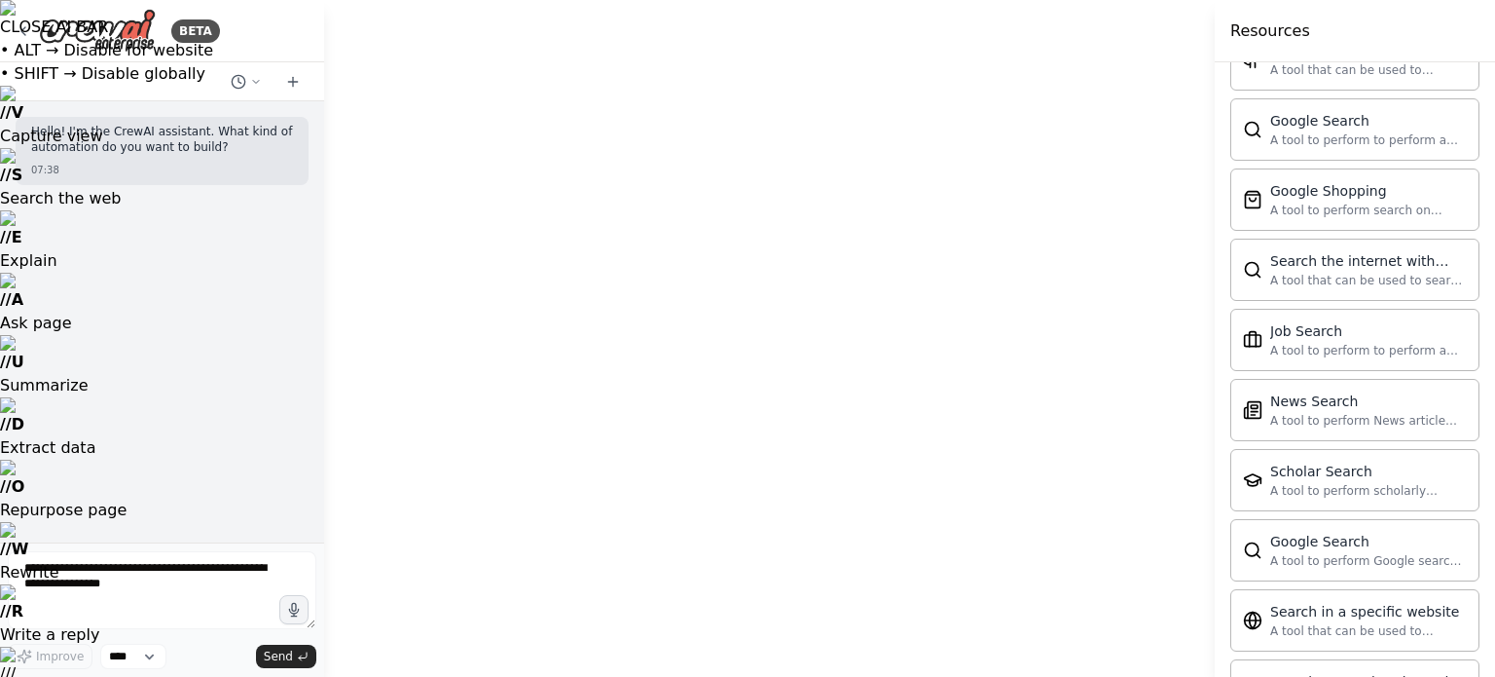
scroll to position [3576, 0]
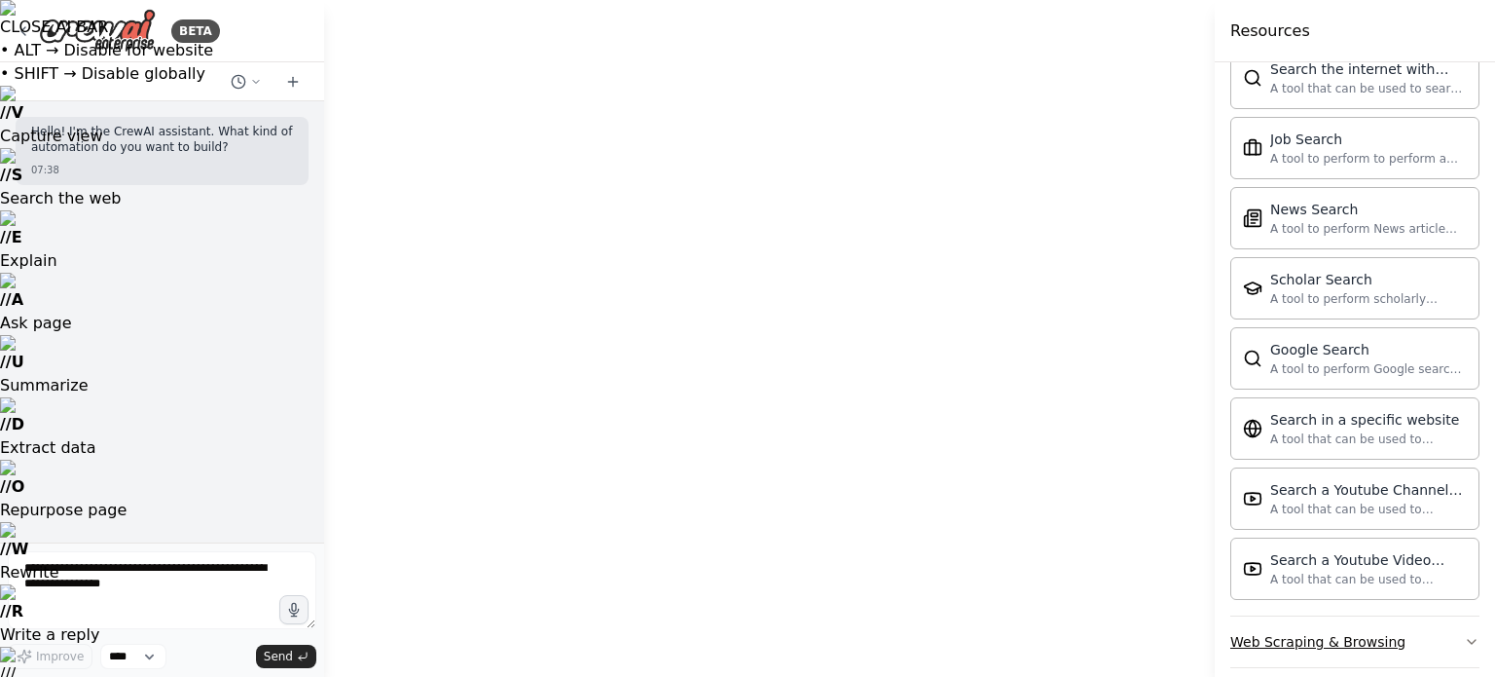
click at [1359, 632] on div "Web Scraping & Browsing" at bounding box center [1318, 641] width 175 height 19
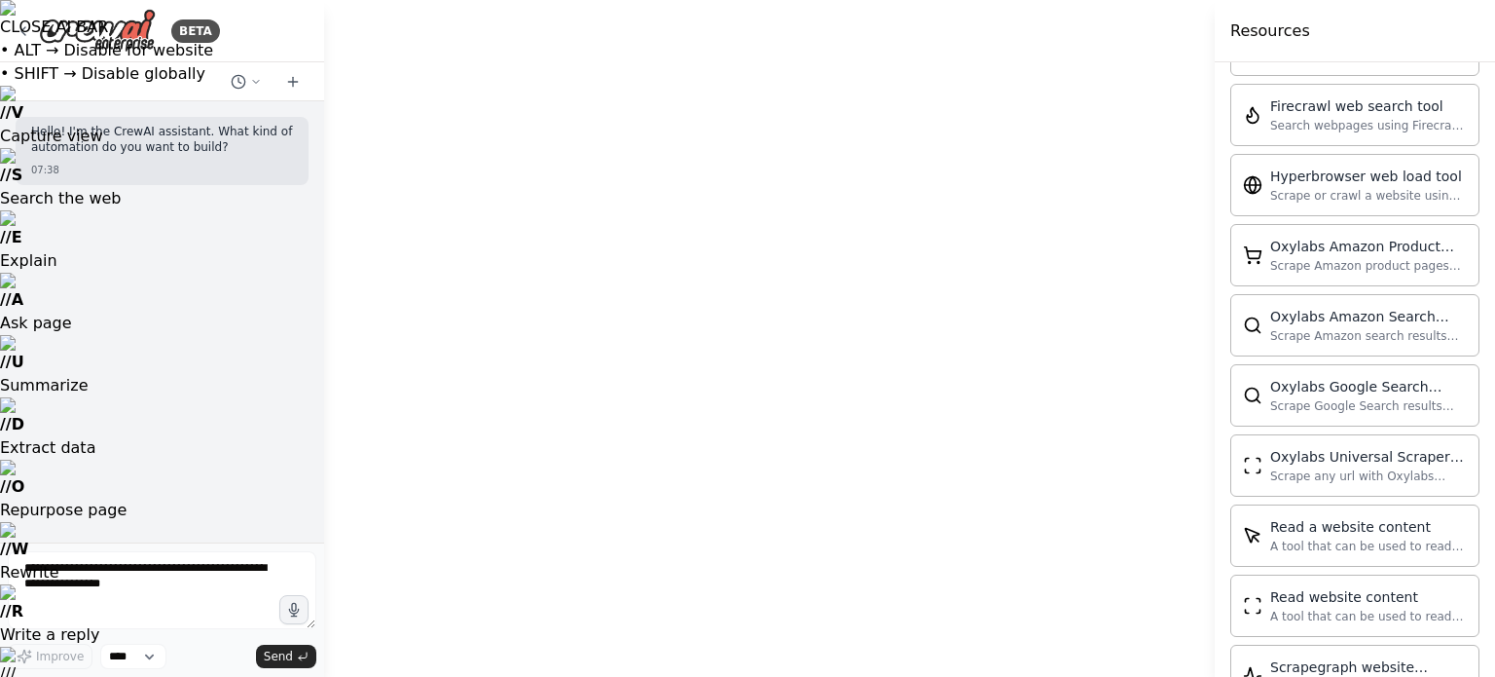
scroll to position [4385, 0]
